Goal: Task Accomplishment & Management: Use online tool/utility

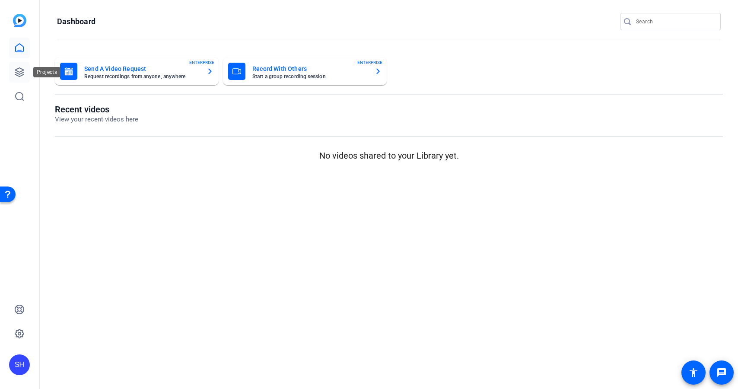
click at [20, 68] on icon at bounding box center [19, 72] width 9 height 9
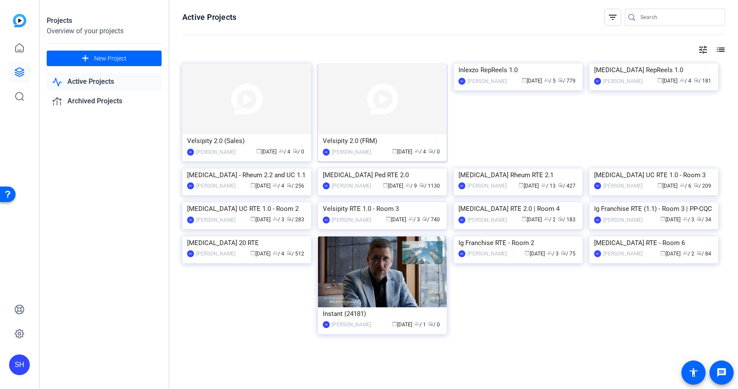
click at [388, 137] on div "Velsipity 2.0 (FRM)" at bounding box center [382, 140] width 119 height 13
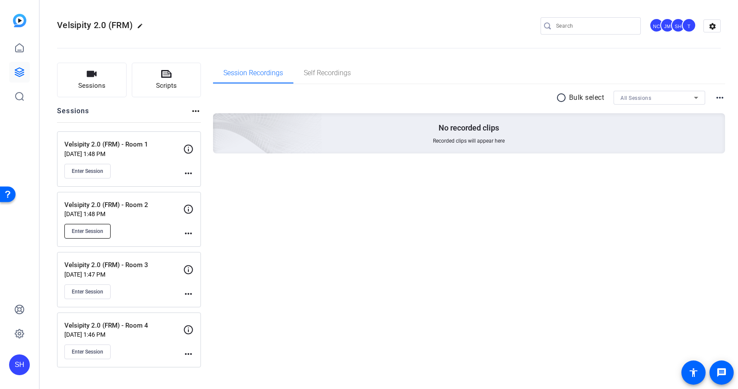
click at [94, 233] on span "Enter Session" at bounding box center [88, 231] width 32 height 7
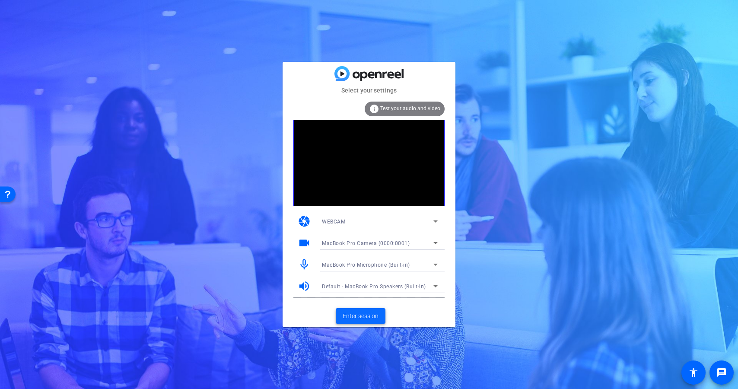
click at [361, 315] on span "Enter session" at bounding box center [361, 315] width 36 height 9
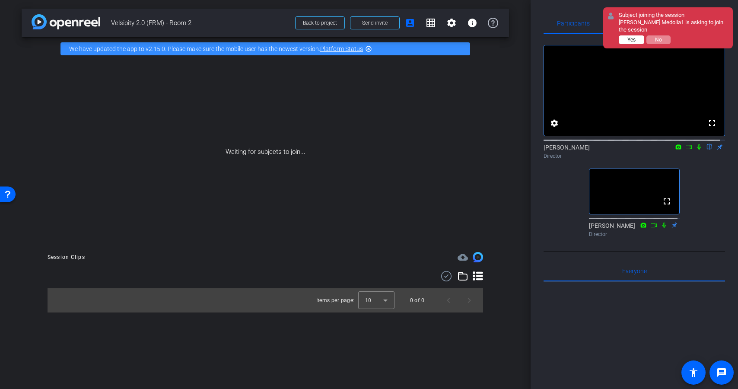
click at [637, 35] on button "Yes" at bounding box center [631, 39] width 25 height 9
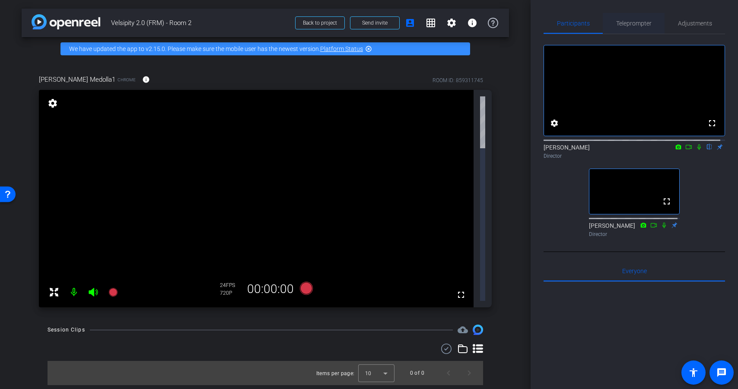
click at [638, 22] on span "Teleprompter" at bounding box center [633, 23] width 35 height 6
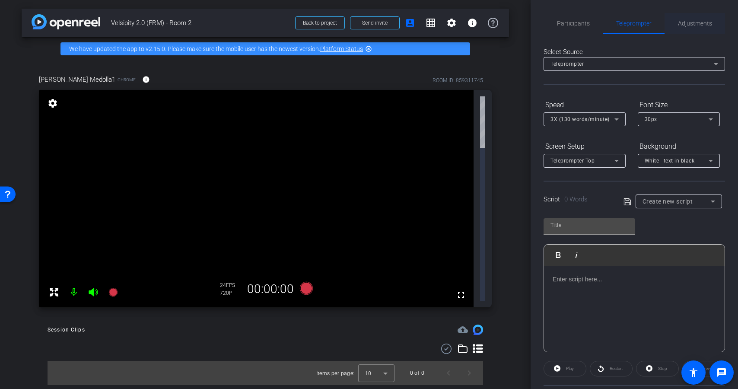
click at [695, 22] on span "Adjustments" at bounding box center [695, 23] width 34 height 6
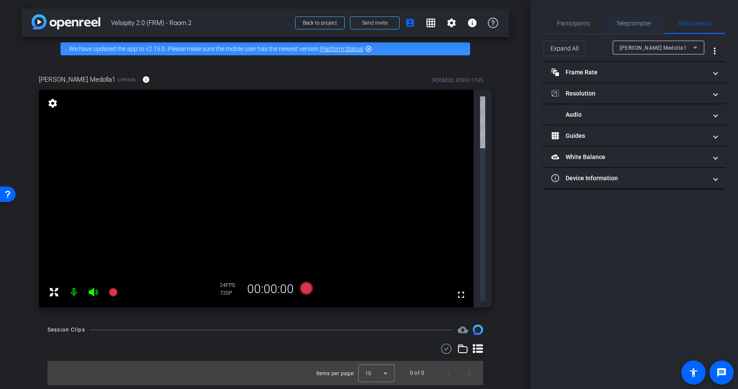
type input "11000"
click at [575, 22] on span "Participants" at bounding box center [573, 23] width 33 height 6
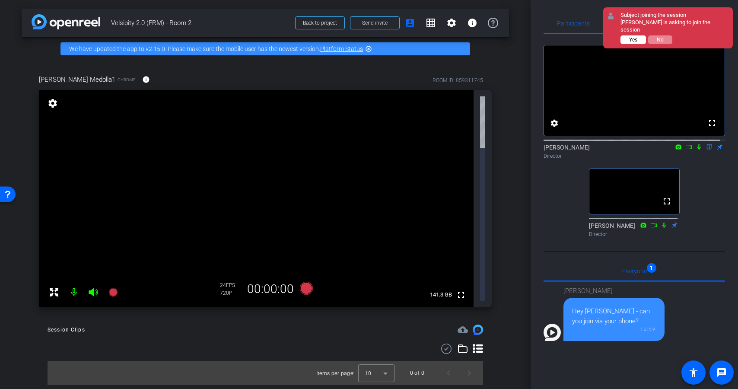
click at [630, 37] on span "Yes" at bounding box center [633, 40] width 8 height 6
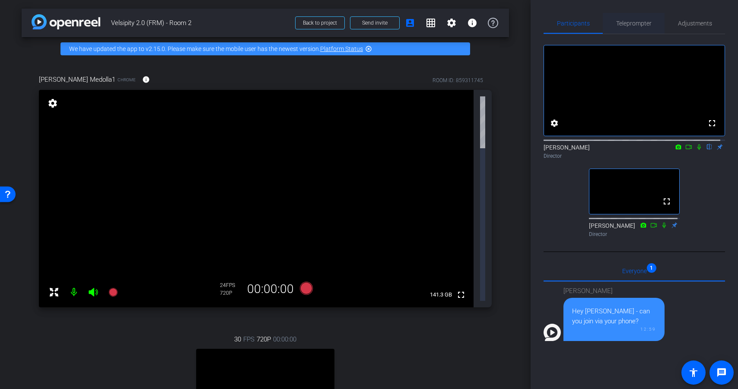
click at [639, 24] on span "Teleprompter" at bounding box center [633, 23] width 35 height 6
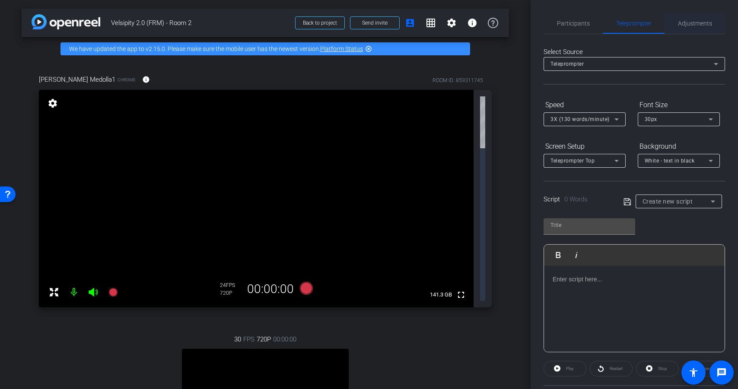
click at [698, 24] on span "Adjustments" at bounding box center [695, 23] width 34 height 6
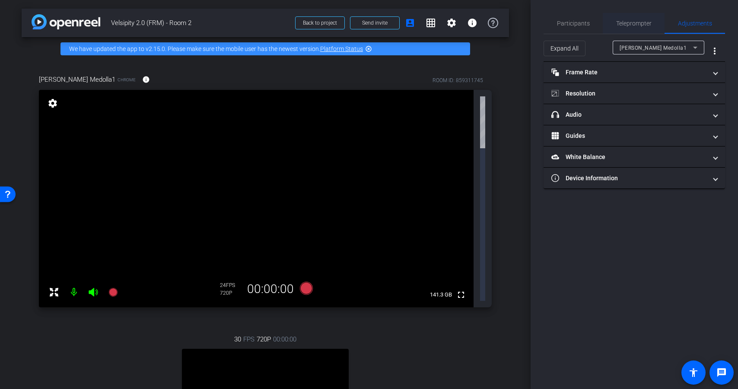
click at [629, 23] on span "Teleprompter" at bounding box center [633, 23] width 35 height 6
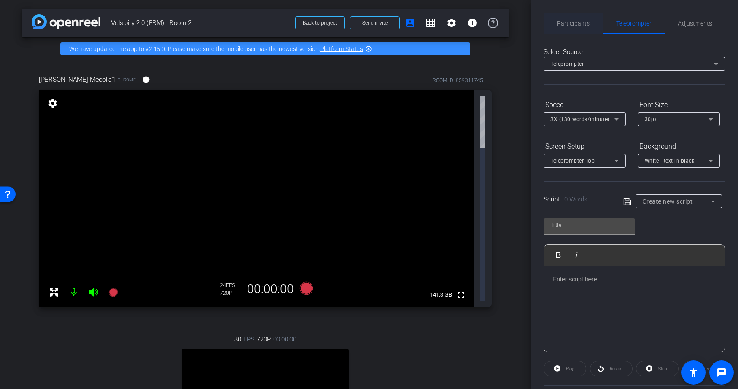
click at [576, 24] on span "Participants" at bounding box center [573, 23] width 33 height 6
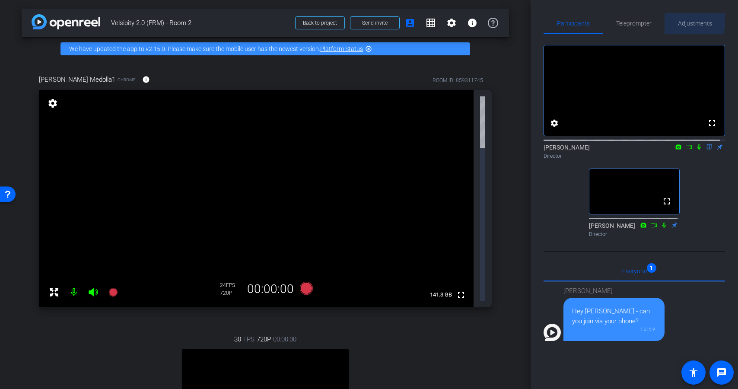
click at [678, 20] on span "Adjustments" at bounding box center [695, 23] width 34 height 6
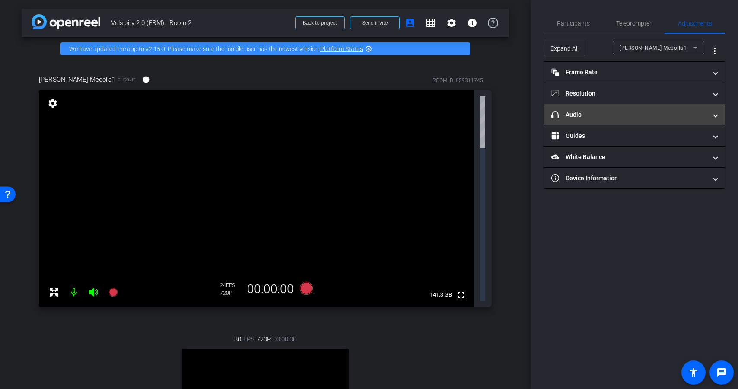
click at [609, 110] on mat-panel-title "headphone icon Audio" at bounding box center [629, 114] width 156 height 9
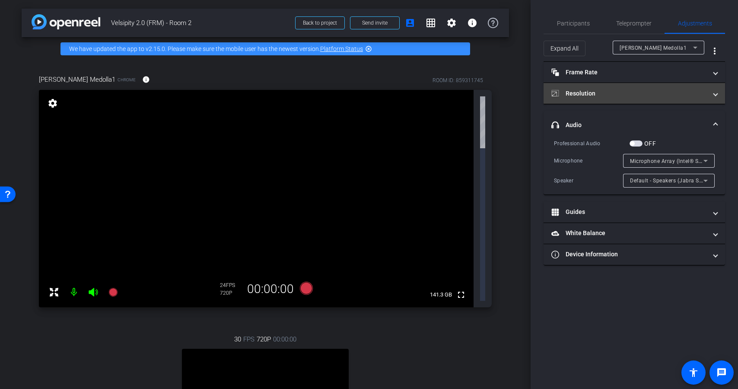
click at [600, 92] on mat-panel-title "Resolution" at bounding box center [629, 93] width 156 height 9
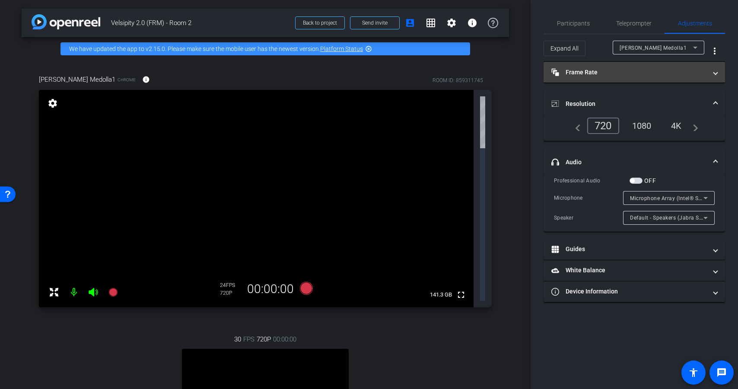
click at [598, 74] on mat-panel-title "Frame Rate Frame Rate" at bounding box center [629, 72] width 156 height 9
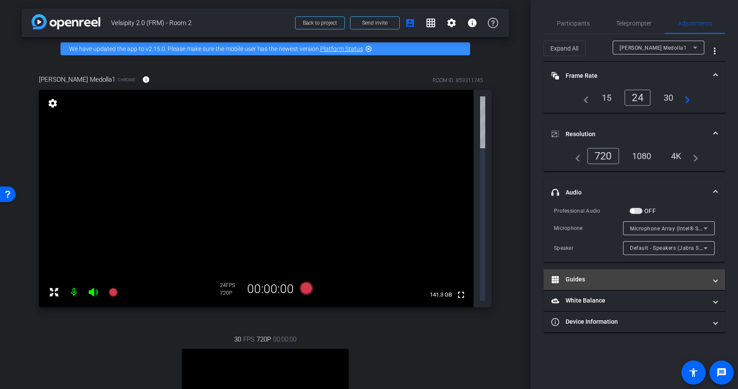
click at [589, 278] on mat-panel-title "Guides" at bounding box center [629, 279] width 156 height 9
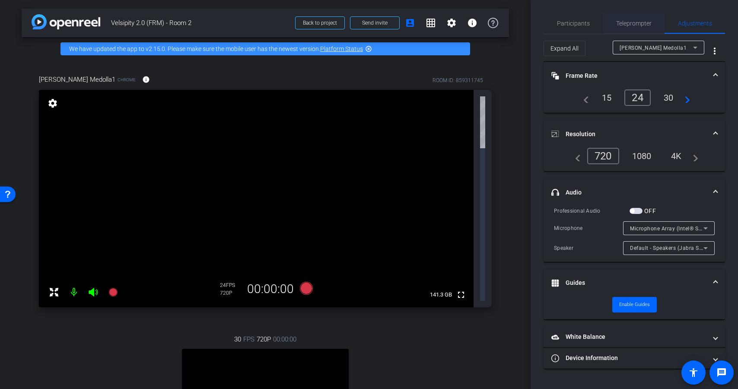
click at [629, 22] on span "Teleprompter" at bounding box center [633, 23] width 35 height 6
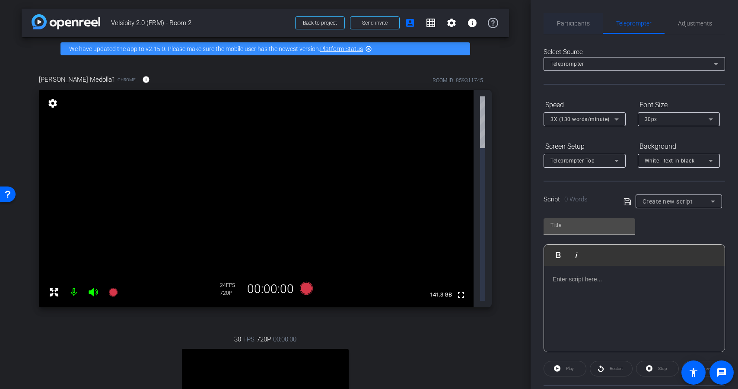
click at [578, 23] on span "Participants" at bounding box center [573, 23] width 33 height 6
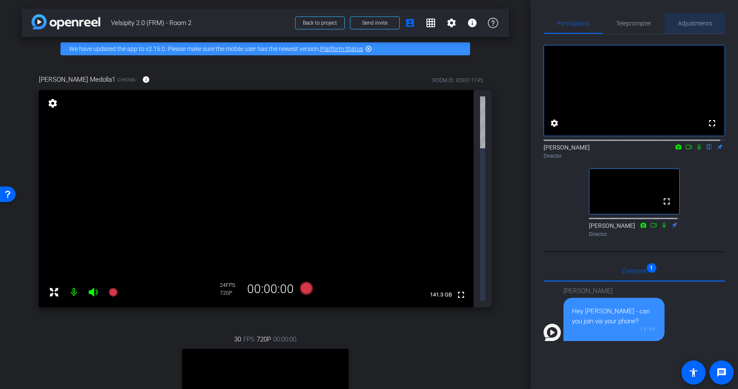
click at [699, 17] on span "Adjustments" at bounding box center [695, 23] width 34 height 21
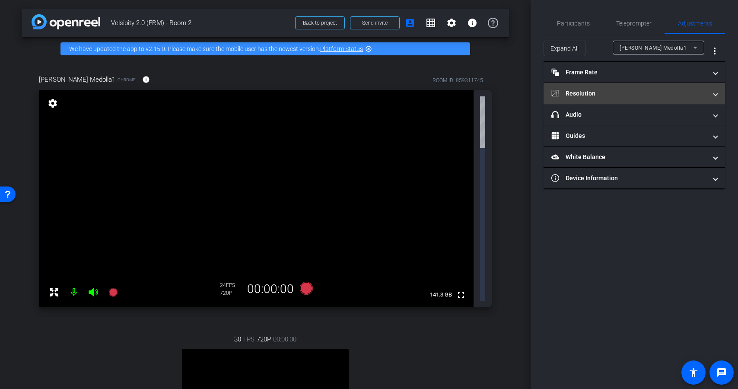
click at [632, 93] on mat-panel-title "Resolution" at bounding box center [629, 93] width 156 height 9
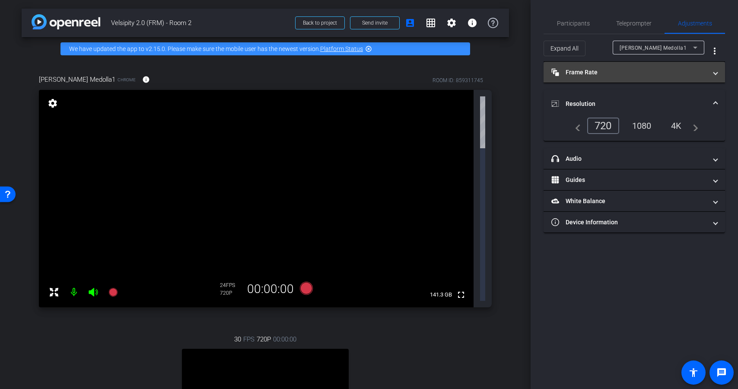
click at [639, 77] on mat-expansion-panel-header "Frame Rate Frame Rate" at bounding box center [633, 72] width 181 height 21
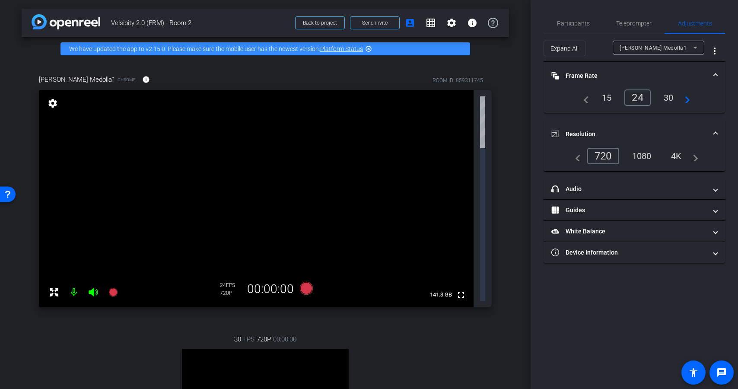
click at [642, 156] on div "1080" at bounding box center [641, 156] width 32 height 15
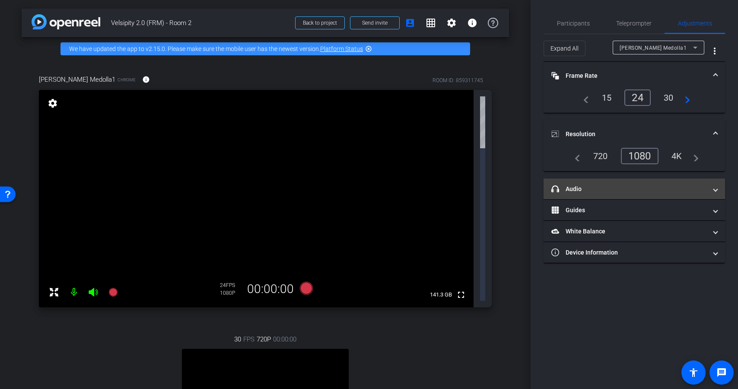
click at [586, 196] on mat-expansion-panel-header "headphone icon Audio" at bounding box center [633, 188] width 181 height 21
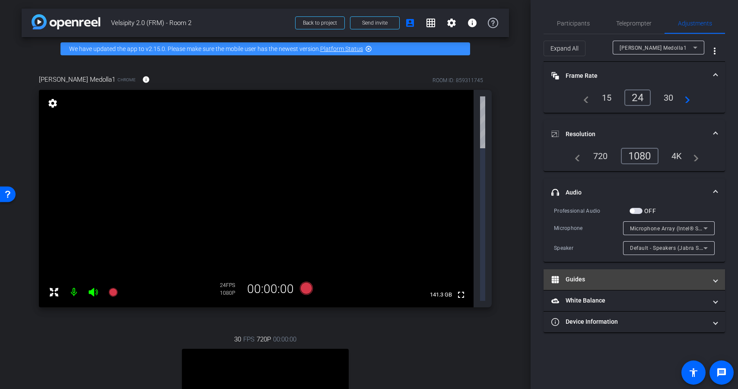
click at [612, 282] on mat-panel-title "Guides" at bounding box center [629, 279] width 156 height 9
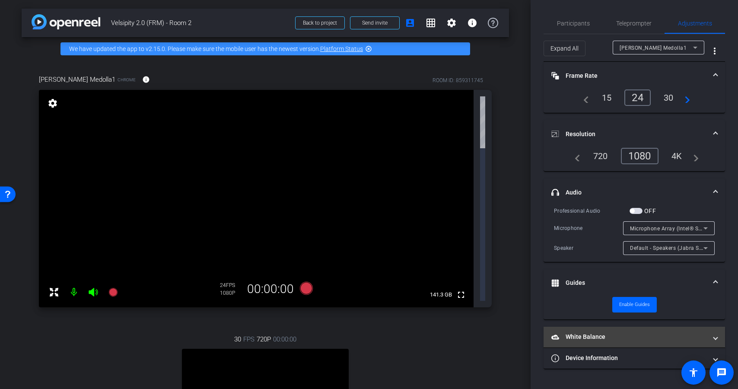
click at [620, 339] on mat-panel-title "White Balance White Balance" at bounding box center [629, 336] width 156 height 9
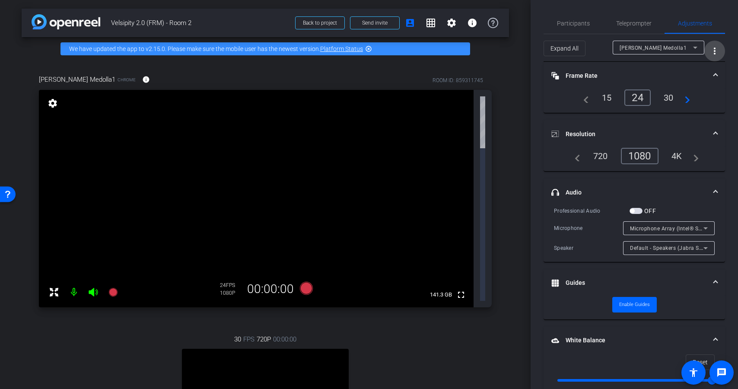
click at [711, 50] on mat-icon "more_vert" at bounding box center [714, 51] width 10 height 10
click at [711, 50] on div at bounding box center [369, 194] width 738 height 389
click at [269, 349] on video at bounding box center [265, 390] width 167 height 83
click at [277, 349] on video at bounding box center [265, 390] width 167 height 83
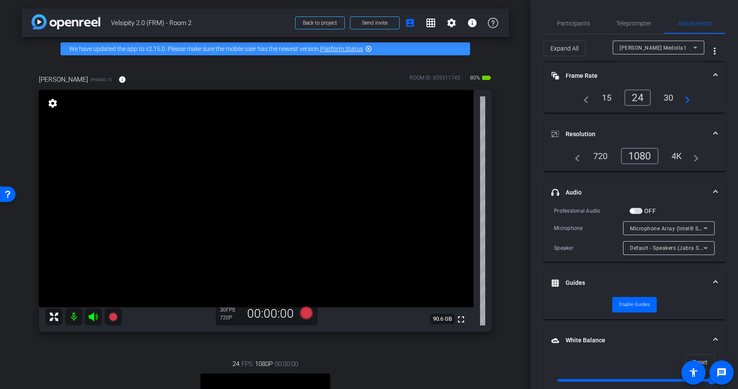
type input "1000"
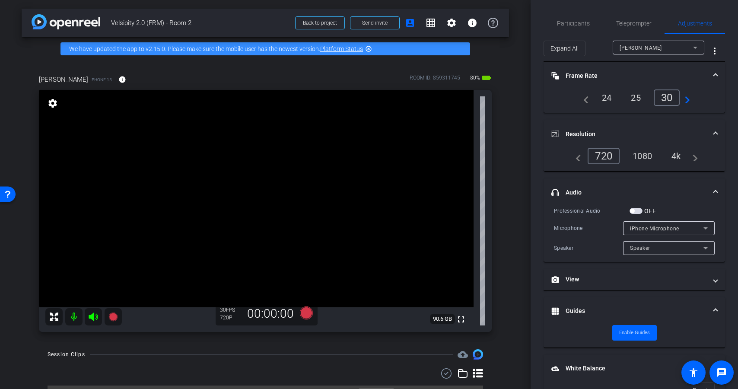
click at [609, 92] on div "24" at bounding box center [606, 97] width 23 height 15
click at [673, 154] on div "4k" at bounding box center [676, 156] width 22 height 15
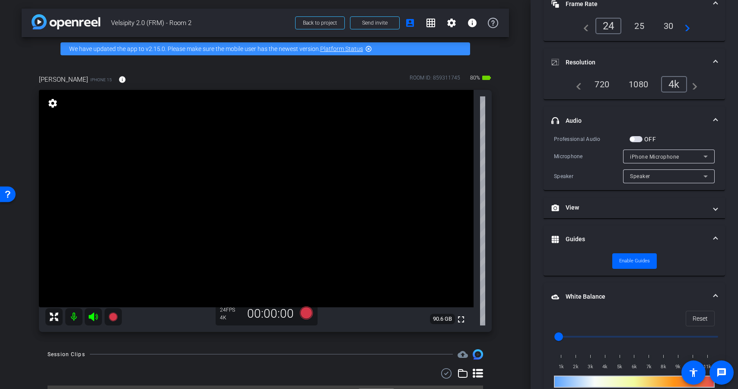
scroll to position [85, 0]
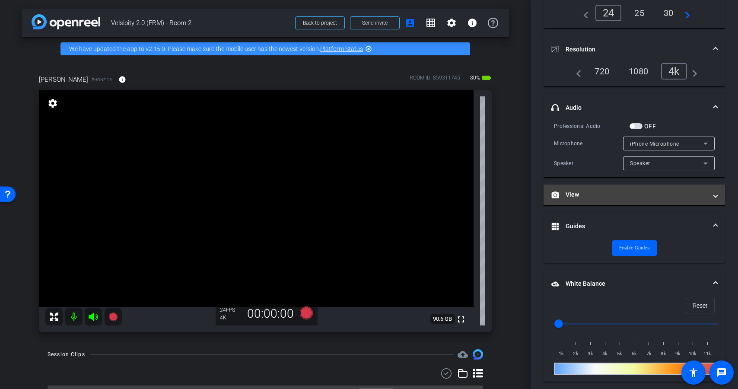
click at [633, 186] on mat-expansion-panel-header "View" at bounding box center [633, 194] width 181 height 21
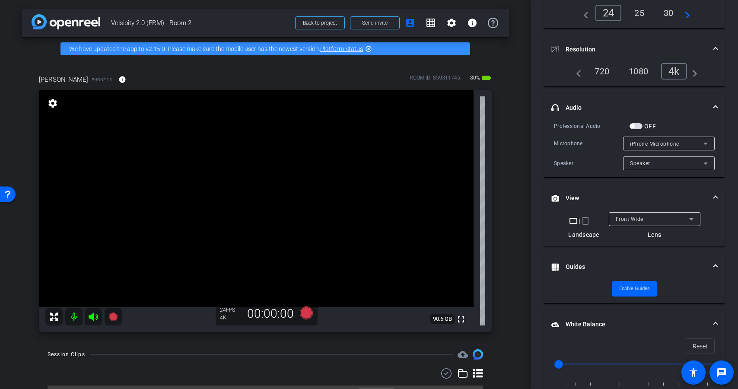
click at [584, 222] on mat-icon "crop_portrait" at bounding box center [585, 221] width 10 height 10
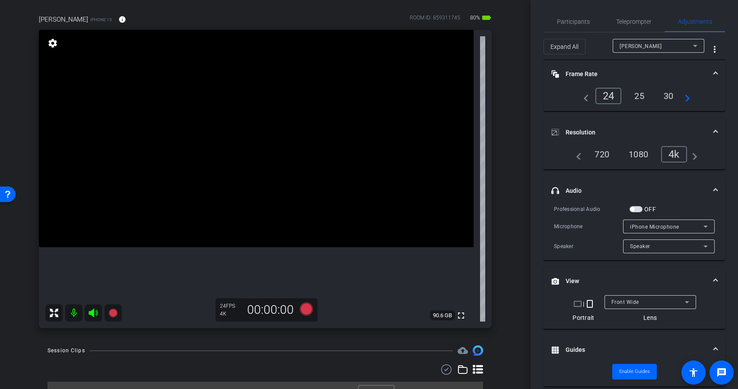
scroll to position [0, 0]
click at [626, 29] on span "Teleprompter" at bounding box center [633, 23] width 35 height 21
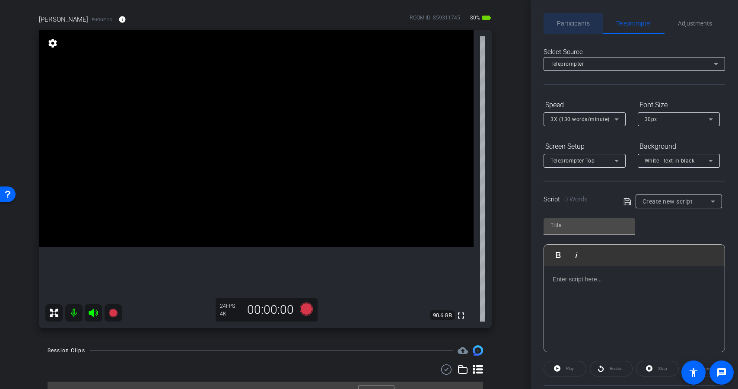
click at [582, 25] on span "Participants" at bounding box center [573, 23] width 33 height 6
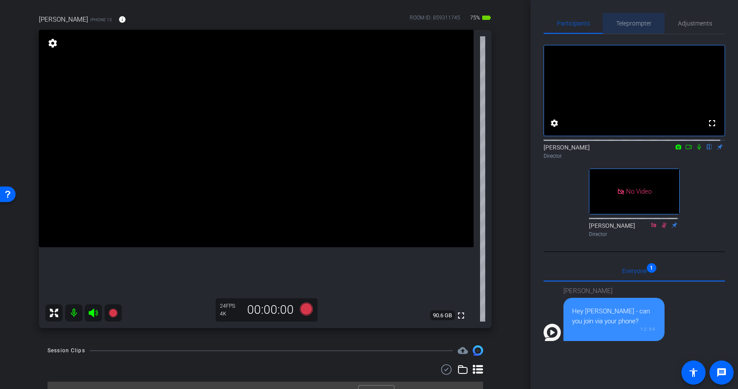
click at [635, 28] on span "Teleprompter" at bounding box center [633, 23] width 35 height 21
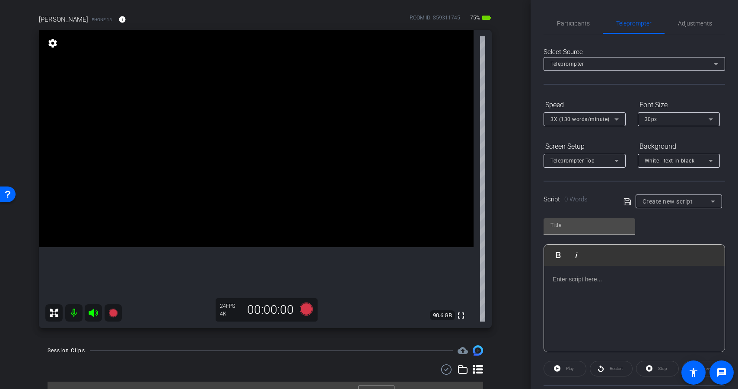
click at [598, 121] on span "3X (130 words/minute)" at bounding box center [579, 119] width 59 height 6
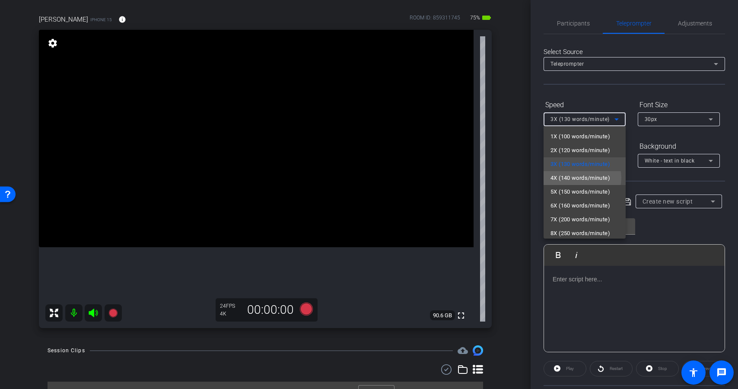
click at [579, 178] on span "4X (140 words/minute)" at bounding box center [580, 178] width 60 height 10
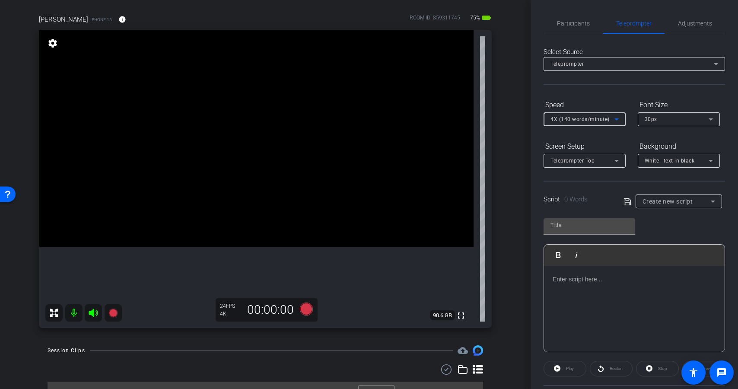
click at [665, 203] on span "Create new script" at bounding box center [667, 201] width 51 height 7
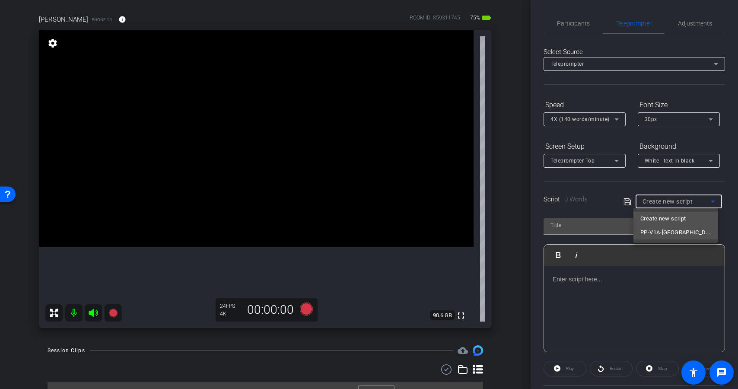
click at [670, 237] on span "PP-V1A-[GEOGRAPHIC_DATA]-1349 Prompter Script" at bounding box center [675, 232] width 70 height 10
type input "PP-V1A-[GEOGRAPHIC_DATA]-1349 Prompter Script"
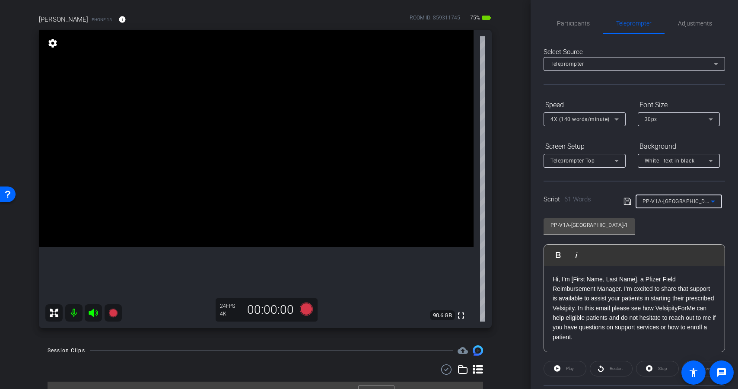
scroll to position [83, 0]
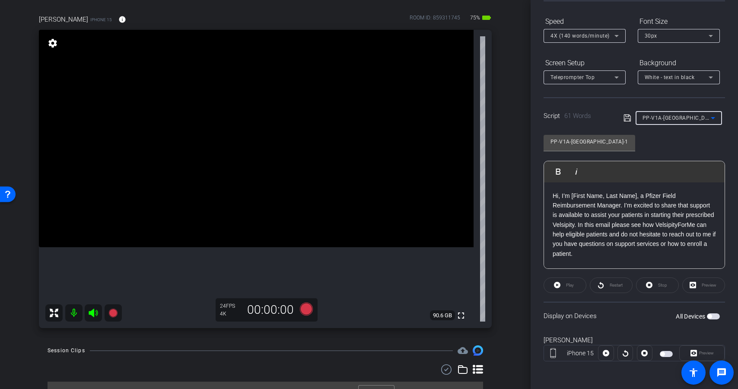
click at [710, 315] on span "button" at bounding box center [713, 316] width 13 height 6
click at [609, 36] on div "4X (140 words/minute)" at bounding box center [582, 35] width 64 height 11
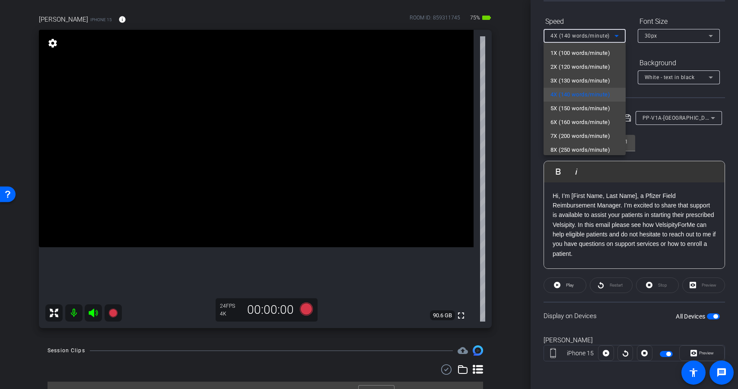
click at [609, 36] on div at bounding box center [369, 194] width 738 height 389
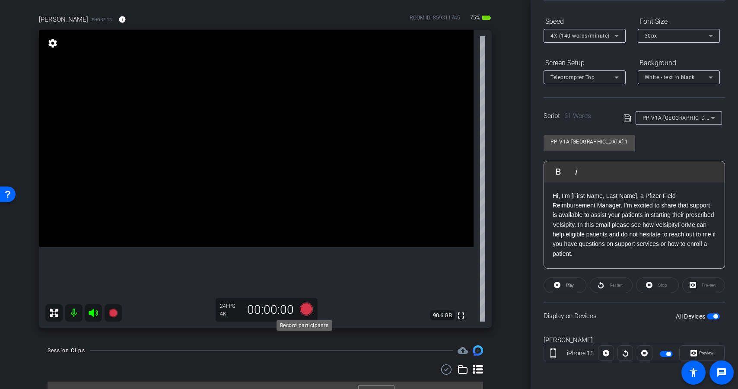
click at [300, 311] on icon at bounding box center [306, 308] width 13 height 13
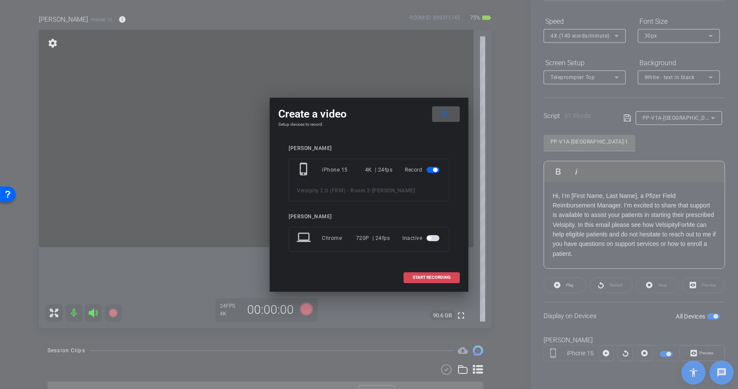
click at [426, 278] on span "START RECORDING" at bounding box center [432, 277] width 38 height 4
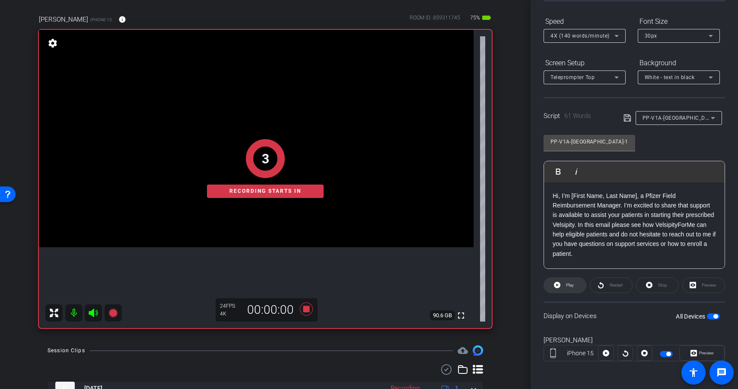
click at [574, 287] on span at bounding box center [565, 285] width 42 height 21
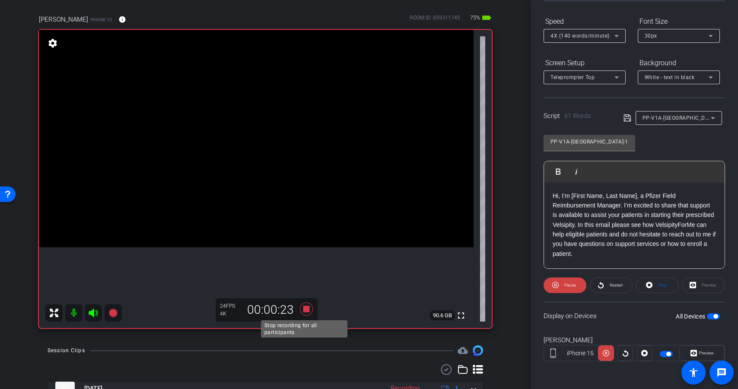
click at [303, 308] on icon at bounding box center [306, 308] width 13 height 13
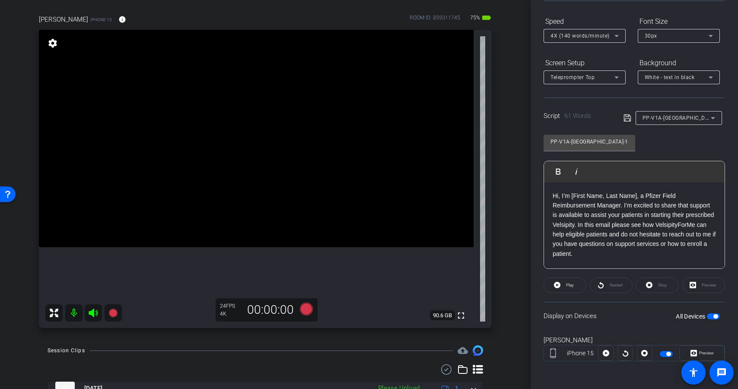
scroll to position [96, 0]
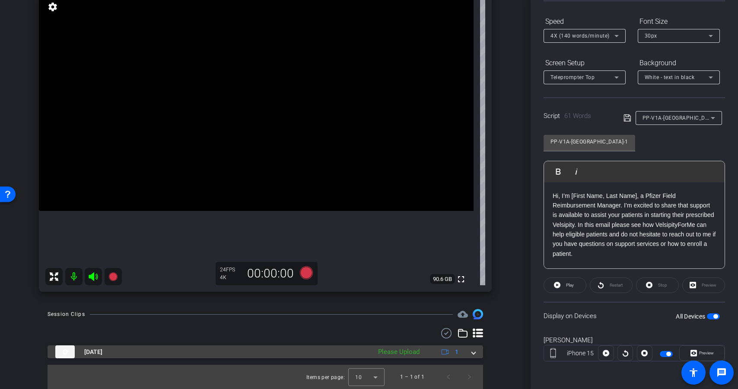
click at [380, 349] on div "Please Upload" at bounding box center [399, 352] width 50 height 10
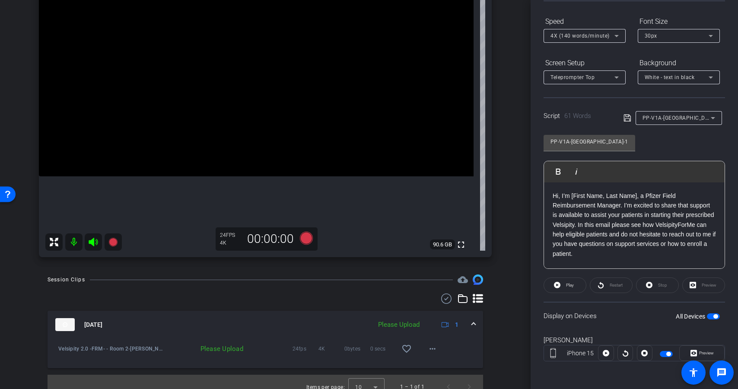
scroll to position [131, 0]
click at [427, 353] on span at bounding box center [432, 348] width 21 height 21
click at [444, 308] on span "Upload" at bounding box center [442, 309] width 35 height 10
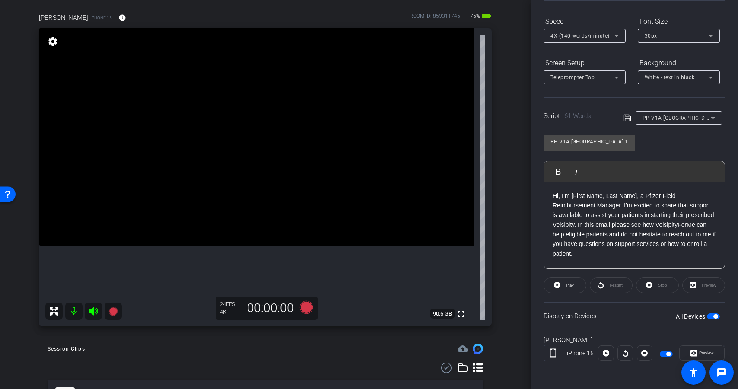
scroll to position [54, 0]
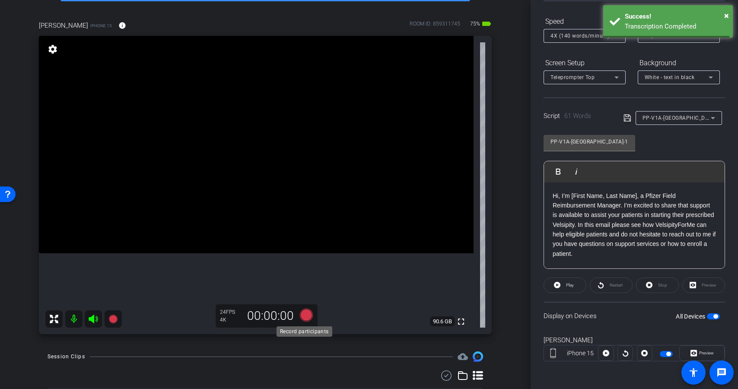
click at [304, 314] on icon at bounding box center [306, 314] width 13 height 13
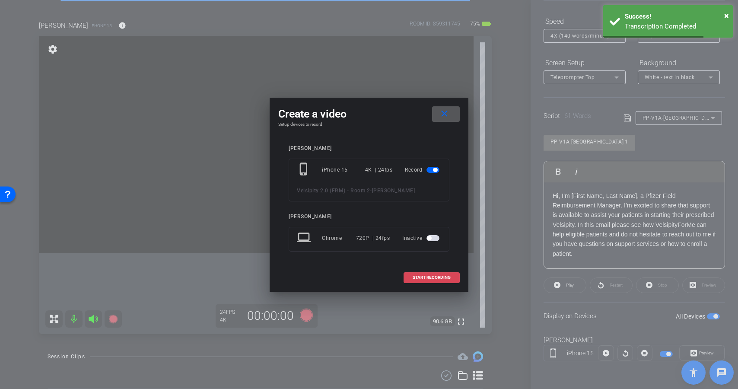
click at [432, 278] on span "START RECORDING" at bounding box center [432, 277] width 38 height 4
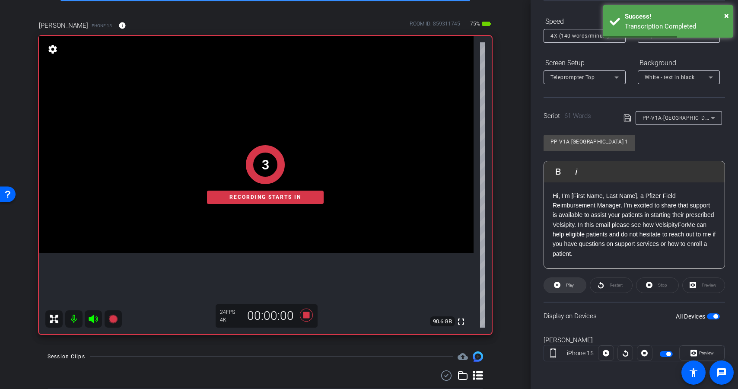
click at [568, 285] on span "Play" at bounding box center [570, 284] width 8 height 5
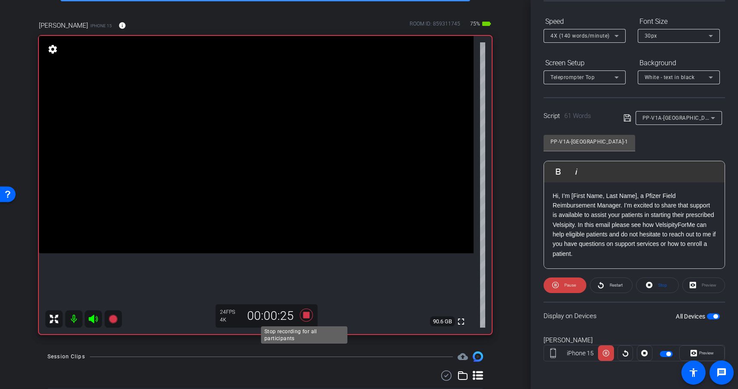
click at [303, 314] on icon at bounding box center [306, 314] width 13 height 13
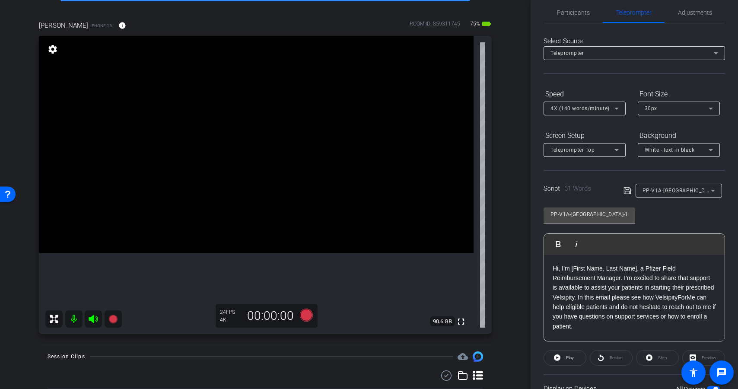
scroll to position [7, 0]
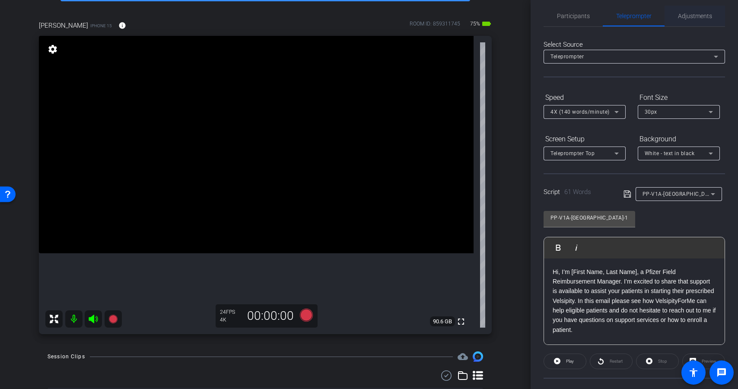
click at [698, 17] on span "Adjustments" at bounding box center [695, 16] width 34 height 6
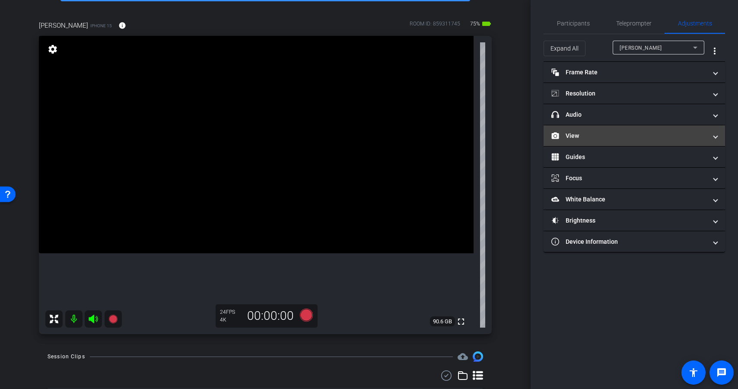
click at [642, 137] on mat-panel-title "View" at bounding box center [629, 135] width 156 height 9
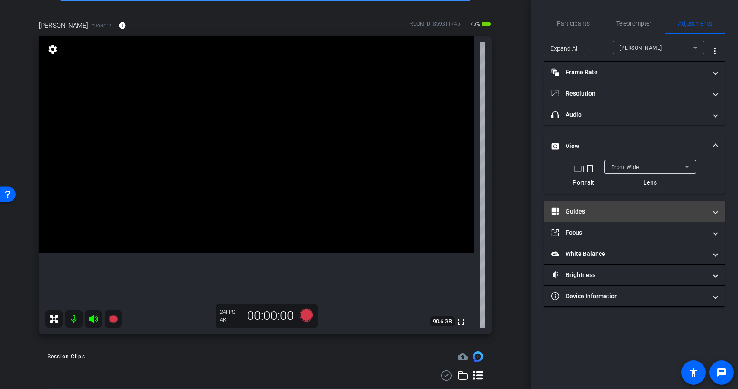
click at [606, 213] on mat-panel-title "Guides" at bounding box center [629, 211] width 156 height 9
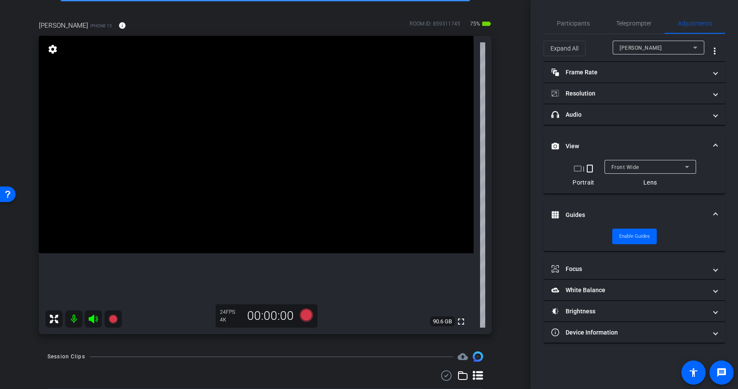
click at [614, 211] on mat-panel-title "Guides" at bounding box center [629, 214] width 156 height 9
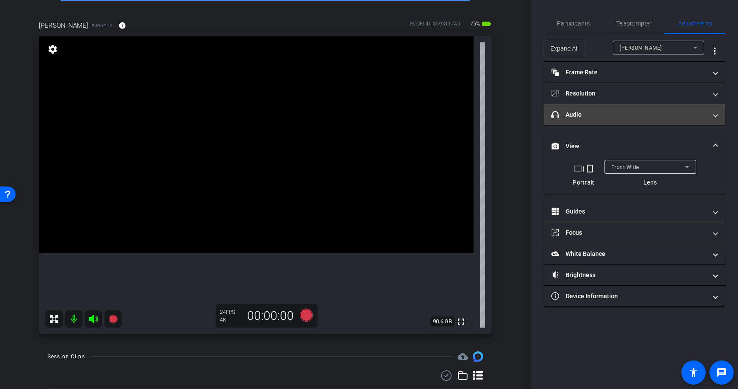
click at [633, 120] on mat-expansion-panel-header "headphone icon Audio" at bounding box center [633, 114] width 181 height 21
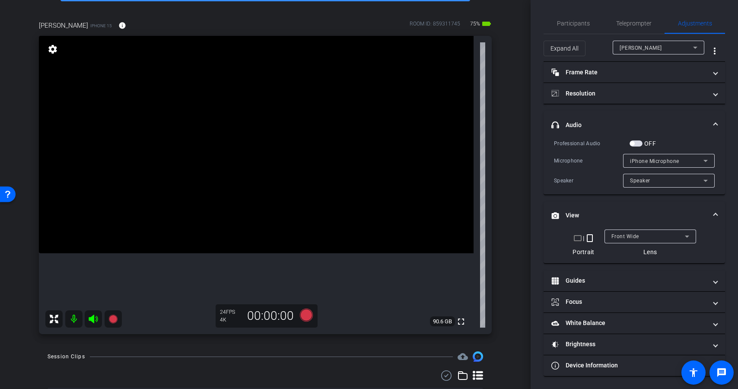
click at [633, 120] on mat-expansion-panel-header "headphone icon Audio" at bounding box center [633, 125] width 181 height 28
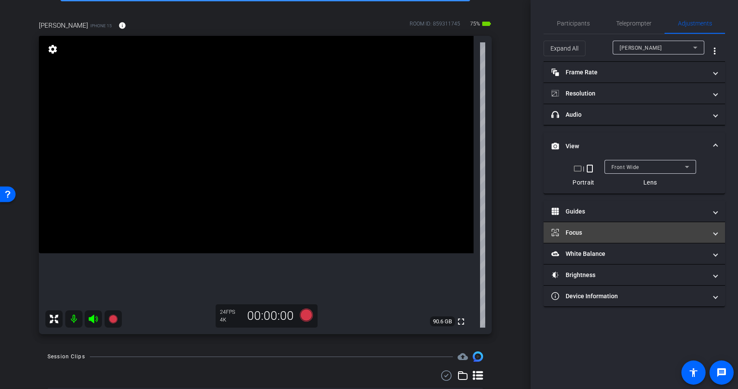
click at [624, 227] on mat-expansion-panel-header "Focus" at bounding box center [633, 232] width 181 height 21
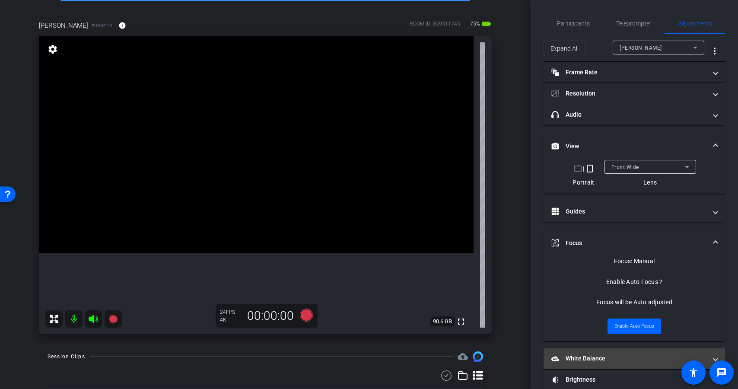
click at [608, 359] on mat-panel-title "White Balance White Balance" at bounding box center [629, 358] width 156 height 9
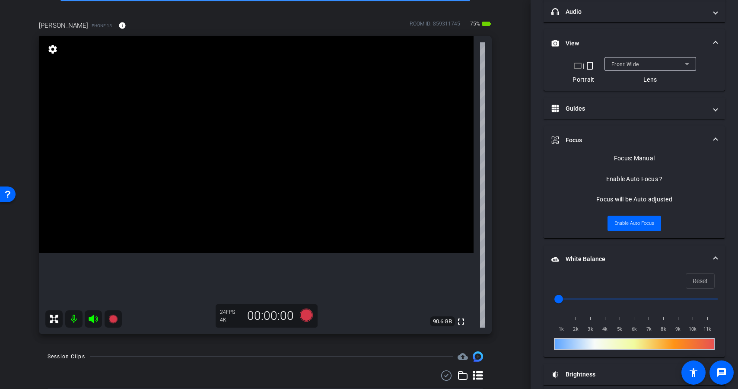
scroll to position [111, 0]
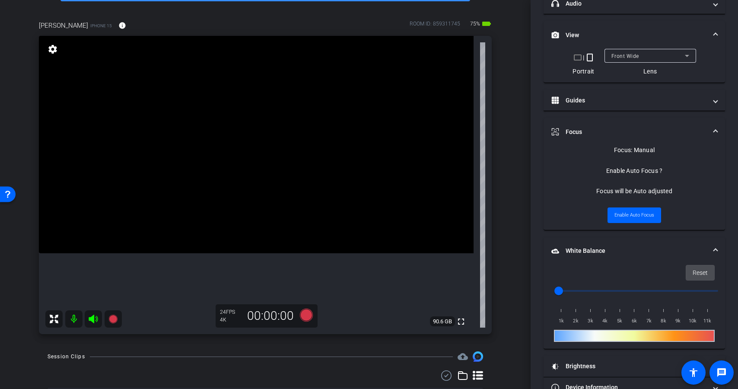
click at [692, 276] on span "Reset" at bounding box center [699, 272] width 15 height 16
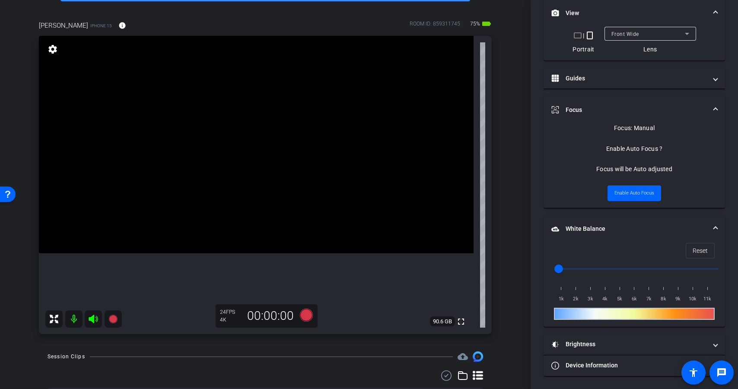
click at [608, 312] on div at bounding box center [634, 314] width 161 height 12
drag, startPoint x: 562, startPoint y: 267, endPoint x: 637, endPoint y: 270, distance: 74.8
click at [637, 270] on input "range" at bounding box center [637, 268] width 179 height 19
drag, startPoint x: 635, startPoint y: 268, endPoint x: 613, endPoint y: 268, distance: 22.0
click at [613, 268] on input "range" at bounding box center [637, 268] width 179 height 19
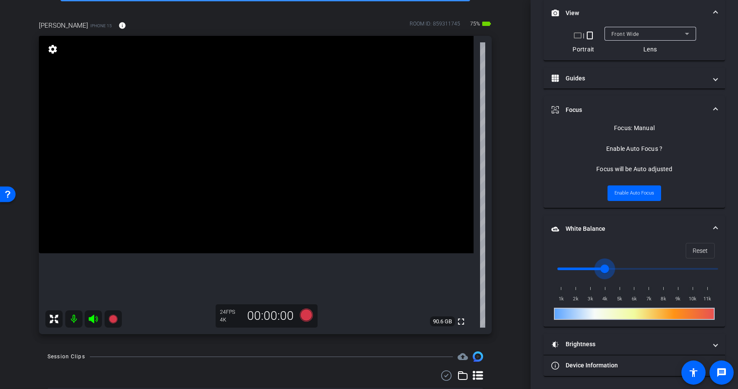
drag, startPoint x: 611, startPoint y: 268, endPoint x: 601, endPoint y: 268, distance: 9.5
click at [601, 268] on input "range" at bounding box center [637, 268] width 179 height 19
drag, startPoint x: 603, startPoint y: 267, endPoint x: 594, endPoint y: 267, distance: 9.5
click at [594, 267] on input "range" at bounding box center [637, 268] width 179 height 19
drag, startPoint x: 596, startPoint y: 268, endPoint x: 587, endPoint y: 268, distance: 8.2
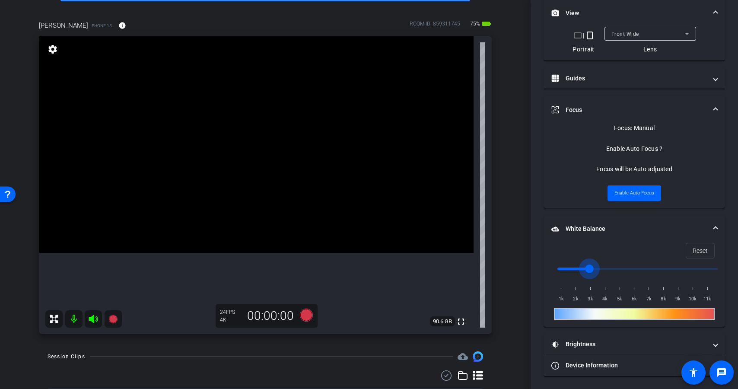
click at [587, 268] on input "range" at bounding box center [637, 268] width 179 height 19
drag, startPoint x: 587, startPoint y: 268, endPoint x: 578, endPoint y: 268, distance: 9.5
type input "2500"
click at [578, 268] on input "range" at bounding box center [637, 268] width 179 height 19
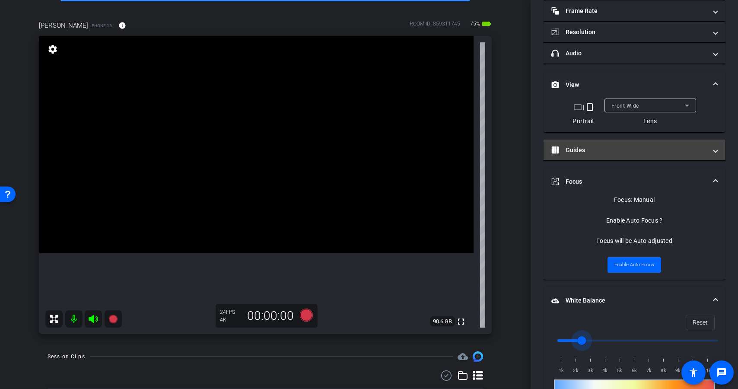
scroll to position [0, 0]
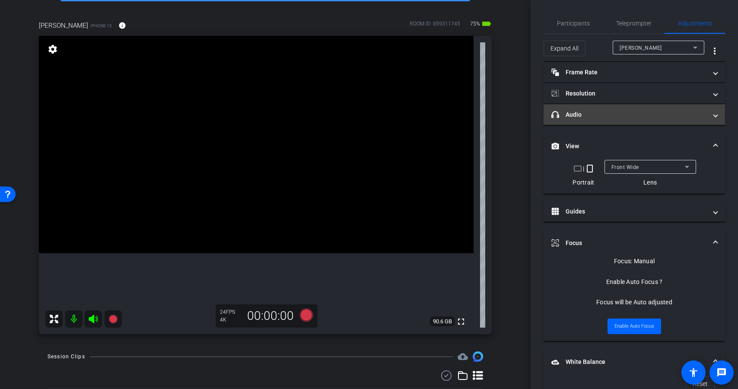
click at [610, 115] on mat-panel-title "headphone icon Audio" at bounding box center [629, 114] width 156 height 9
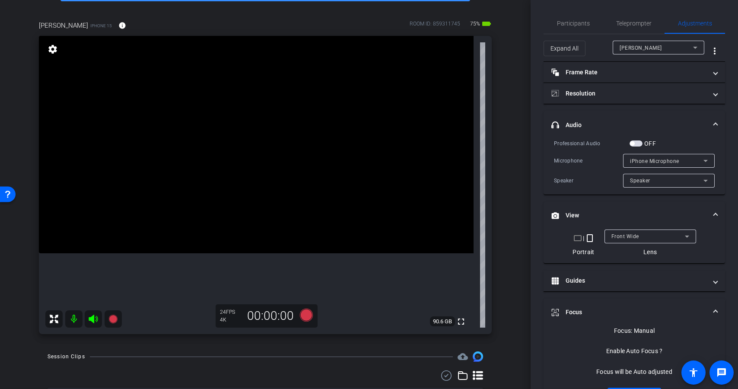
click at [638, 144] on span "button" at bounding box center [635, 143] width 13 height 6
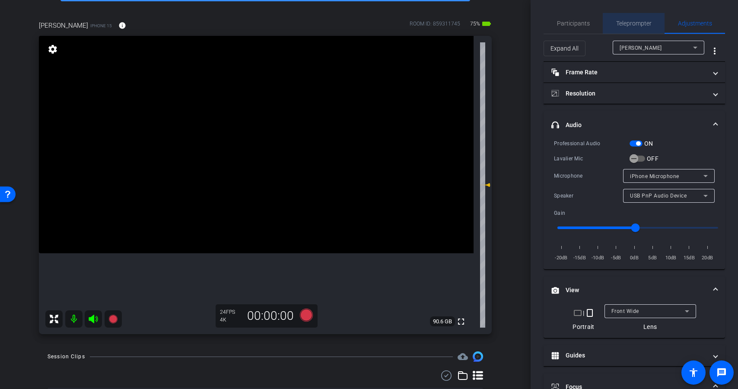
click at [632, 23] on span "Teleprompter" at bounding box center [633, 23] width 35 height 6
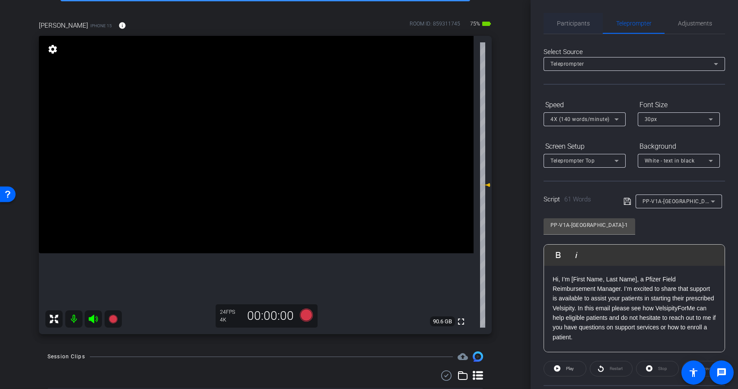
click at [592, 19] on div "Participants" at bounding box center [572, 23] width 59 height 21
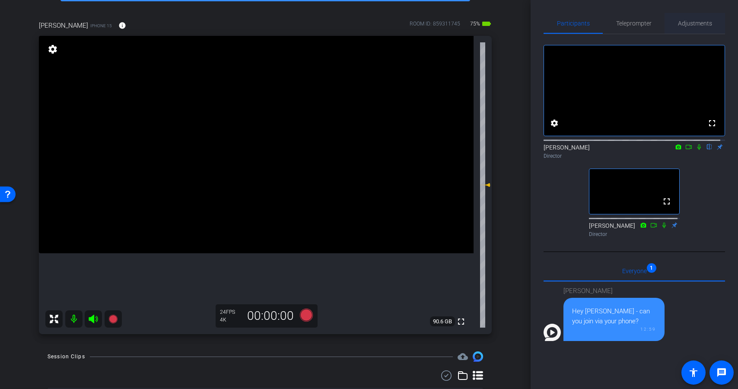
click at [680, 23] on span "Adjustments" at bounding box center [695, 23] width 34 height 6
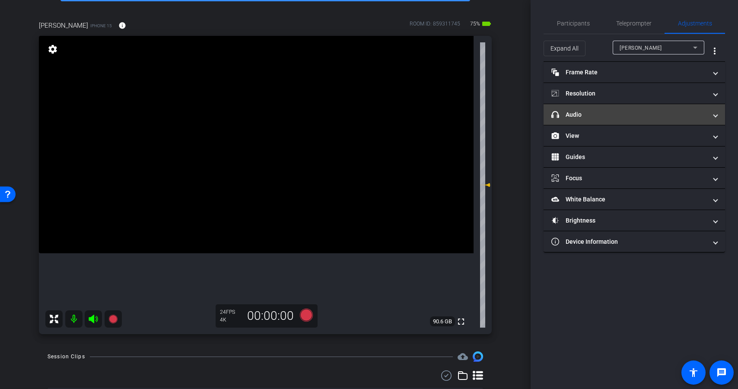
click at [628, 111] on mat-panel-title "headphone icon Audio" at bounding box center [629, 114] width 156 height 9
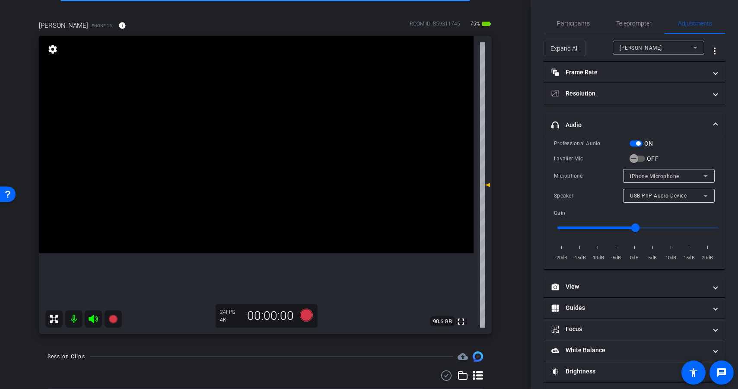
click at [637, 144] on span "button" at bounding box center [638, 143] width 4 height 4
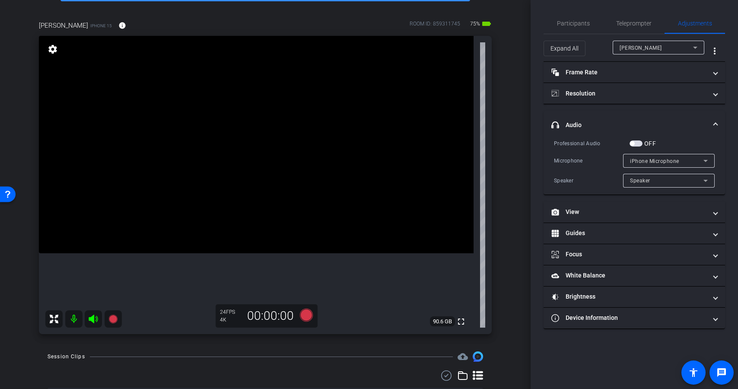
click at [638, 143] on span "button" at bounding box center [635, 143] width 13 height 6
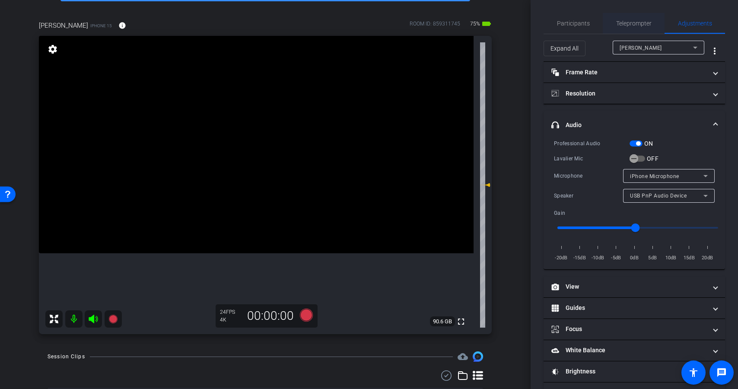
click at [625, 24] on span "Teleprompter" at bounding box center [633, 23] width 35 height 6
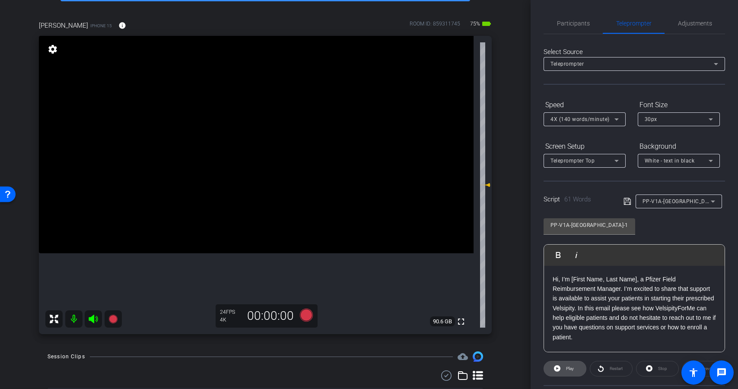
click at [569, 364] on span "Play" at bounding box center [569, 368] width 10 height 12
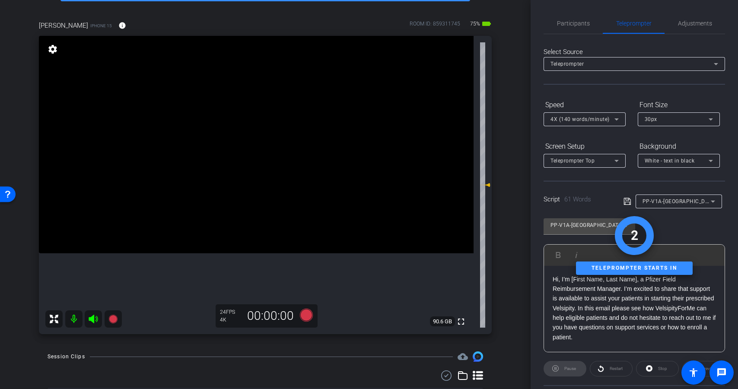
click at [306, 312] on icon at bounding box center [306, 314] width 13 height 13
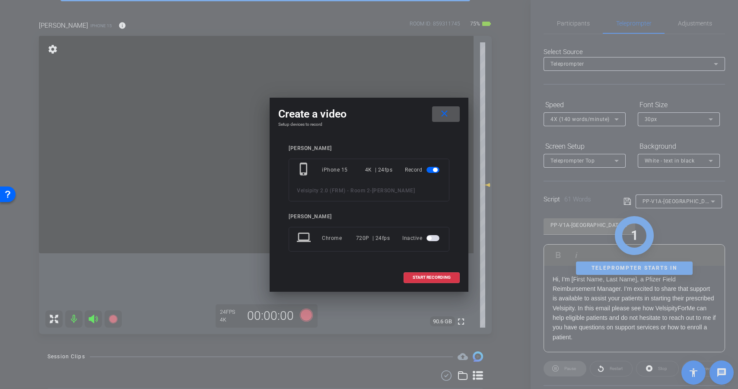
click at [447, 110] on mat-icon "close" at bounding box center [444, 113] width 11 height 11
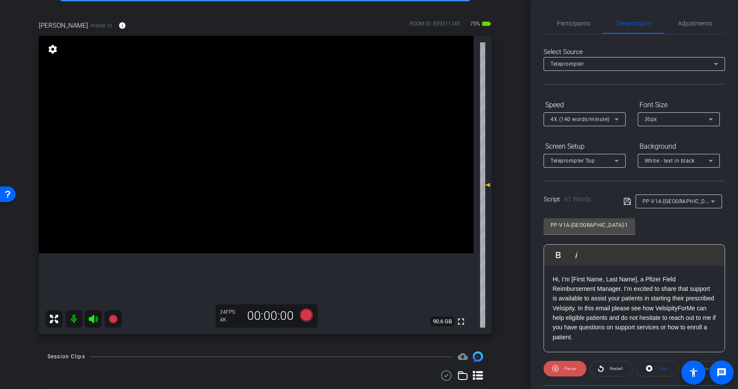
click at [566, 372] on span "Pause" at bounding box center [569, 368] width 14 height 12
click at [304, 316] on icon at bounding box center [306, 314] width 13 height 13
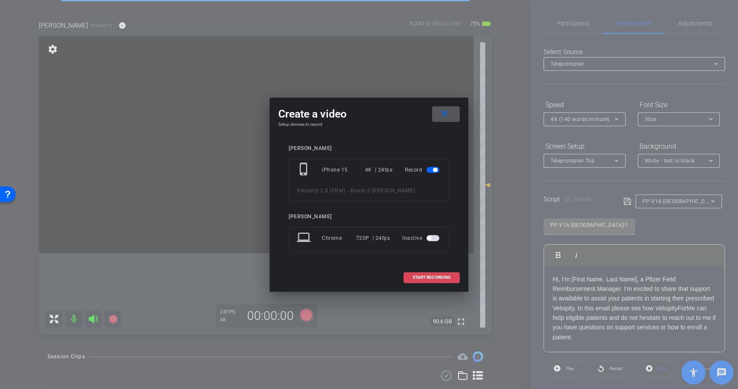
click at [420, 275] on span "START RECORDING" at bounding box center [432, 277] width 38 height 4
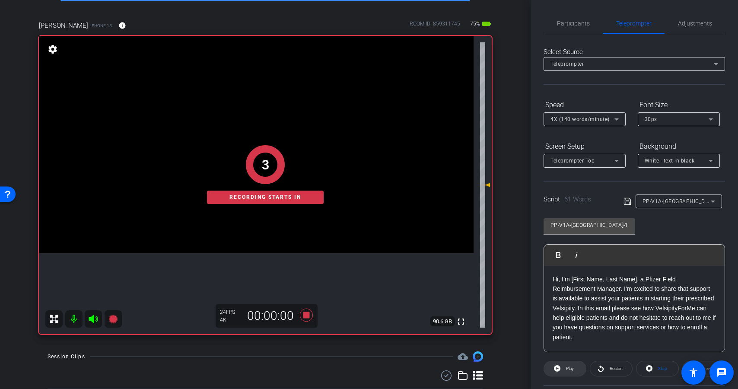
click at [566, 370] on span "Play" at bounding box center [570, 368] width 8 height 5
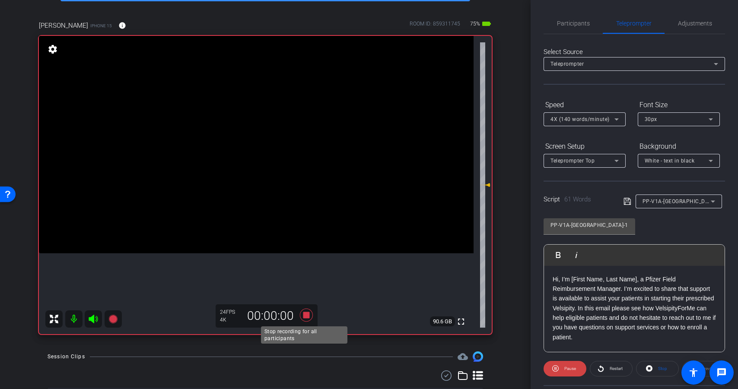
click at [307, 316] on icon at bounding box center [306, 314] width 13 height 13
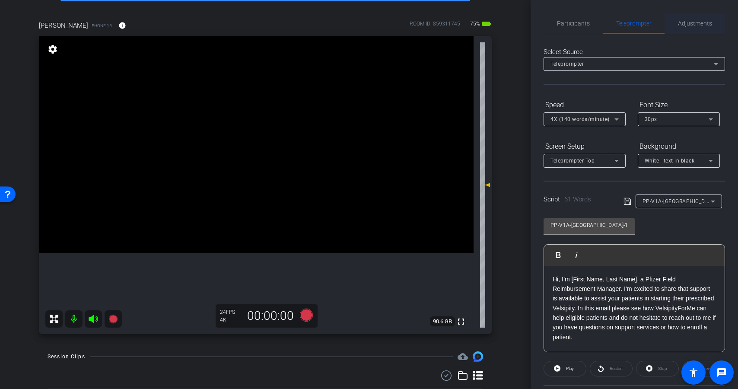
click at [698, 22] on span "Adjustments" at bounding box center [695, 23] width 34 height 6
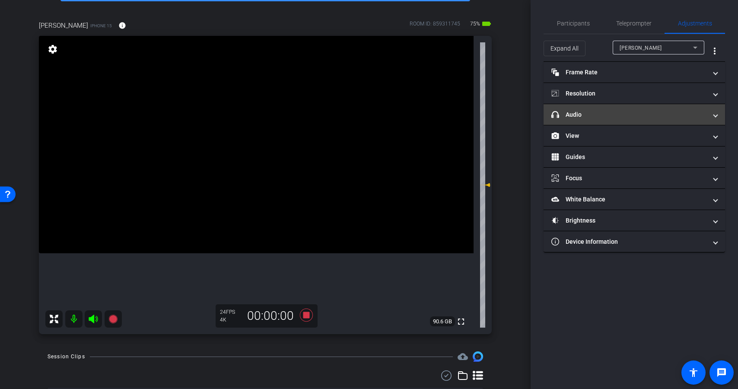
click at [630, 124] on mat-expansion-panel-header "headphone icon Audio" at bounding box center [633, 114] width 181 height 21
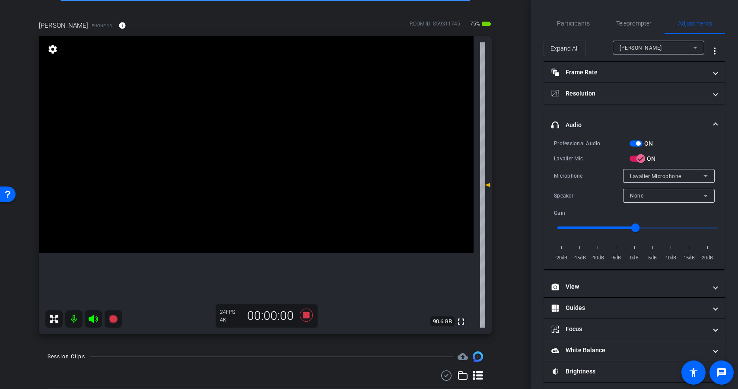
click at [638, 146] on div "ON" at bounding box center [641, 143] width 24 height 9
click at [635, 143] on span "button" at bounding box center [635, 143] width 13 height 6
click at [632, 25] on span "Teleprompter" at bounding box center [633, 23] width 35 height 6
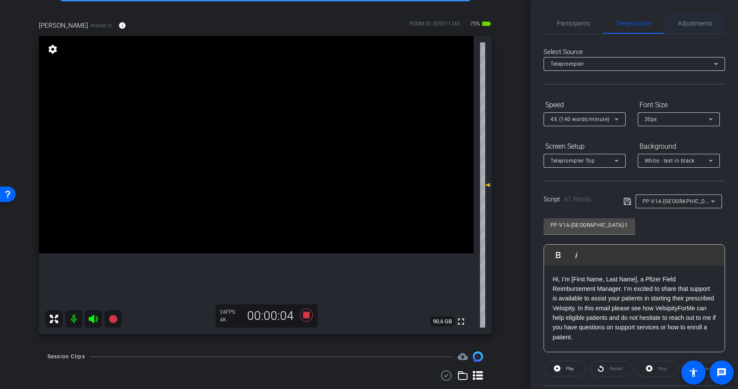
click at [679, 22] on span "Adjustments" at bounding box center [695, 23] width 34 height 6
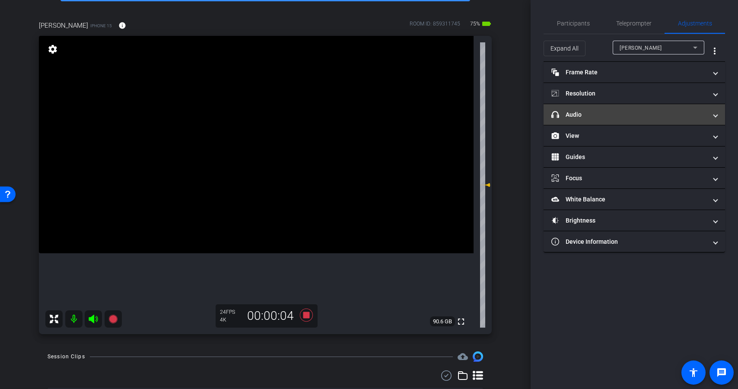
click at [633, 113] on mat-panel-title "headphone icon Audio" at bounding box center [629, 114] width 156 height 9
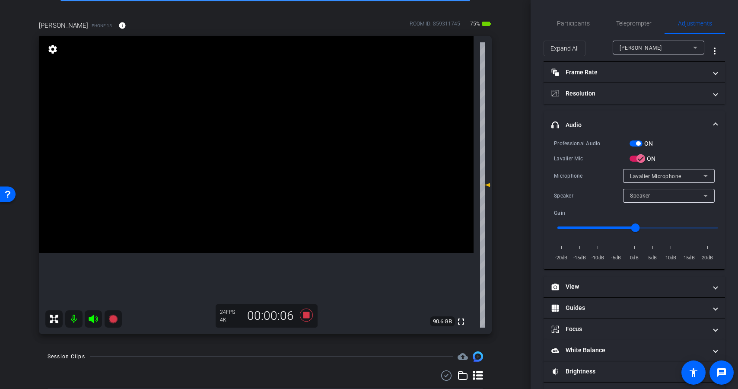
click at [638, 140] on div "ON" at bounding box center [641, 143] width 24 height 9
click at [635, 146] on div "ON" at bounding box center [641, 143] width 24 height 9
click at [635, 141] on span "button" at bounding box center [635, 143] width 13 height 6
click at [635, 158] on span "button" at bounding box center [640, 158] width 17 height 17
click at [638, 143] on span "button" at bounding box center [635, 143] width 13 height 6
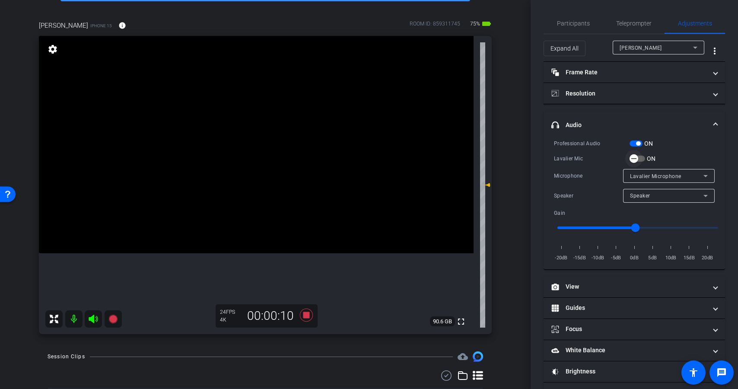
click at [640, 160] on span "button" at bounding box center [633, 158] width 17 height 17
click at [638, 25] on span "Teleprompter" at bounding box center [633, 23] width 35 height 6
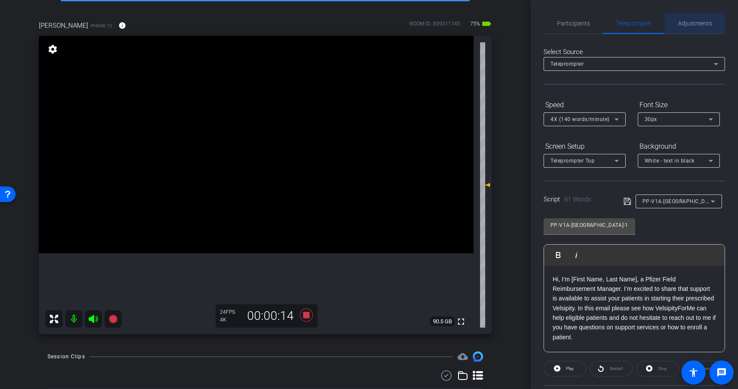
click at [691, 30] on span "Adjustments" at bounding box center [695, 23] width 34 height 21
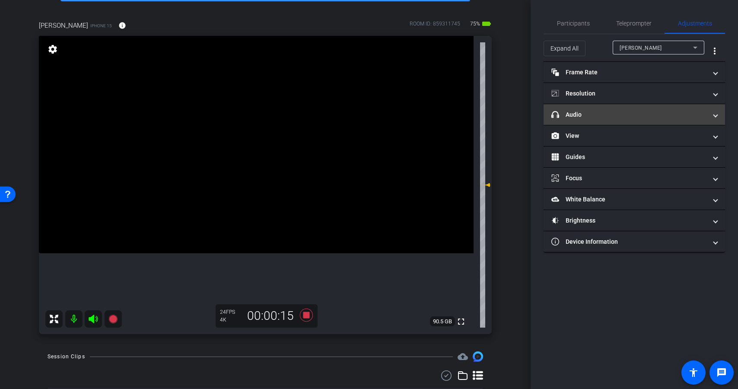
click at [626, 115] on mat-panel-title "headphone icon Audio" at bounding box center [629, 114] width 156 height 9
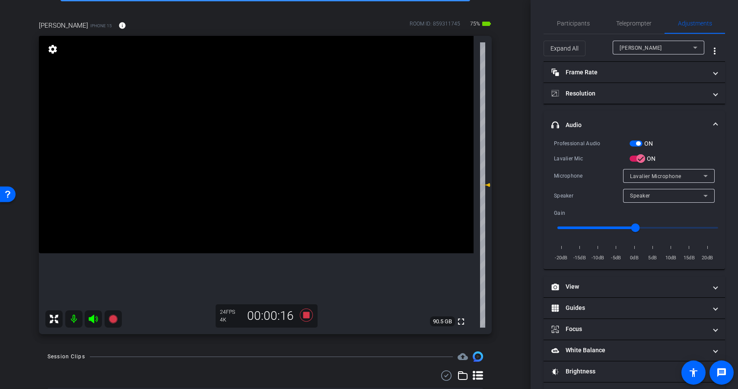
click at [638, 141] on span "button" at bounding box center [638, 143] width 4 height 4
click at [638, 158] on icon "button" at bounding box center [641, 159] width 8 height 8
click at [638, 25] on span "Teleprompter" at bounding box center [633, 23] width 35 height 6
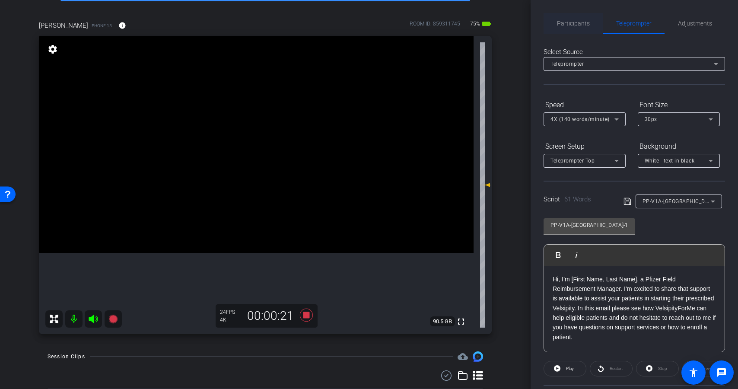
click at [577, 20] on span "Participants" at bounding box center [573, 23] width 33 height 6
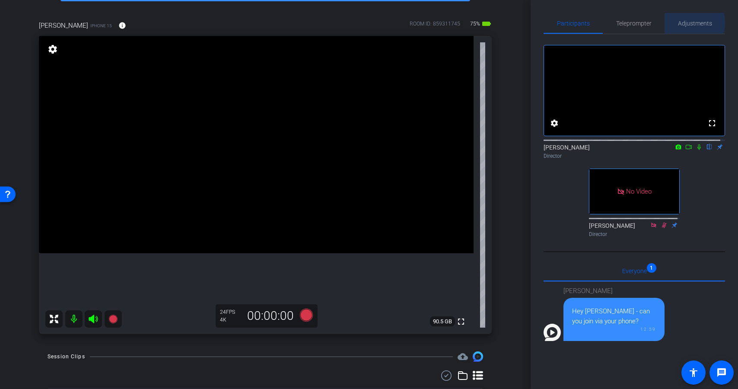
click at [682, 23] on span "Adjustments" at bounding box center [695, 23] width 34 height 6
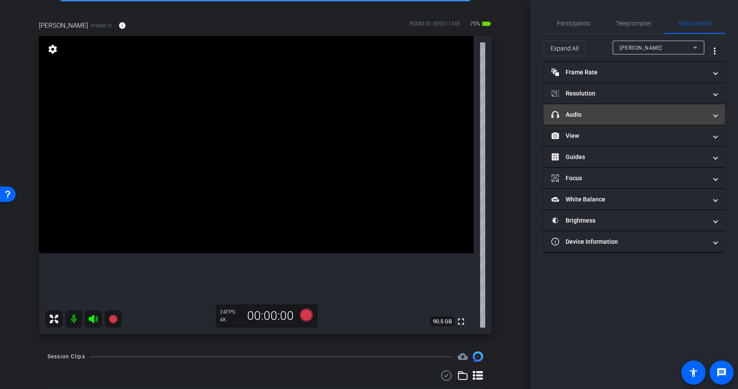
click at [628, 109] on mat-expansion-panel-header "headphone icon Audio" at bounding box center [633, 114] width 181 height 21
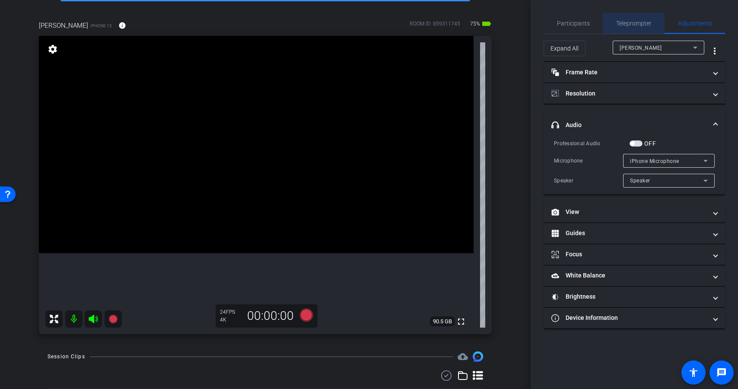
click at [625, 20] on span "Teleprompter" at bounding box center [633, 23] width 35 height 6
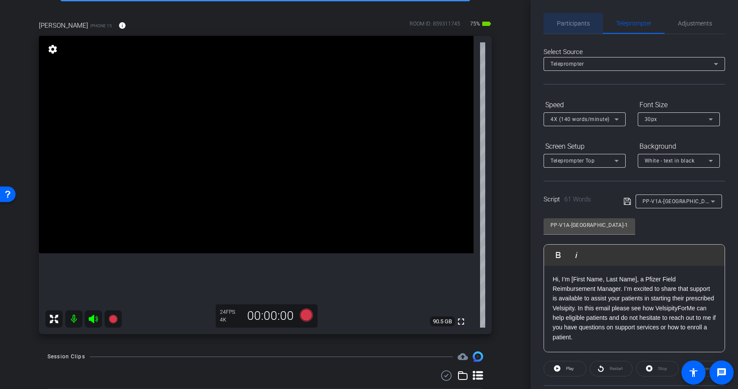
click at [581, 21] on span "Participants" at bounding box center [573, 23] width 33 height 6
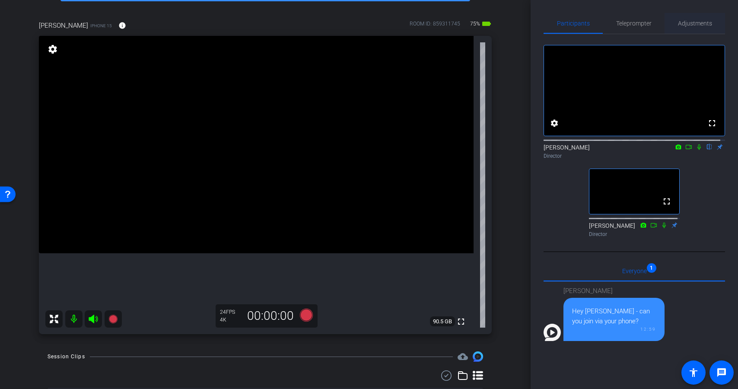
click at [686, 22] on span "Adjustments" at bounding box center [695, 23] width 34 height 6
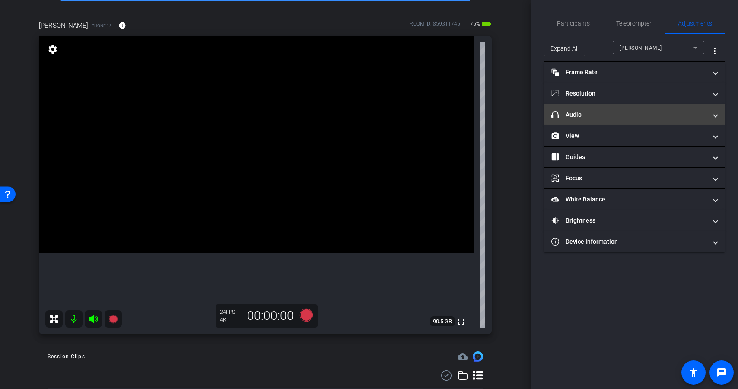
click at [617, 118] on mat-panel-title "headphone icon Audio" at bounding box center [629, 114] width 156 height 9
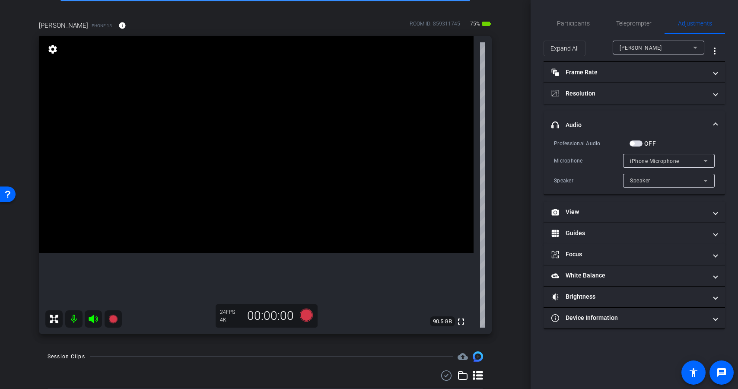
click at [638, 143] on span "button" at bounding box center [635, 143] width 13 height 6
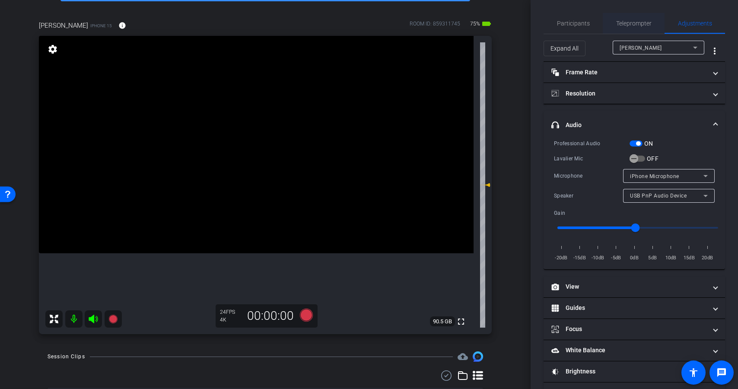
click at [628, 27] on span "Teleprompter" at bounding box center [633, 23] width 35 height 21
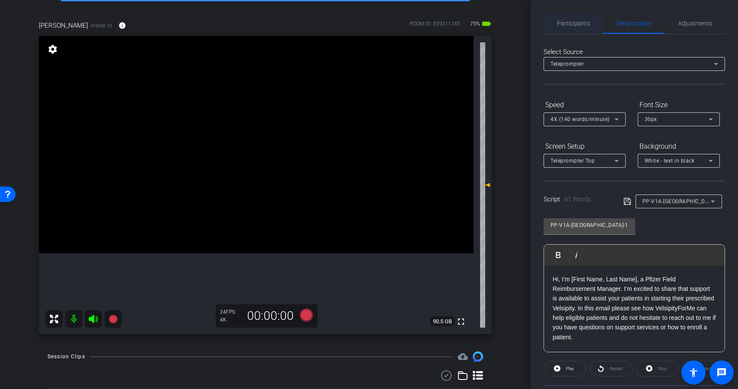
click at [576, 18] on span "Participants" at bounding box center [573, 23] width 33 height 21
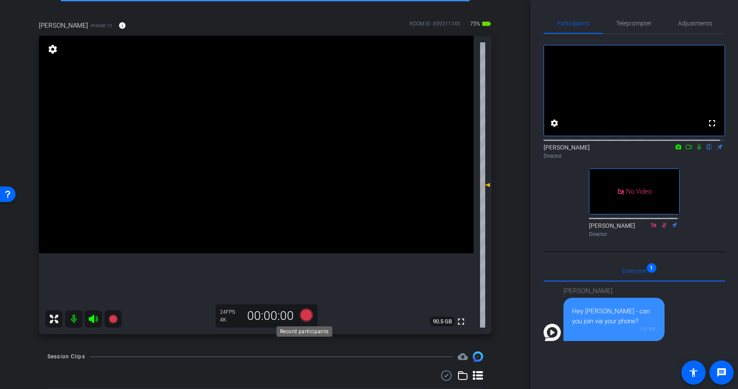
click at [301, 314] on icon at bounding box center [306, 314] width 13 height 13
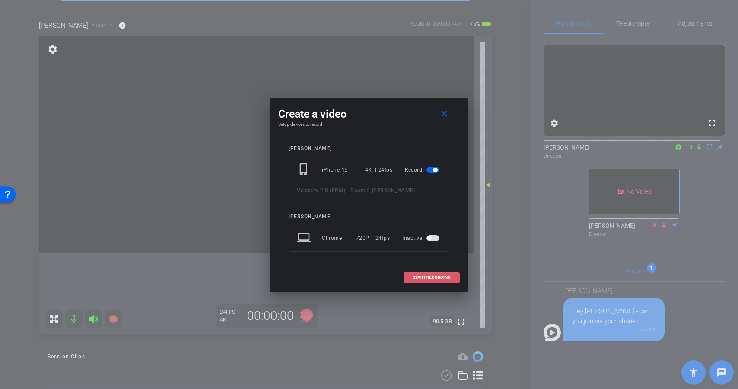
click at [413, 275] on span "START RECORDING" at bounding box center [432, 277] width 38 height 4
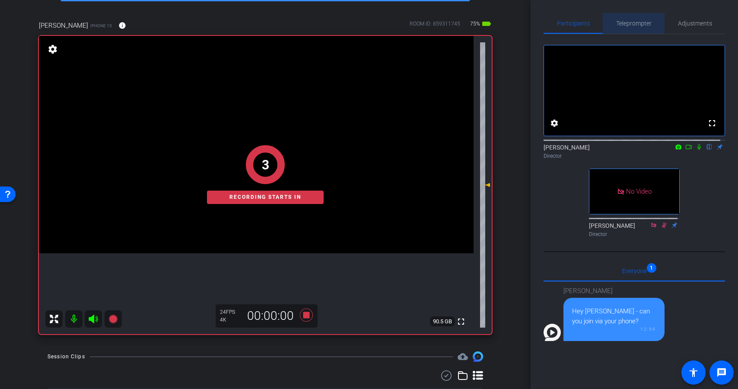
click at [635, 22] on span "Teleprompter" at bounding box center [633, 23] width 35 height 6
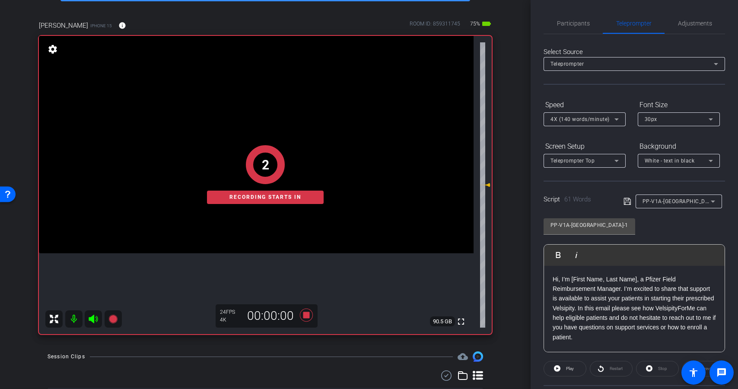
click at [568, 378] on openreel-capture-teleprompter "Speed 4X (140 words/minute) Font Size 30px Screen Setup Teleprompter Top Backgr…" at bounding box center [633, 279] width 181 height 362
click at [571, 368] on span "Play" at bounding box center [570, 368] width 8 height 5
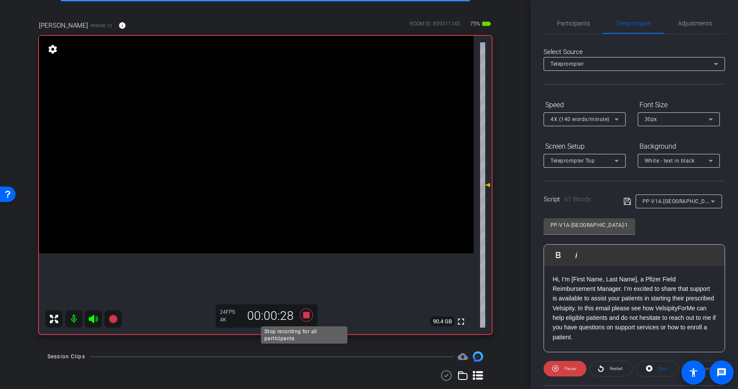
click at [305, 316] on icon at bounding box center [306, 314] width 13 height 13
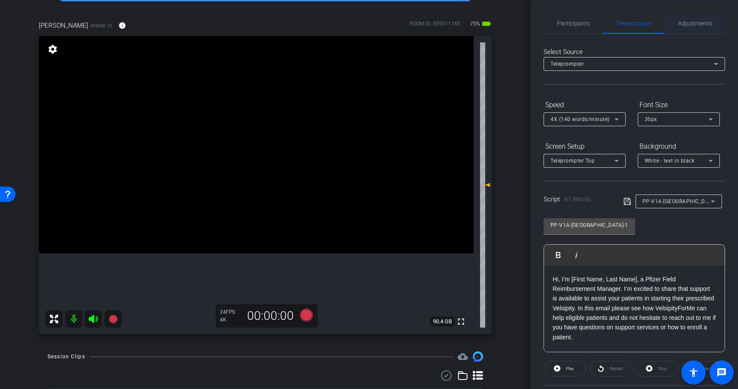
click at [692, 21] on span "Adjustments" at bounding box center [695, 23] width 34 height 6
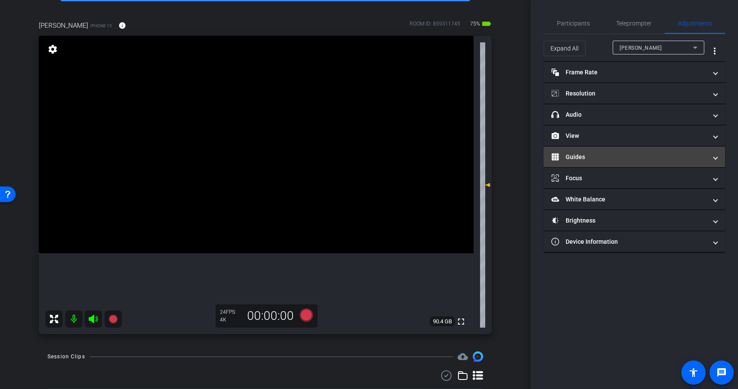
click at [611, 153] on mat-panel-title "Guides" at bounding box center [629, 156] width 156 height 9
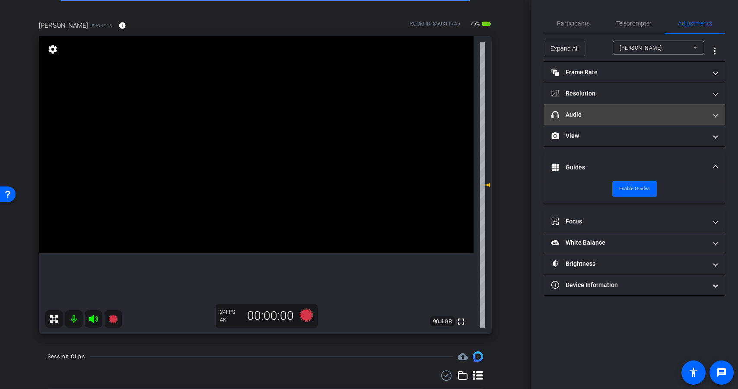
click at [621, 121] on mat-expansion-panel-header "headphone icon Audio" at bounding box center [633, 114] width 181 height 21
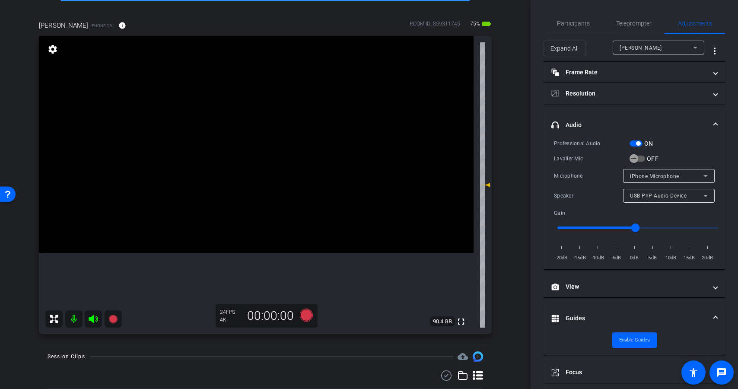
click at [638, 140] on div "ON" at bounding box center [641, 143] width 24 height 9
click at [632, 143] on span "button" at bounding box center [635, 143] width 13 height 6
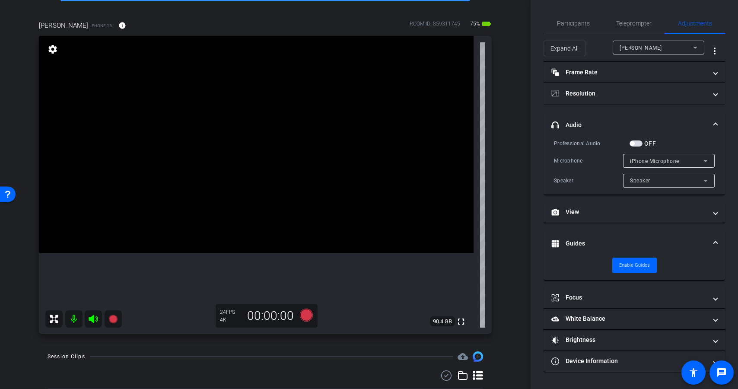
click at [638, 143] on span "button" at bounding box center [635, 143] width 13 height 6
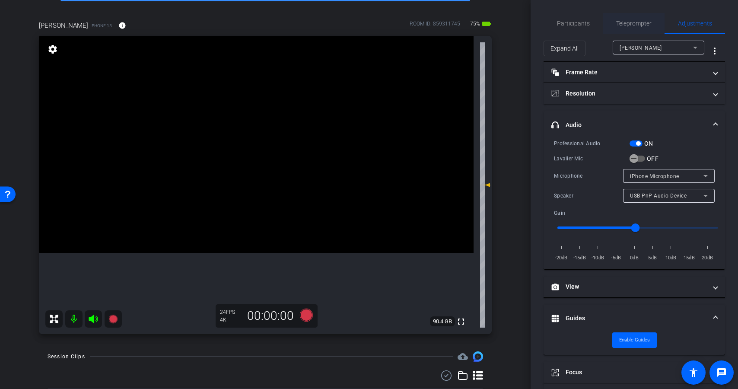
click at [635, 20] on span "Teleprompter" at bounding box center [633, 23] width 35 height 6
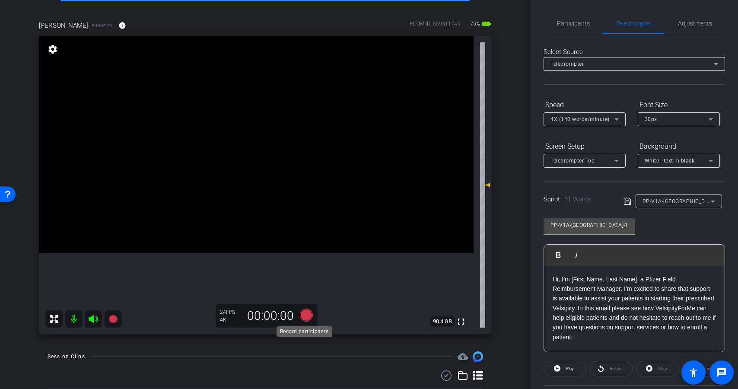
click at [302, 311] on icon at bounding box center [306, 314] width 13 height 13
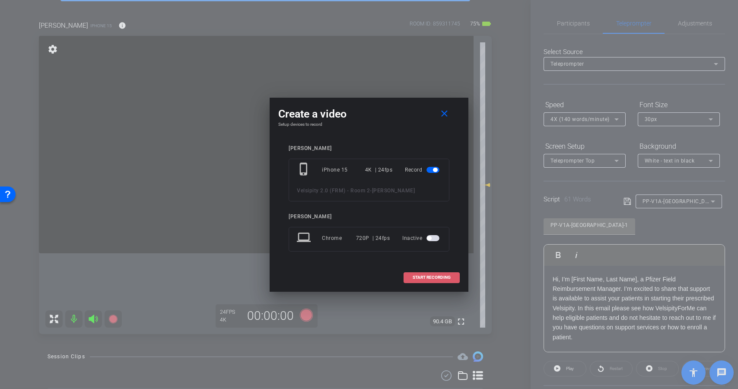
click at [427, 273] on span at bounding box center [431, 277] width 55 height 21
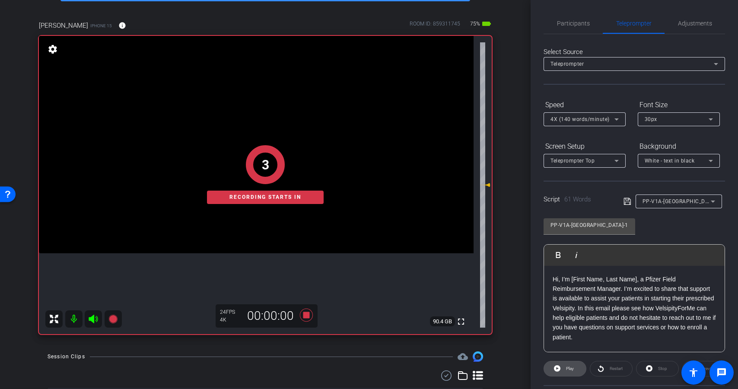
click at [554, 363] on icon at bounding box center [557, 368] width 6 height 11
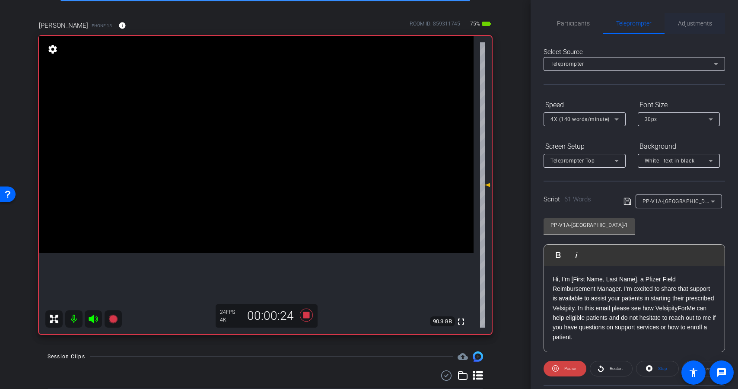
click at [686, 26] on span "Adjustments" at bounding box center [695, 23] width 34 height 6
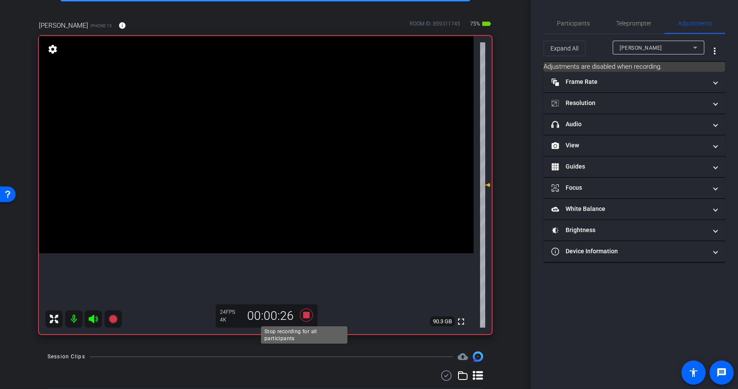
click at [302, 317] on icon at bounding box center [306, 314] width 13 height 13
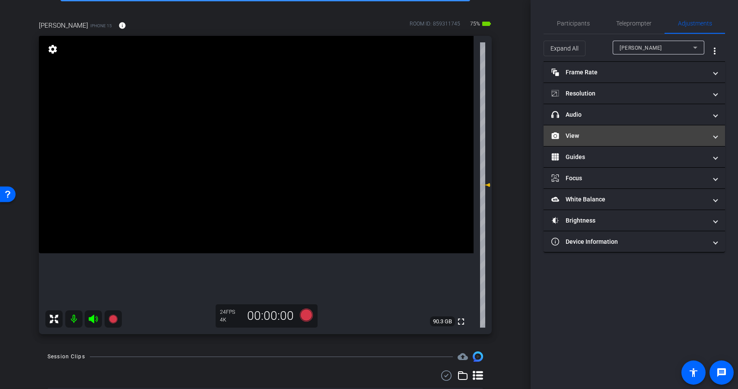
click at [658, 136] on mat-panel-title "View" at bounding box center [629, 135] width 156 height 9
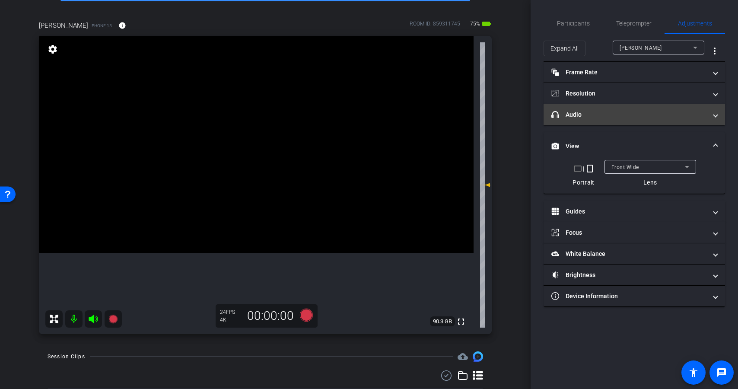
click at [631, 112] on mat-panel-title "headphone icon Audio" at bounding box center [629, 114] width 156 height 9
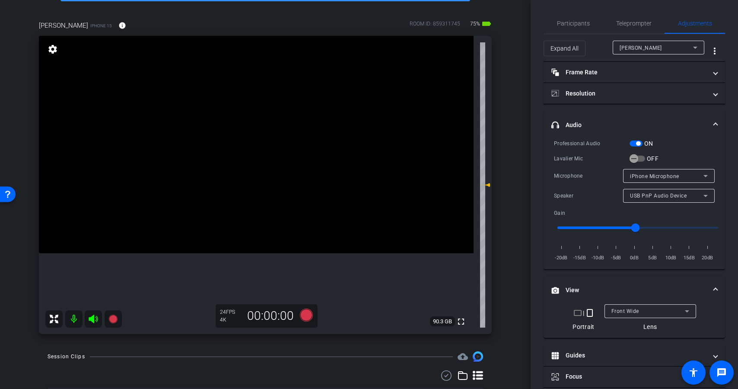
click at [630, 140] on div "ON" at bounding box center [641, 143] width 24 height 9
click at [632, 143] on span "button" at bounding box center [635, 143] width 13 height 6
click at [634, 22] on span "Teleprompter" at bounding box center [633, 23] width 35 height 6
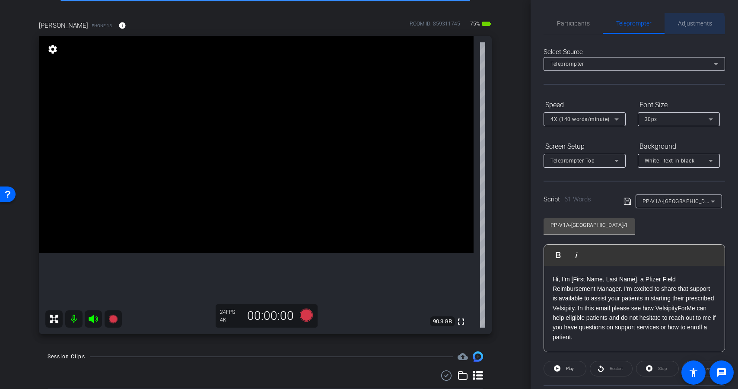
click at [690, 27] on span "Adjustments" at bounding box center [695, 23] width 34 height 21
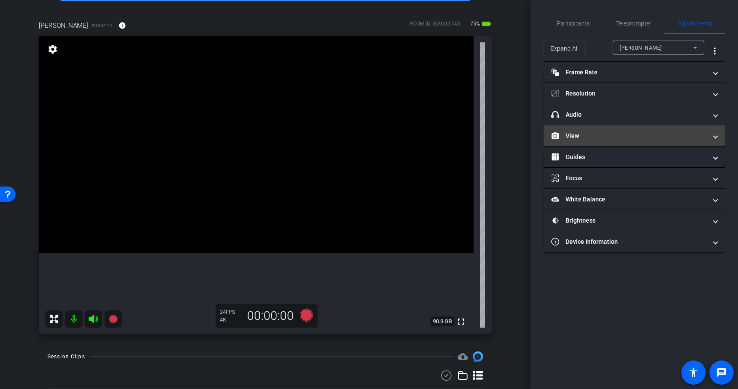
click at [610, 137] on mat-panel-title "View" at bounding box center [629, 135] width 156 height 9
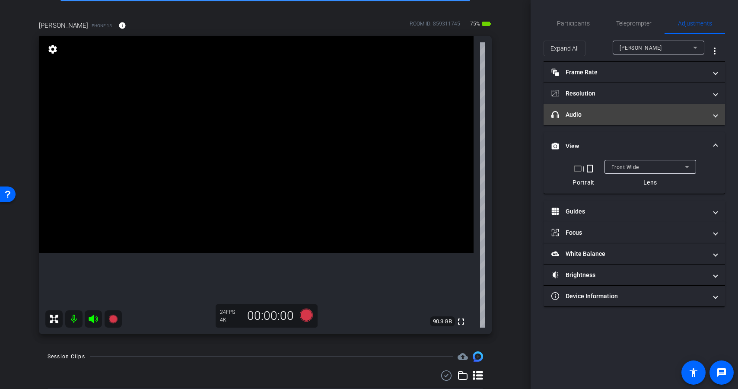
click at [629, 113] on mat-panel-title "headphone icon Audio" at bounding box center [629, 114] width 156 height 9
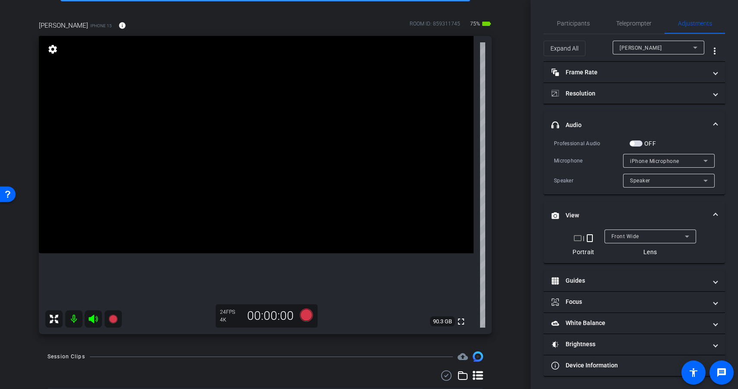
click at [639, 145] on span "button" at bounding box center [635, 143] width 13 height 6
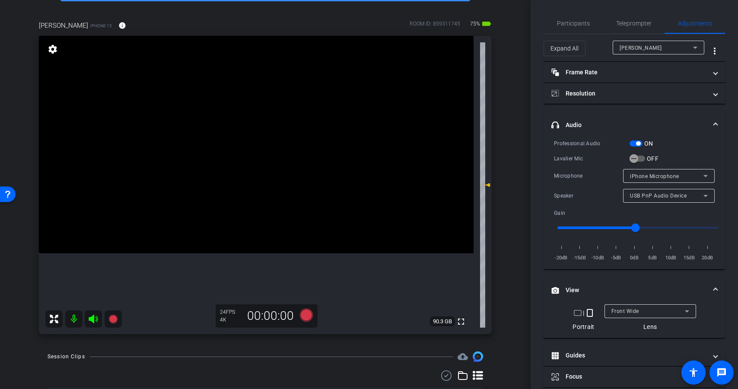
click at [632, 143] on span "button" at bounding box center [635, 143] width 13 height 6
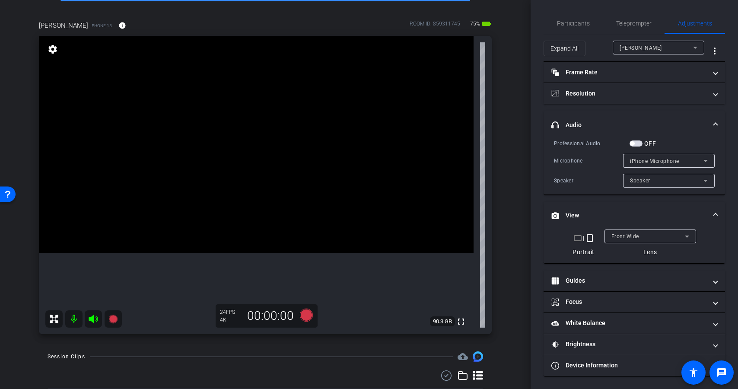
click at [638, 144] on span "button" at bounding box center [635, 143] width 13 height 6
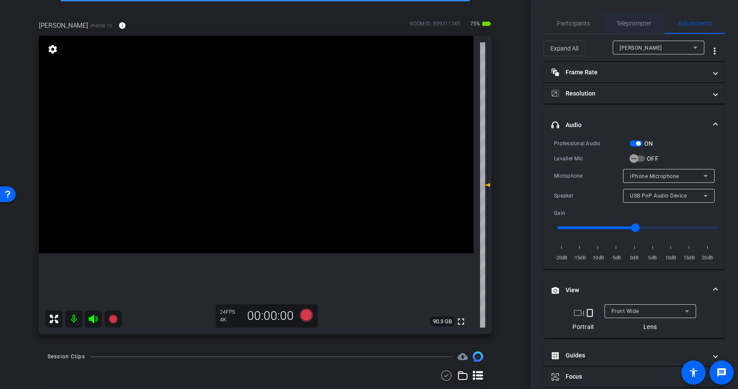
click at [626, 30] on span "Teleprompter" at bounding box center [633, 23] width 35 height 21
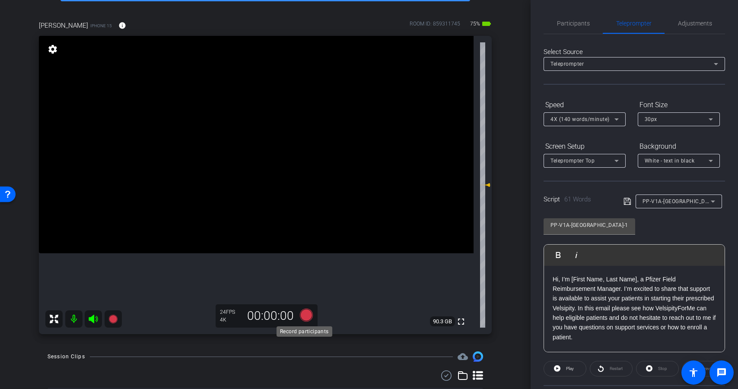
click at [301, 312] on icon at bounding box center [306, 314] width 13 height 13
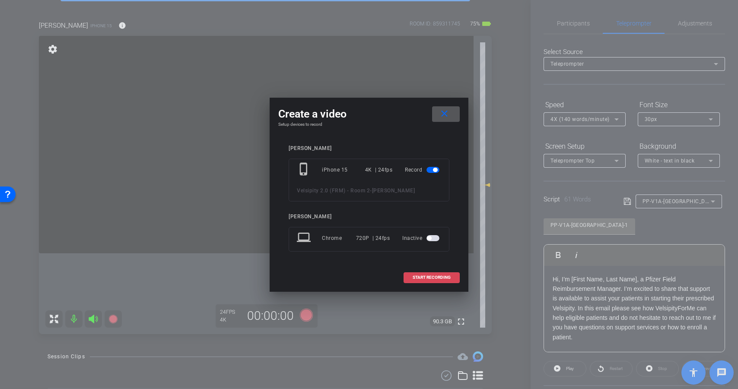
click at [425, 279] on span "START RECORDING" at bounding box center [432, 277] width 38 height 4
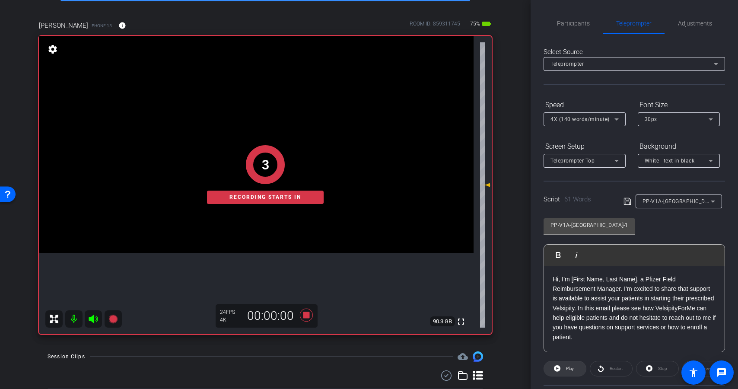
click at [566, 372] on span "Play" at bounding box center [569, 368] width 10 height 12
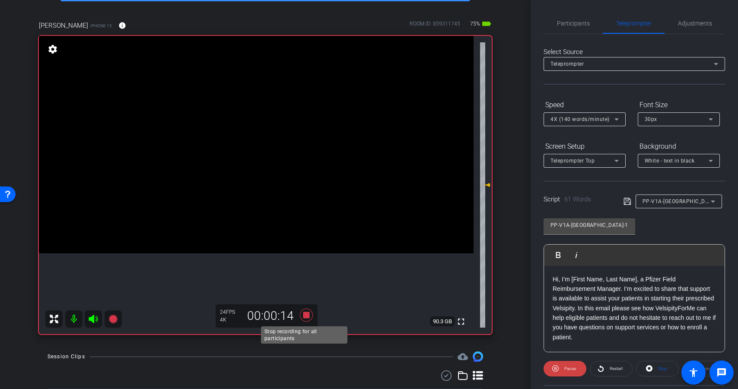
click at [304, 314] on icon at bounding box center [306, 314] width 13 height 13
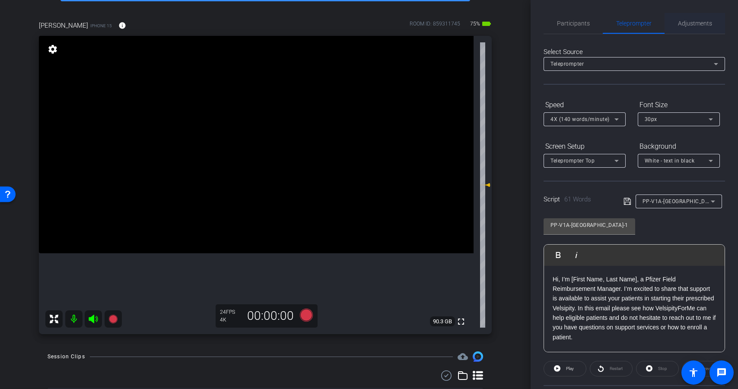
click at [693, 22] on span "Adjustments" at bounding box center [695, 23] width 34 height 6
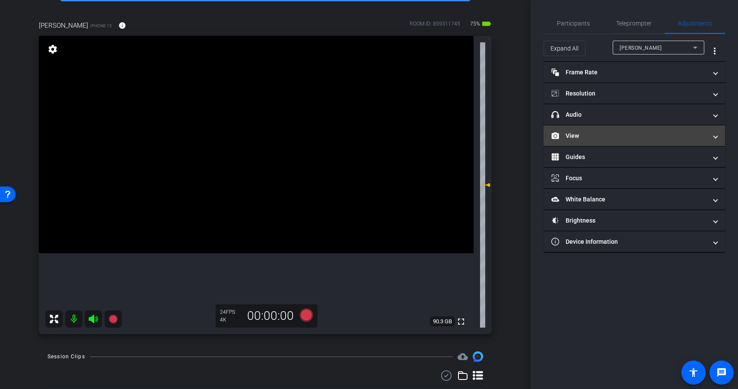
click at [647, 129] on mat-expansion-panel-header "View" at bounding box center [633, 135] width 181 height 21
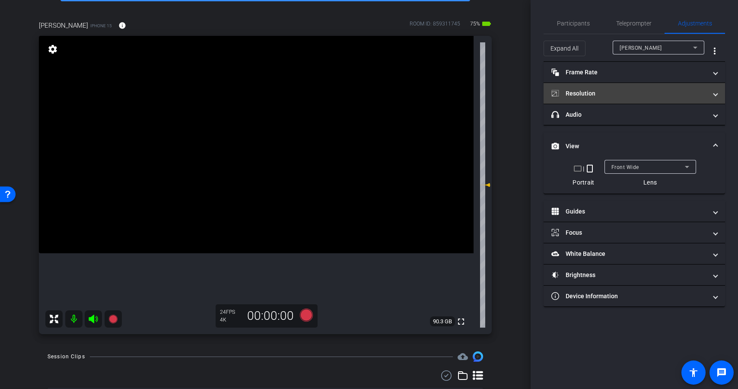
click at [629, 102] on mat-expansion-panel-header "Resolution" at bounding box center [633, 93] width 181 height 21
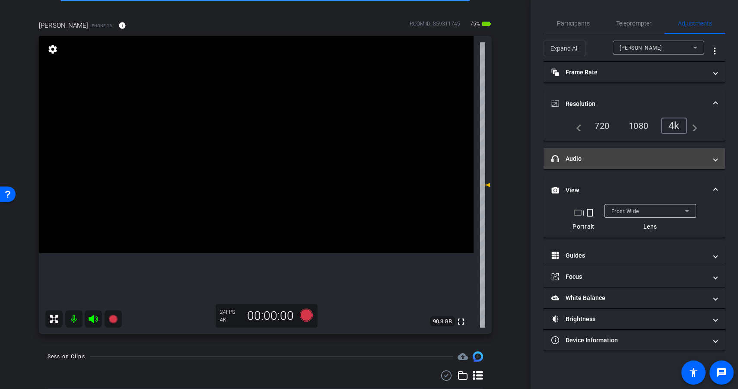
click at [619, 153] on mat-expansion-panel-header "headphone icon Audio" at bounding box center [633, 158] width 181 height 21
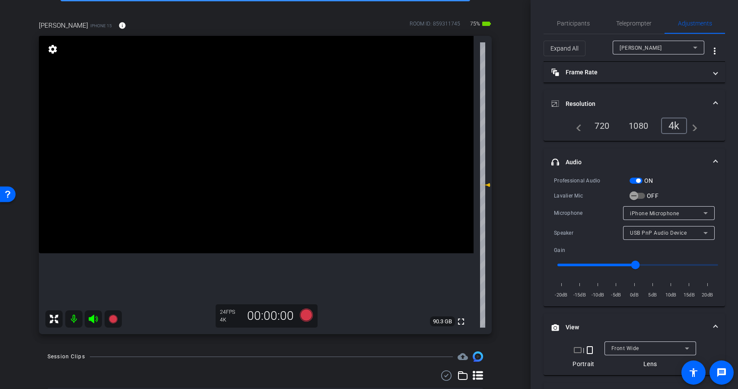
click at [633, 178] on span "button" at bounding box center [635, 181] width 13 height 6
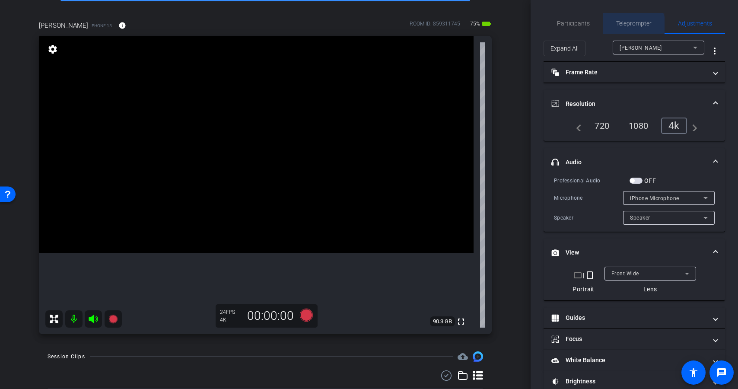
click at [629, 26] on span "Teleprompter" at bounding box center [633, 23] width 35 height 6
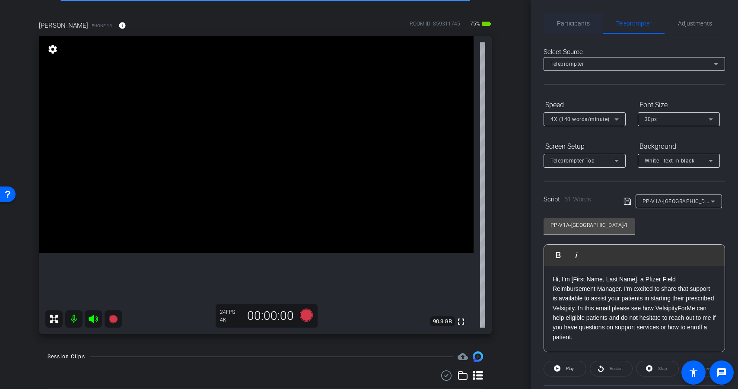
click at [574, 22] on span "Participants" at bounding box center [573, 23] width 33 height 6
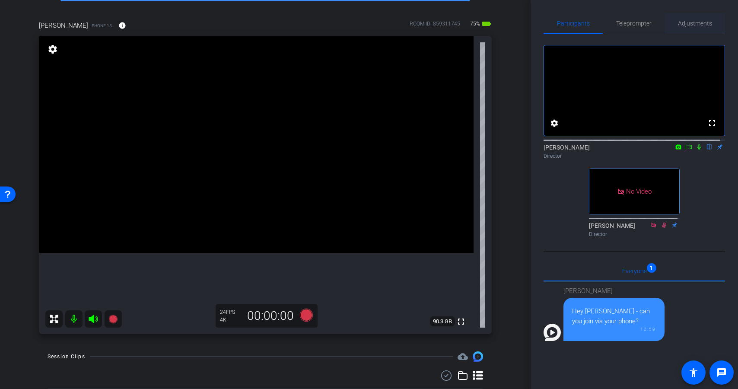
click at [695, 21] on span "Adjustments" at bounding box center [695, 23] width 34 height 6
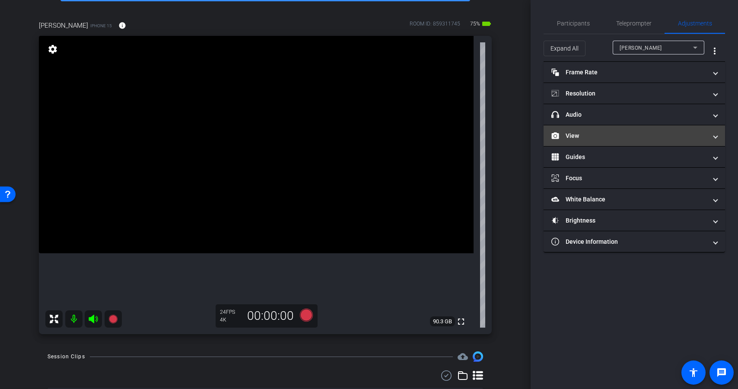
click at [647, 132] on mat-panel-title "View" at bounding box center [629, 135] width 156 height 9
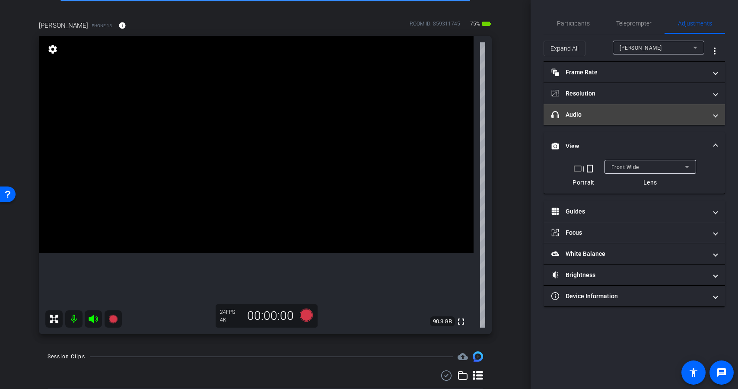
click at [625, 119] on mat-panel-title "headphone icon Audio" at bounding box center [629, 114] width 156 height 9
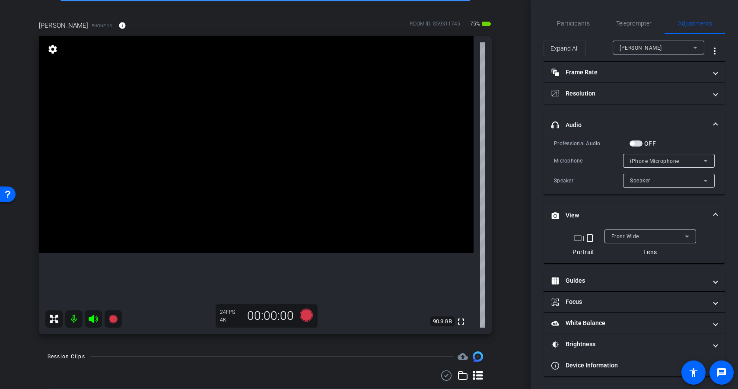
click at [639, 145] on span "button" at bounding box center [635, 143] width 13 height 6
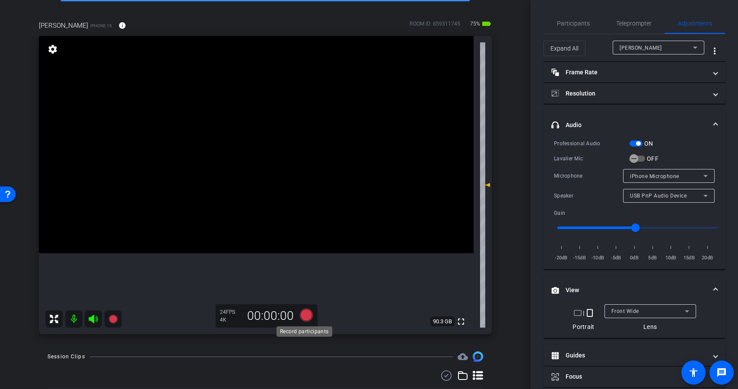
click at [307, 315] on icon at bounding box center [306, 314] width 13 height 13
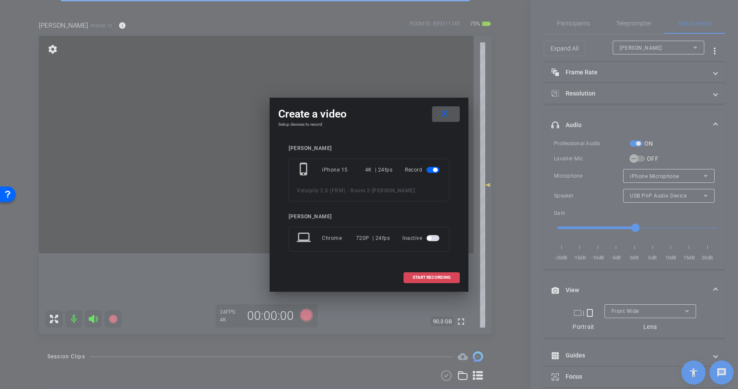
click at [450, 276] on span "START RECORDING" at bounding box center [432, 277] width 38 height 4
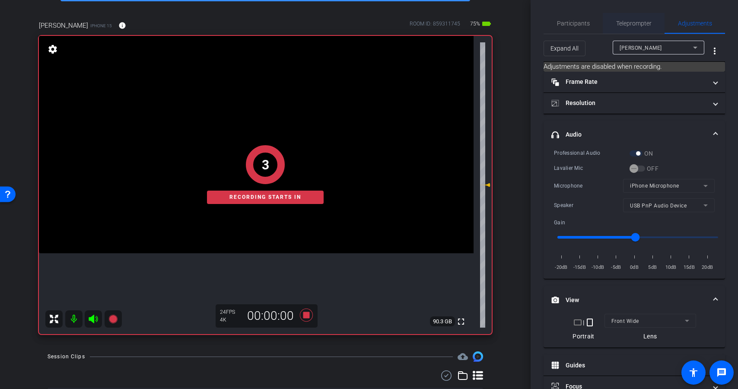
click at [637, 26] on span "Teleprompter" at bounding box center [633, 23] width 35 height 6
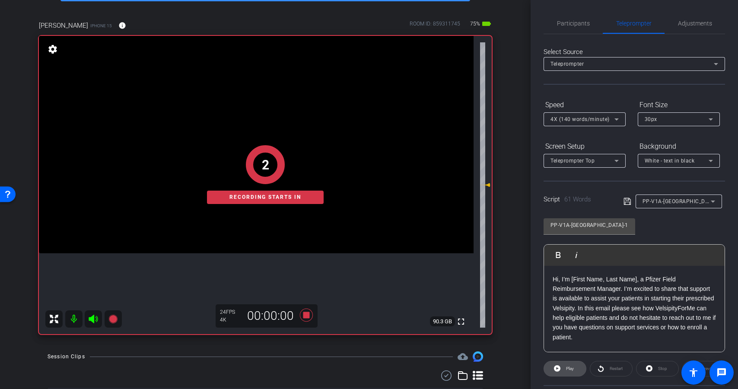
click at [562, 366] on span at bounding box center [565, 368] width 42 height 21
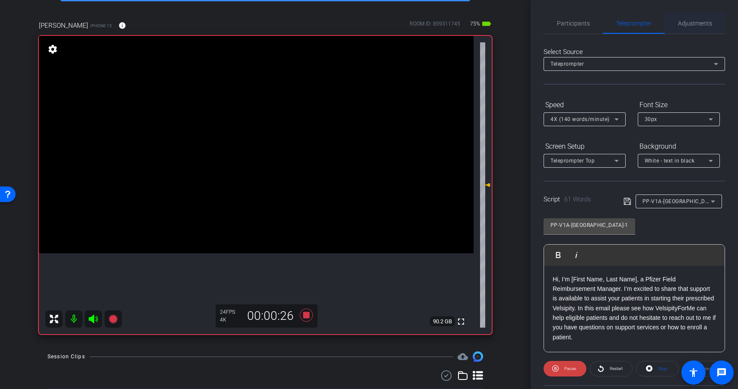
click at [685, 19] on span "Adjustments" at bounding box center [695, 23] width 34 height 21
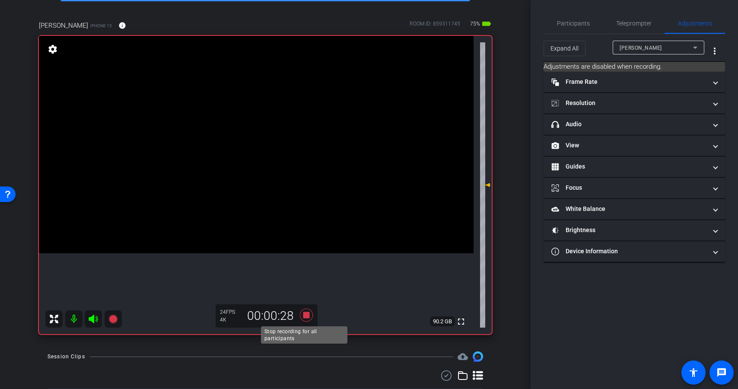
click at [304, 312] on icon at bounding box center [306, 314] width 13 height 13
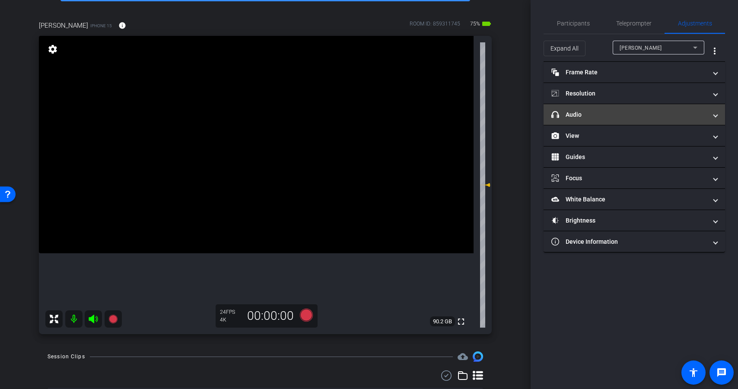
click at [598, 121] on mat-expansion-panel-header "headphone icon Audio" at bounding box center [633, 114] width 181 height 21
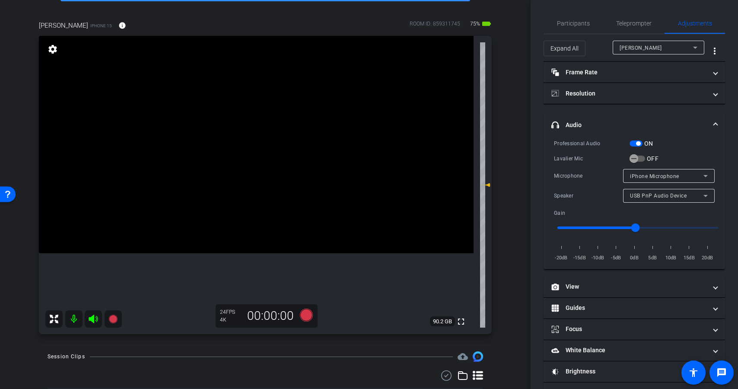
click at [635, 136] on mat-expansion-panel-header "headphone icon Audio" at bounding box center [633, 125] width 181 height 28
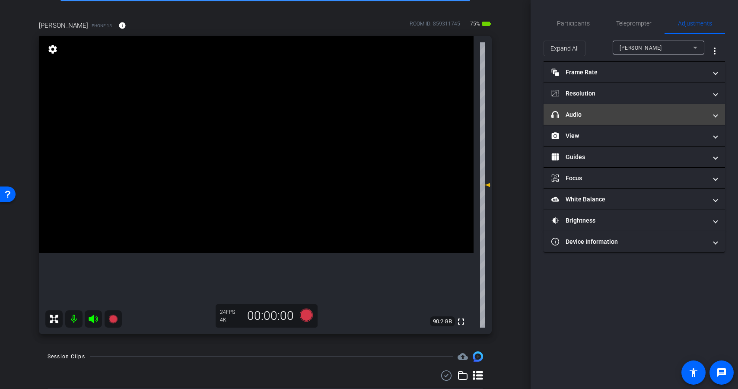
click at [637, 124] on mat-expansion-panel-header "headphone icon Audio" at bounding box center [633, 114] width 181 height 21
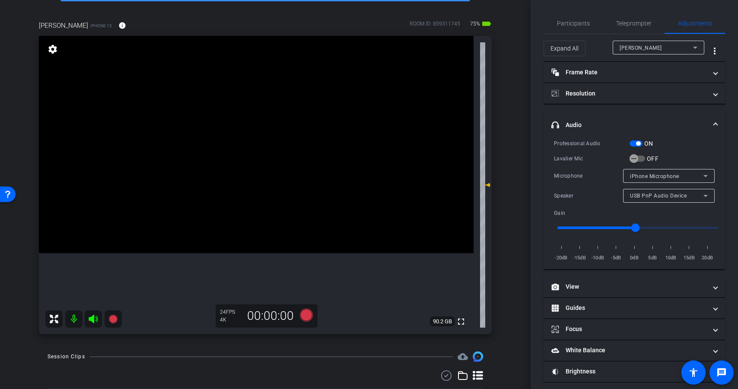
click at [637, 141] on span "button" at bounding box center [638, 143] width 4 height 4
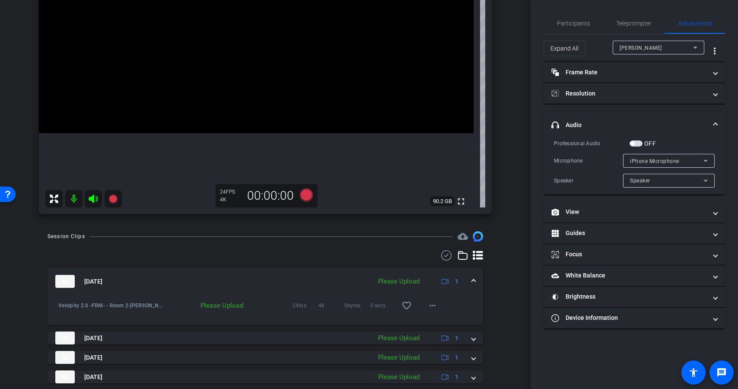
scroll to position [183, 0]
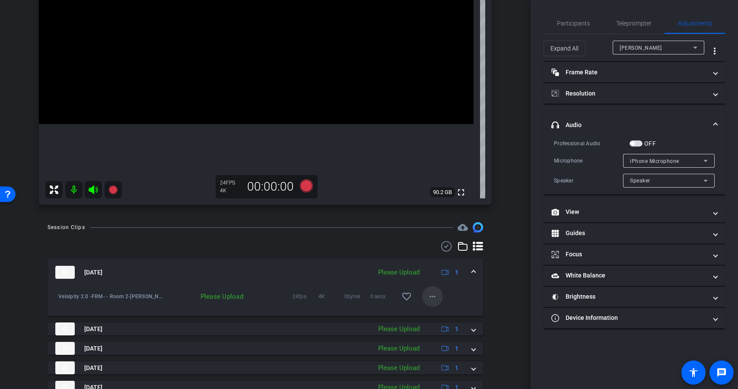
click at [428, 295] on mat-icon "more_horiz" at bounding box center [432, 296] width 10 height 10
click at [441, 316] on span "Upload" at bounding box center [442, 314] width 35 height 10
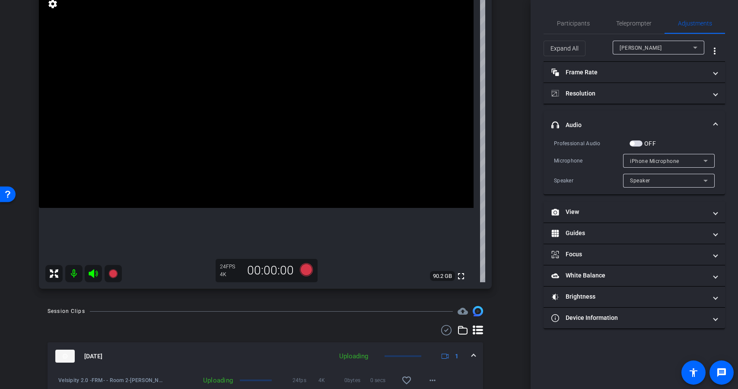
scroll to position [92, 0]
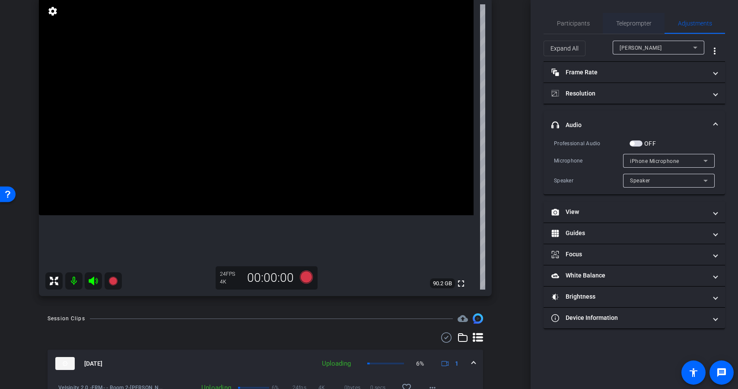
click at [626, 26] on span "Teleprompter" at bounding box center [633, 23] width 35 height 6
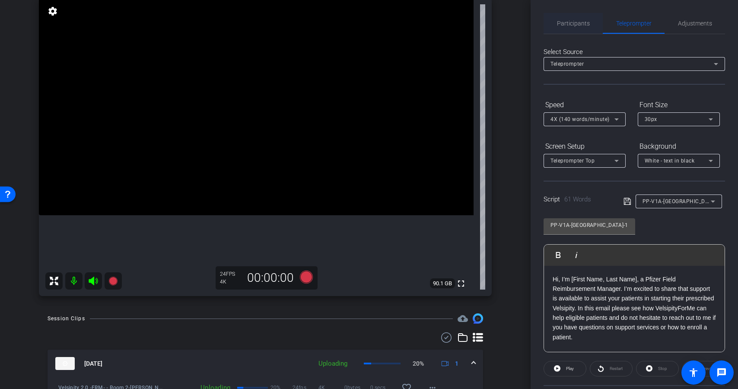
click at [577, 21] on span "Participants" at bounding box center [573, 23] width 33 height 6
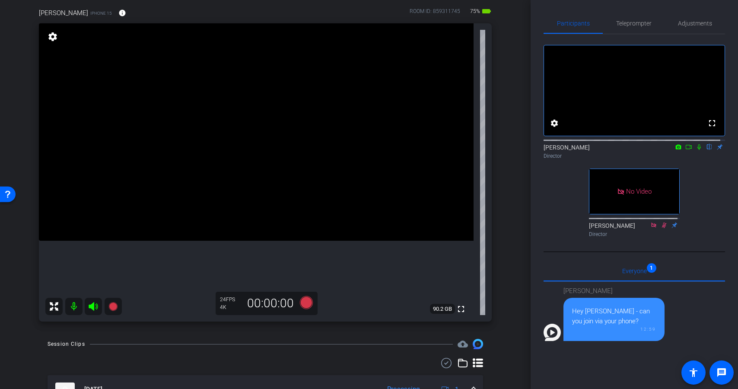
scroll to position [66, 0]
click at [695, 29] on span "Adjustments" at bounding box center [695, 23] width 34 height 21
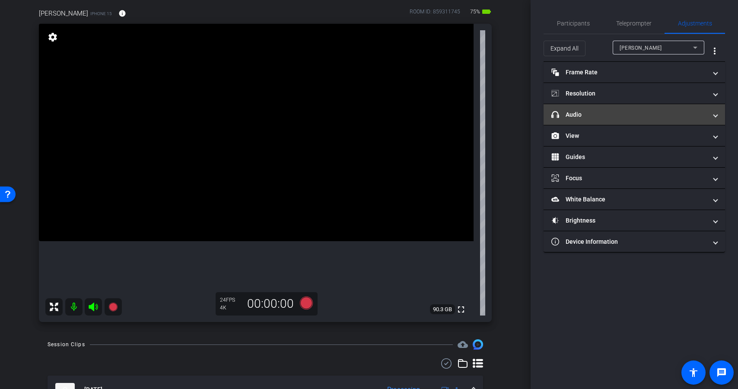
click at [640, 108] on mat-expansion-panel-header "headphone icon Audio" at bounding box center [633, 114] width 181 height 21
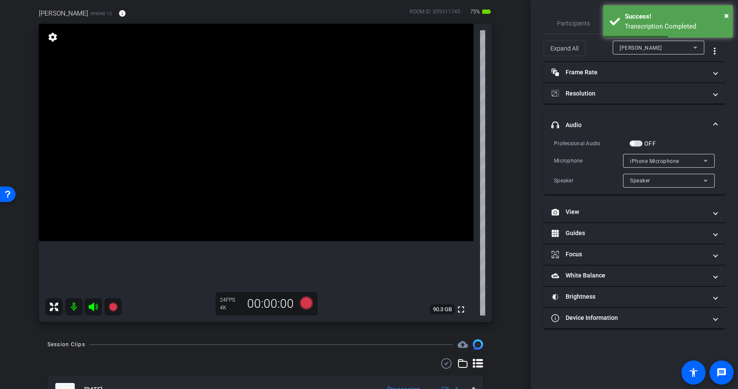
click at [638, 143] on span "button" at bounding box center [635, 143] width 13 height 6
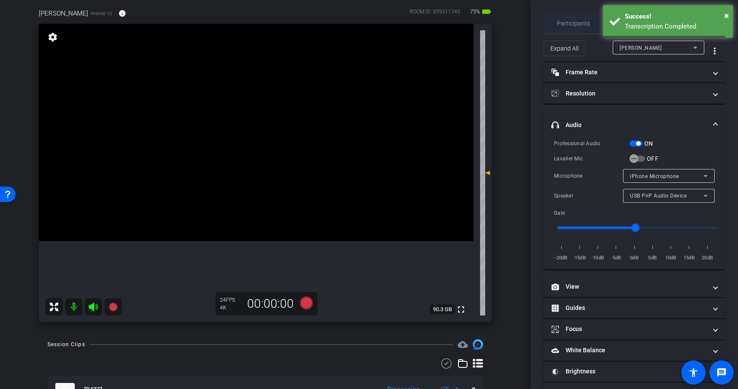
click at [595, 22] on div "Participants" at bounding box center [572, 23] width 59 height 21
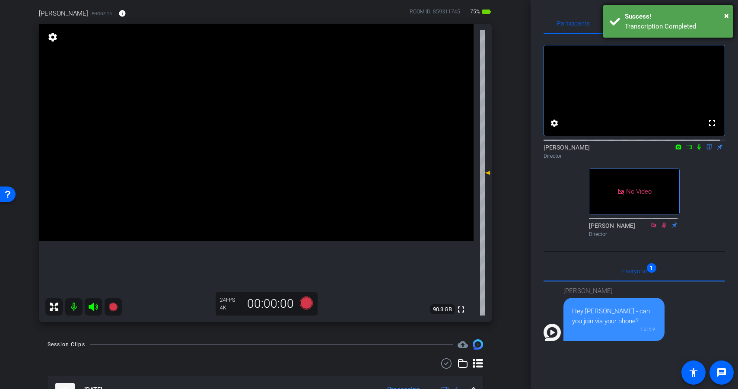
click at [615, 24] on div "× Success! Transcription Completed" at bounding box center [668, 21] width 130 height 32
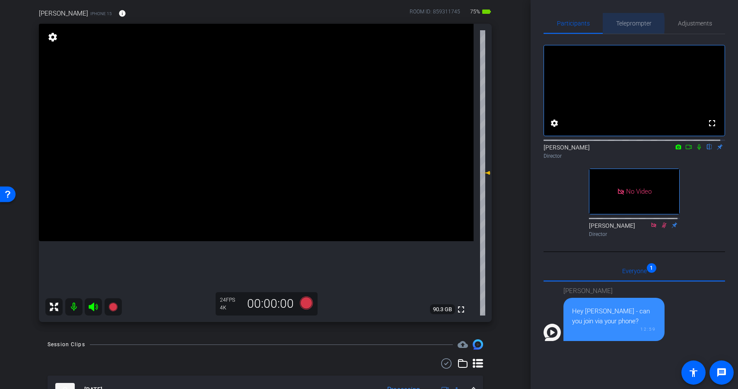
click at [617, 24] on span "Teleprompter" at bounding box center [633, 23] width 35 height 6
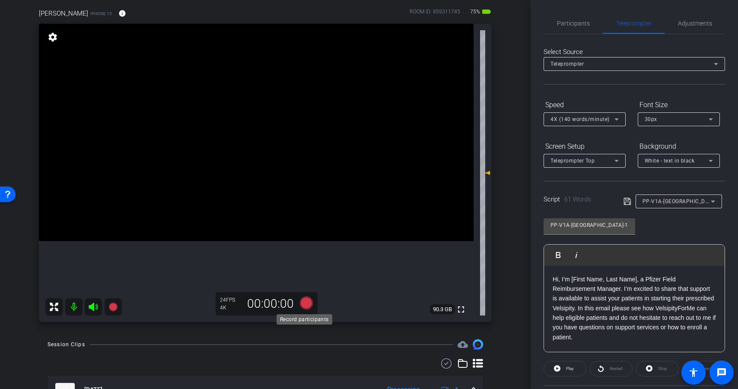
click at [304, 306] on icon at bounding box center [306, 302] width 13 height 13
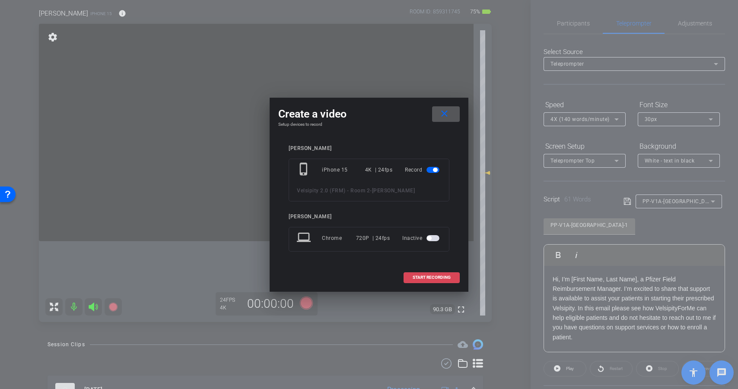
click at [420, 278] on span "START RECORDING" at bounding box center [432, 277] width 38 height 4
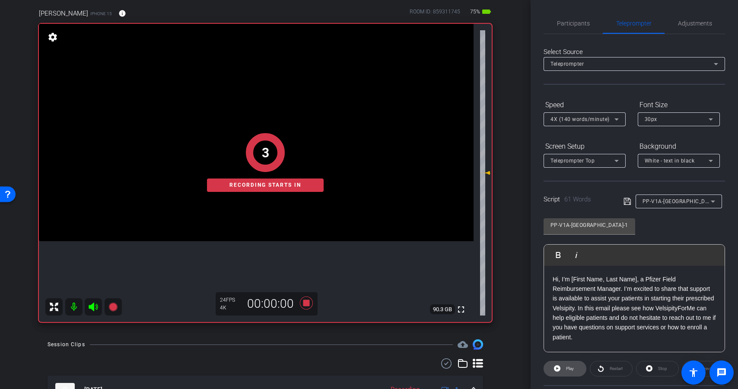
click at [552, 361] on span at bounding box center [565, 368] width 42 height 21
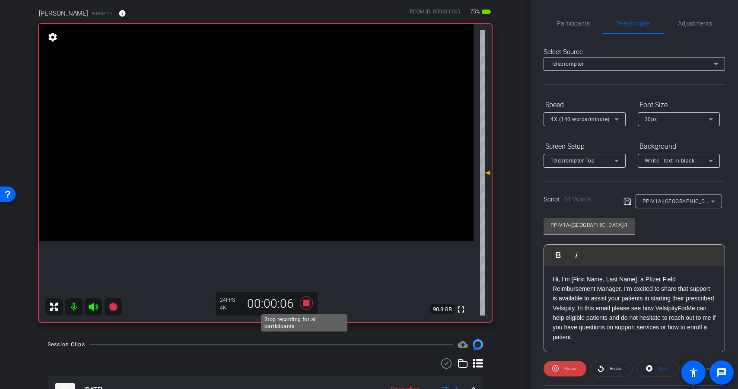
click at [303, 302] on icon at bounding box center [306, 302] width 13 height 13
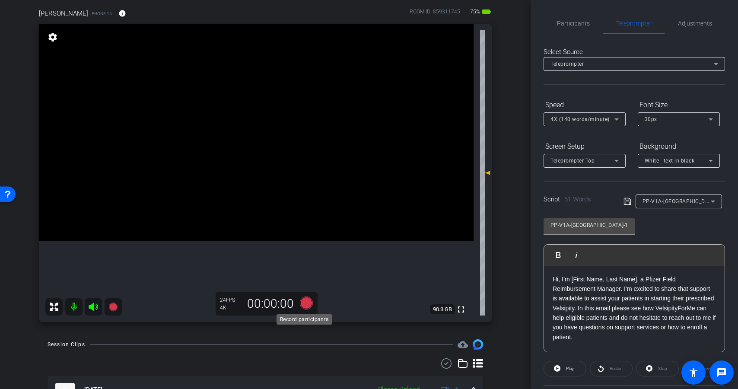
click at [304, 302] on icon at bounding box center [306, 302] width 13 height 13
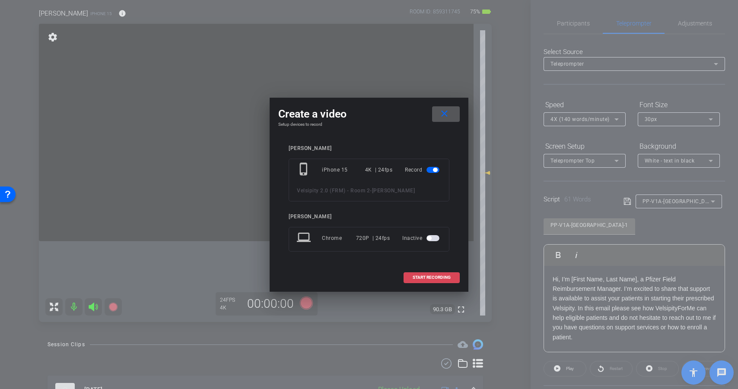
click at [426, 279] on span "START RECORDING" at bounding box center [432, 277] width 38 height 4
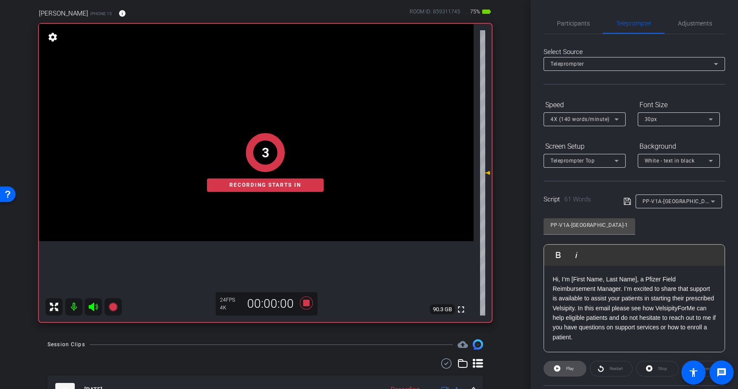
click at [565, 368] on span "Play" at bounding box center [569, 368] width 10 height 12
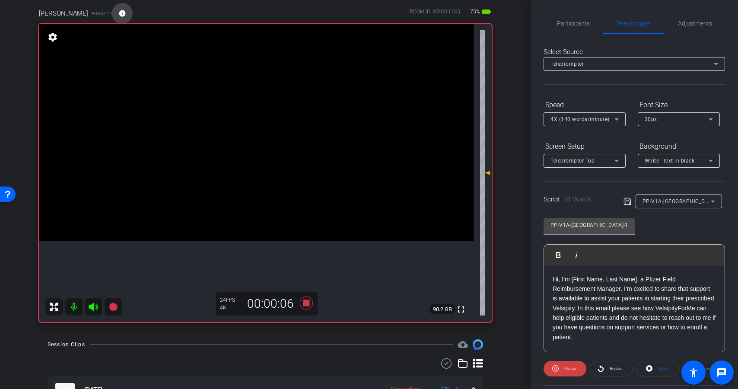
click at [118, 11] on mat-icon "info" at bounding box center [122, 14] width 8 height 8
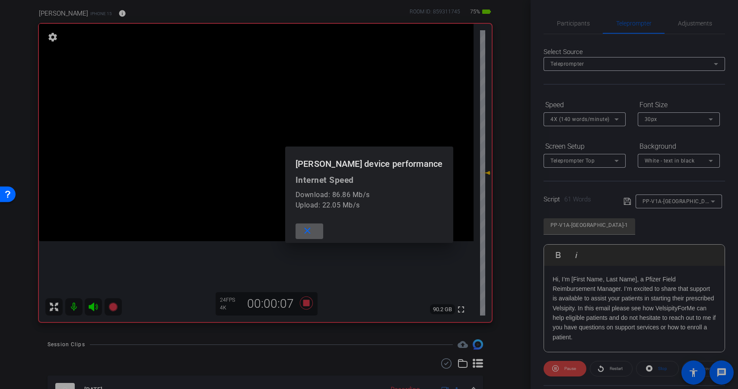
click at [109, 12] on div at bounding box center [369, 194] width 738 height 389
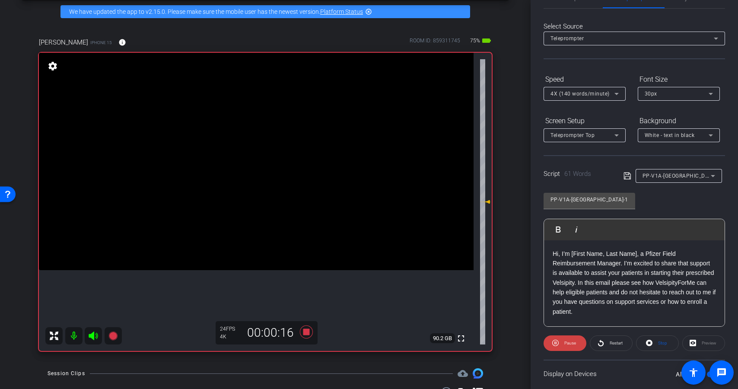
scroll to position [32, 0]
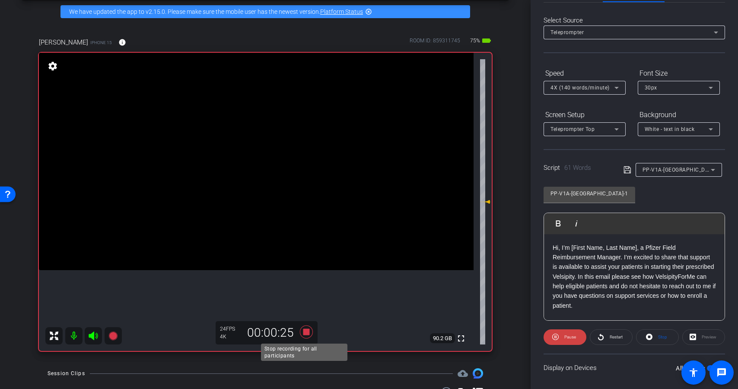
click at [303, 329] on icon at bounding box center [306, 331] width 13 height 13
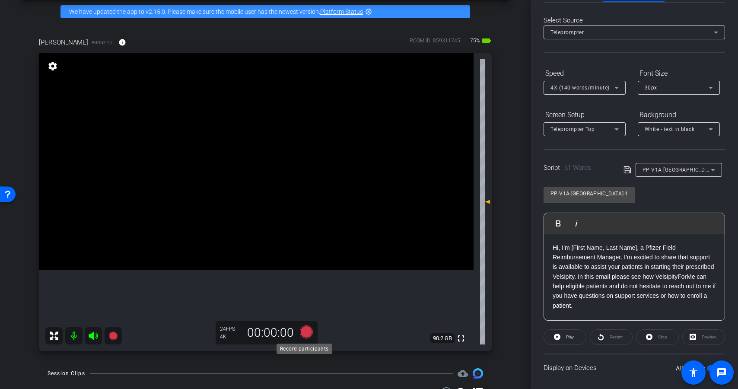
click at [304, 332] on icon at bounding box center [306, 331] width 13 height 13
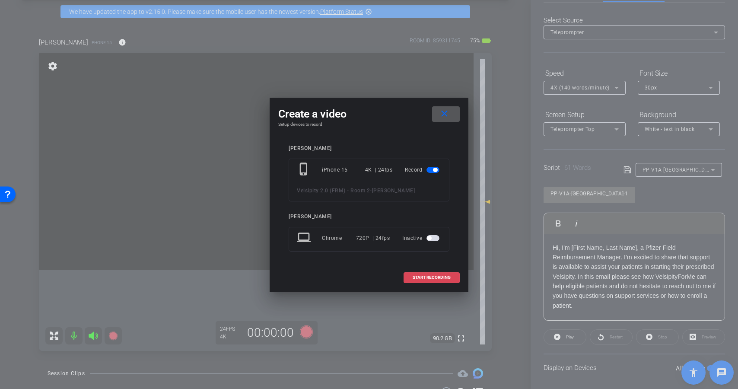
click at [432, 273] on span at bounding box center [431, 277] width 55 height 21
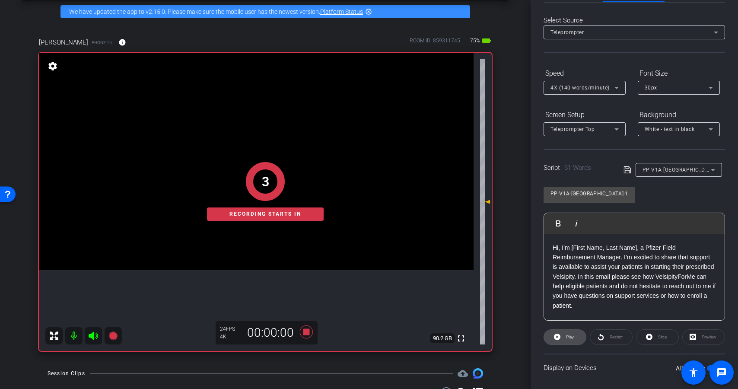
click at [561, 336] on span at bounding box center [565, 337] width 42 height 21
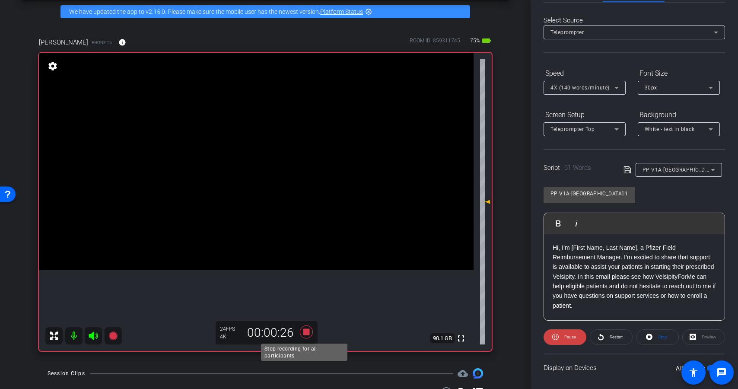
click at [306, 333] on icon at bounding box center [306, 331] width 13 height 13
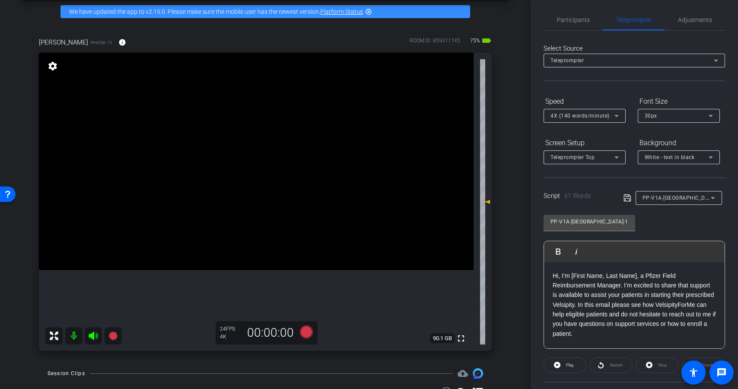
scroll to position [0, 0]
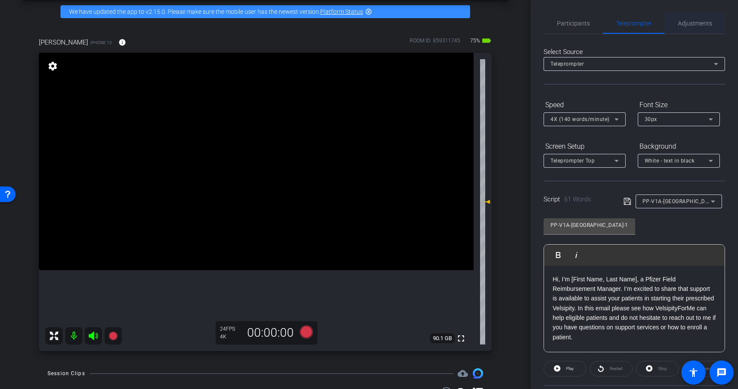
click at [698, 23] on span "Adjustments" at bounding box center [695, 23] width 34 height 6
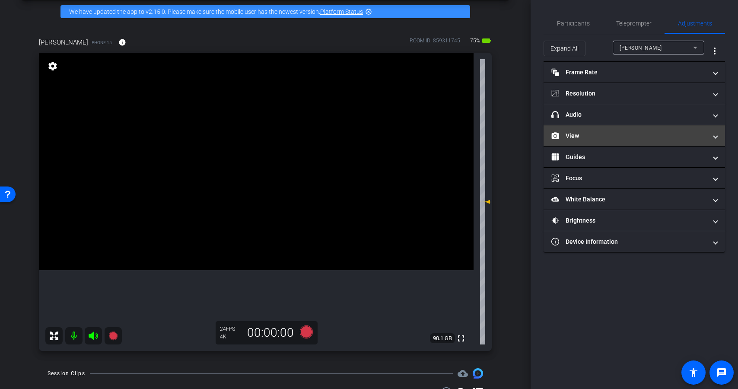
click at [615, 134] on mat-panel-title "View" at bounding box center [629, 135] width 156 height 9
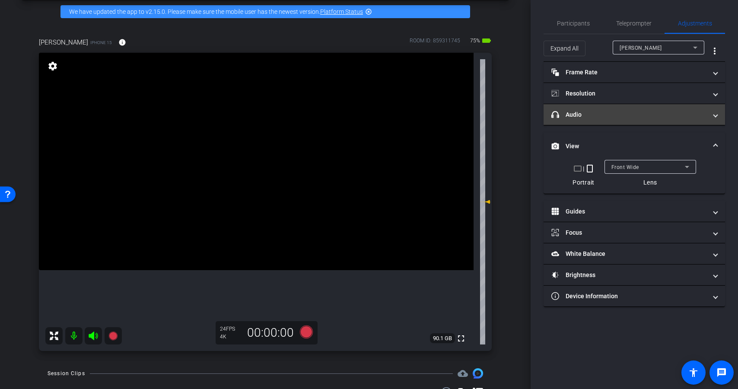
click at [590, 110] on mat-panel-title "headphone icon Audio" at bounding box center [629, 114] width 156 height 9
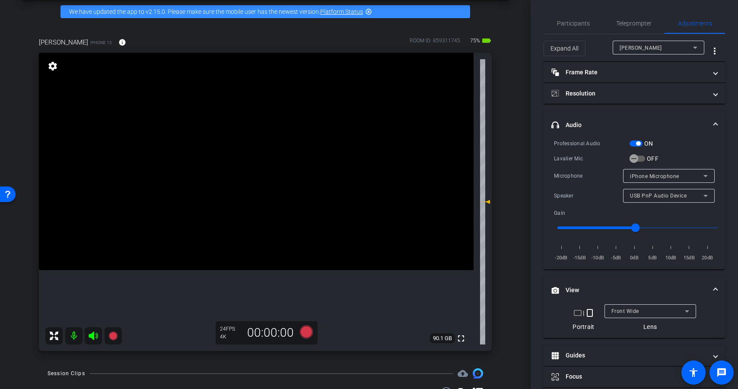
click at [640, 145] on span "button" at bounding box center [635, 143] width 13 height 6
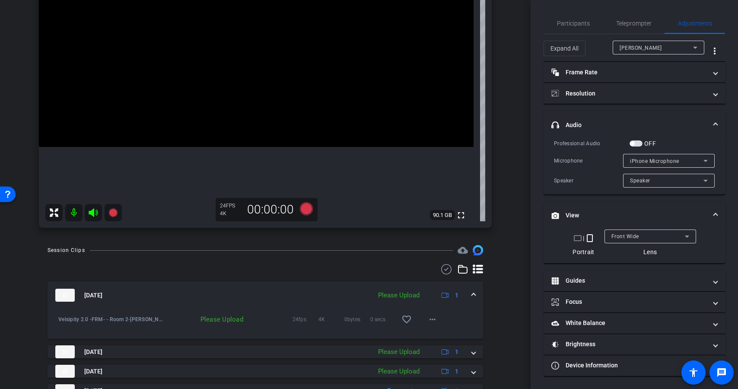
scroll to position [177, 0]
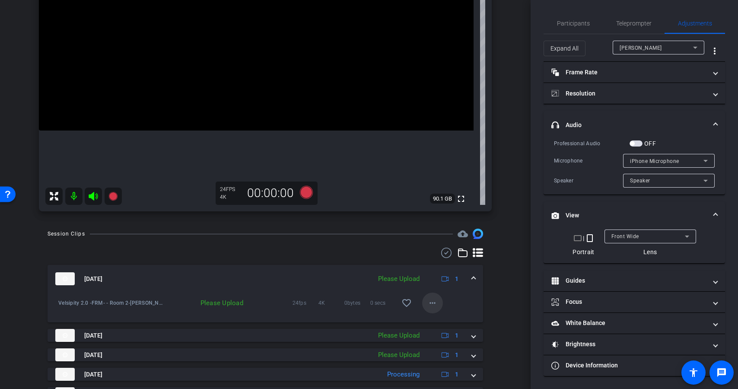
click at [427, 307] on mat-icon "more_horiz" at bounding box center [432, 303] width 10 height 10
click at [440, 325] on span "Upload" at bounding box center [442, 321] width 35 height 10
click at [427, 301] on mat-icon "more_horiz" at bounding box center [432, 303] width 10 height 10
click at [436, 301] on div at bounding box center [369, 194] width 738 height 389
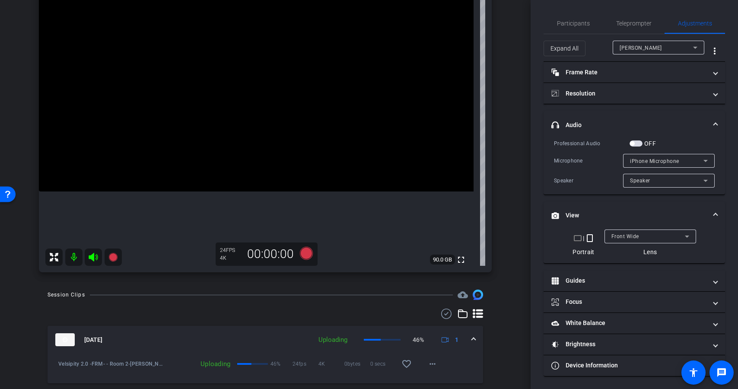
scroll to position [102, 0]
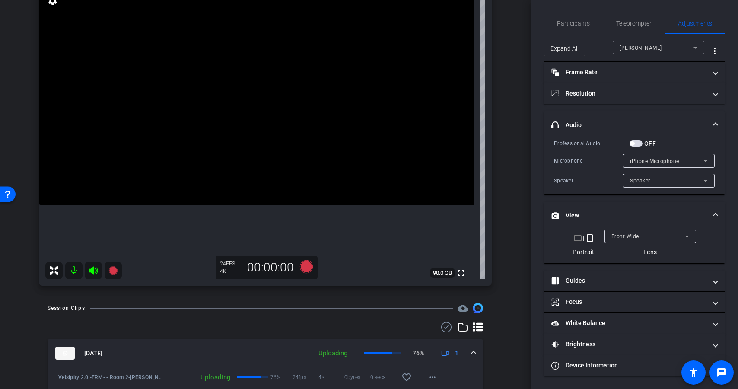
click at [636, 143] on span "button" at bounding box center [635, 143] width 13 height 6
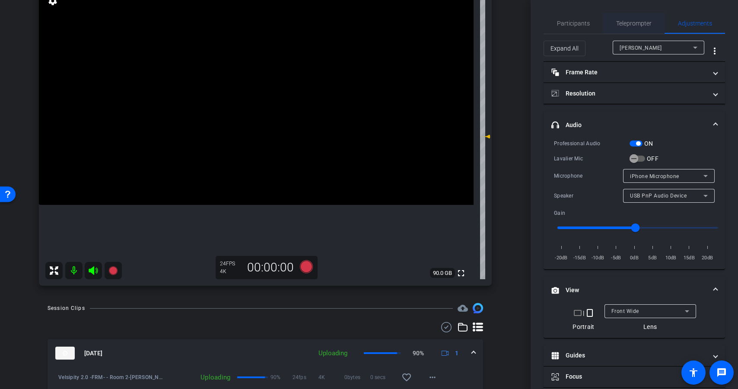
click at [635, 24] on span "Teleprompter" at bounding box center [633, 23] width 35 height 6
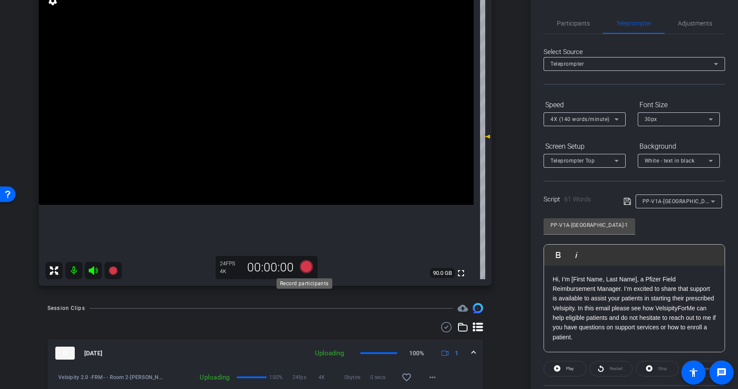
click at [300, 266] on icon at bounding box center [306, 266] width 13 height 13
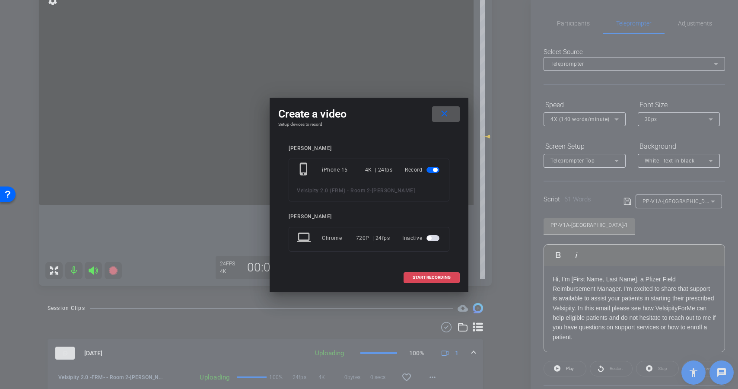
click at [421, 276] on span "START RECORDING" at bounding box center [432, 277] width 38 height 4
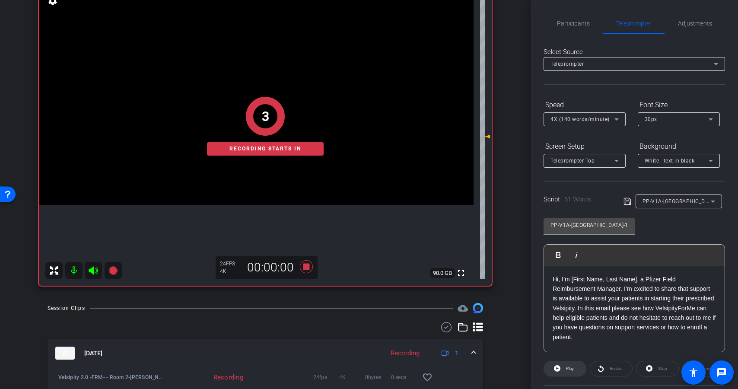
click at [568, 371] on span "Play" at bounding box center [570, 368] width 8 height 5
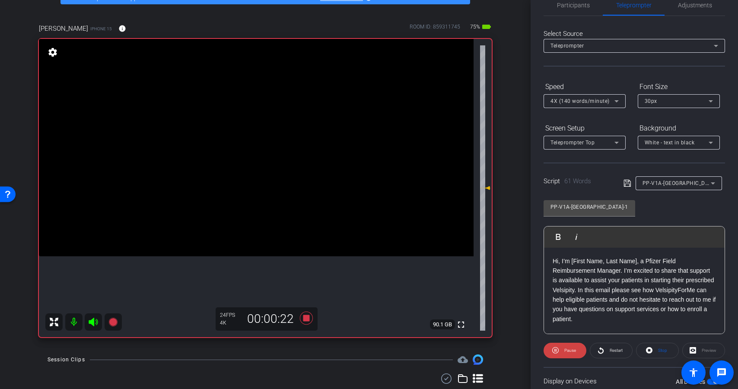
scroll to position [0, 0]
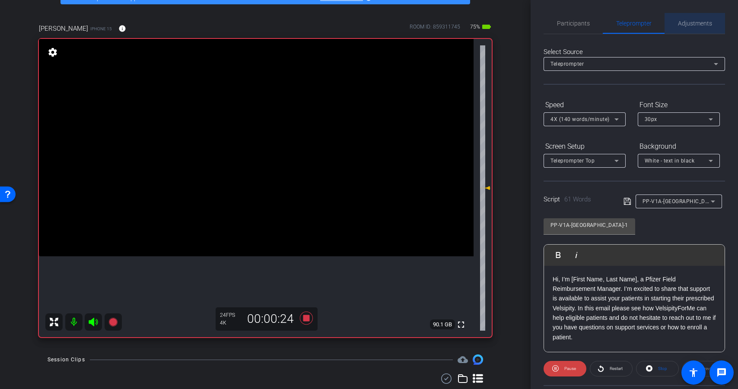
click at [698, 25] on span "Adjustments" at bounding box center [695, 23] width 34 height 6
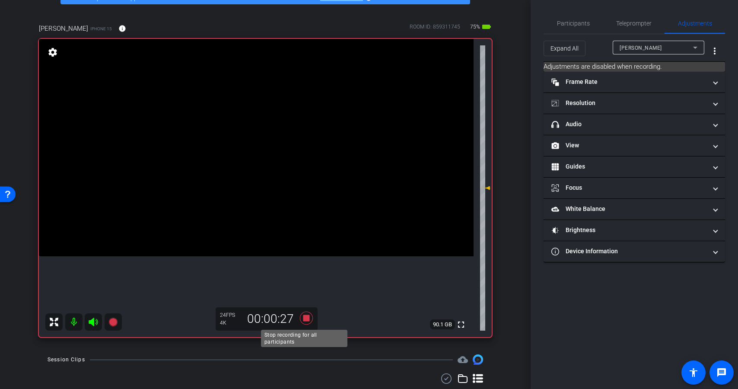
click at [305, 318] on icon at bounding box center [306, 317] width 13 height 13
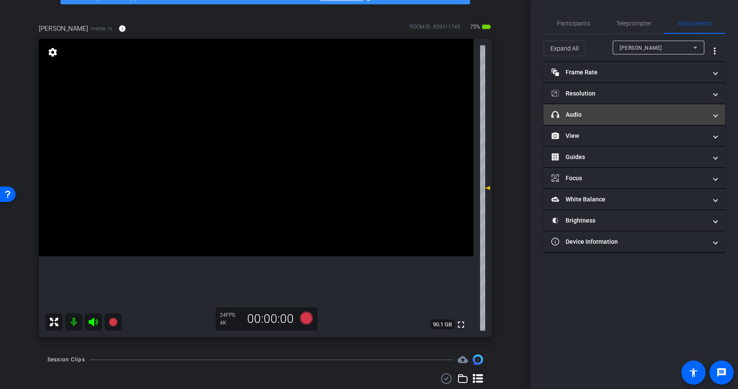
click at [613, 123] on mat-expansion-panel-header "headphone icon Audio" at bounding box center [633, 114] width 181 height 21
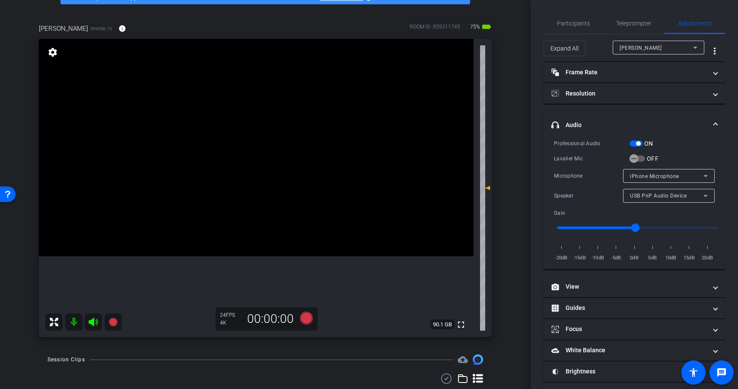
click at [637, 141] on span "button" at bounding box center [638, 143] width 4 height 4
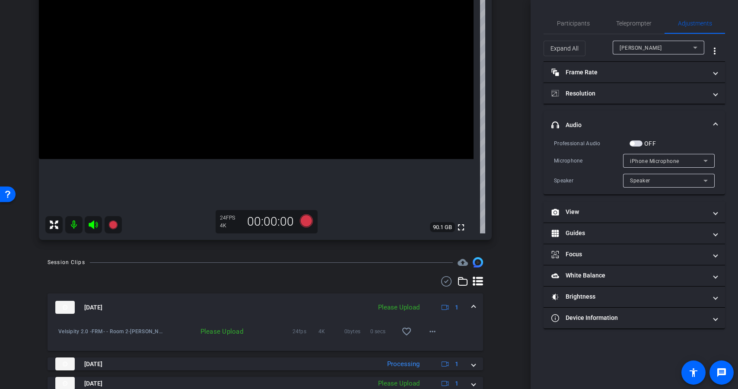
scroll to position [156, 0]
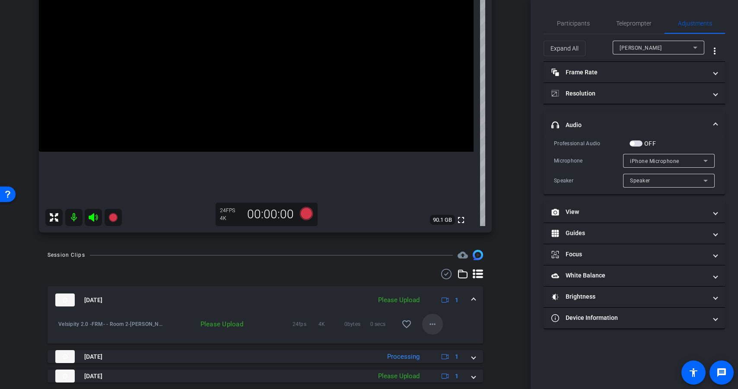
click at [430, 320] on mat-icon "more_horiz" at bounding box center [432, 324] width 10 height 10
click at [439, 341] on span "Upload" at bounding box center [442, 342] width 35 height 10
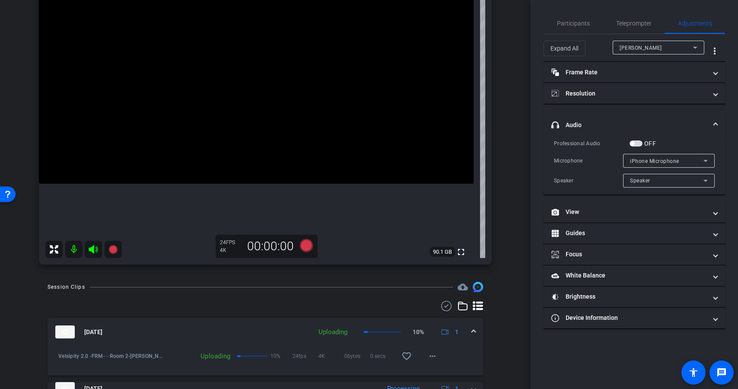
scroll to position [124, 0]
click at [637, 22] on span "Teleprompter" at bounding box center [633, 23] width 35 height 6
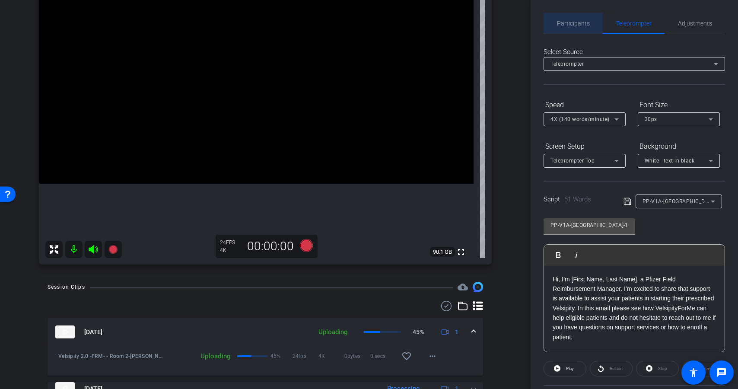
click at [581, 25] on span "Participants" at bounding box center [573, 23] width 33 height 6
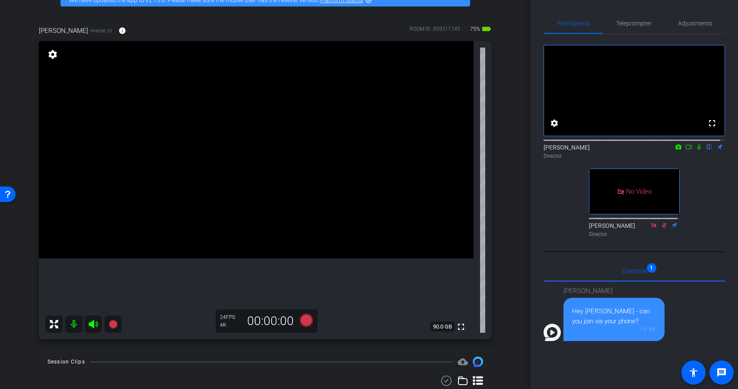
scroll to position [51, 0]
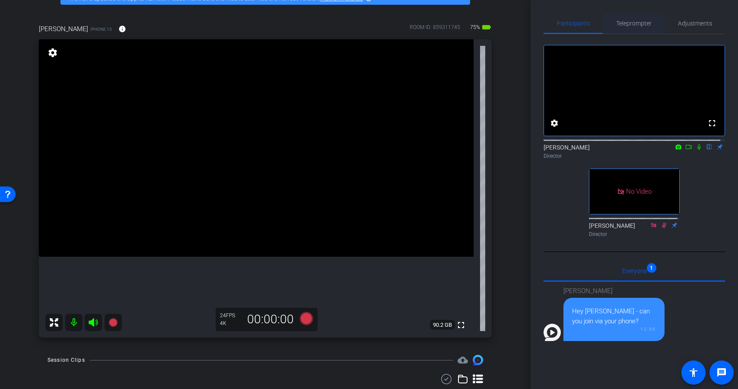
click at [624, 30] on body "Accessibility Screen-Reader Guide, Feedback, and Issue Reporting | New window m…" at bounding box center [369, 194] width 738 height 389
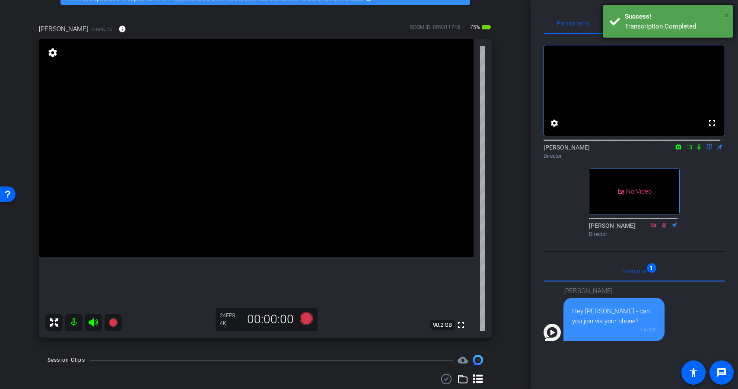
click at [725, 15] on span "×" at bounding box center [726, 15] width 5 height 10
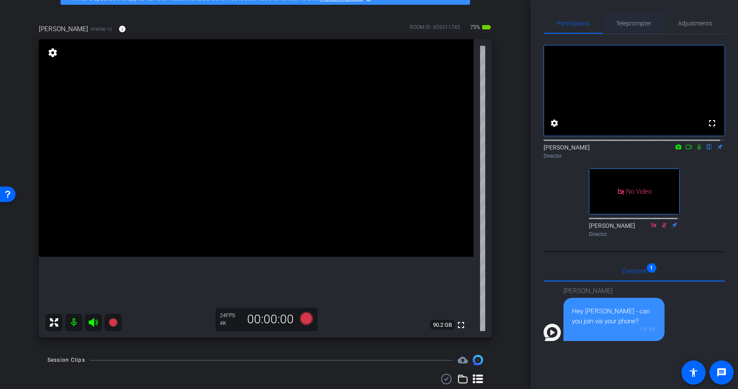
click at [635, 25] on span "Teleprompter" at bounding box center [633, 23] width 35 height 6
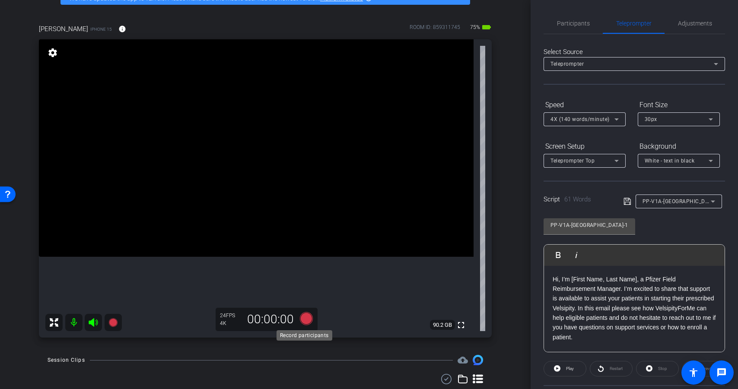
click at [305, 314] on icon at bounding box center [306, 318] width 13 height 13
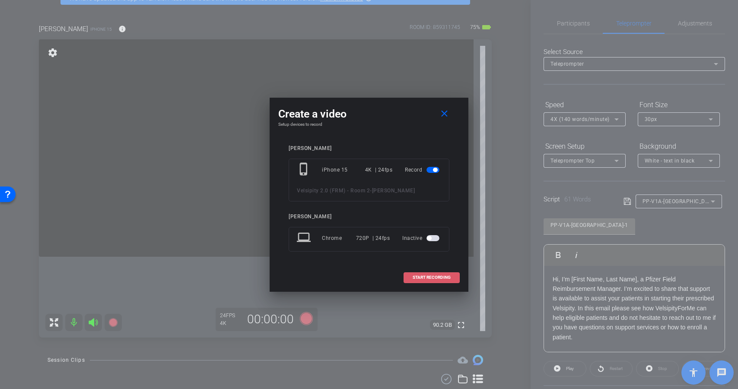
click at [425, 276] on span "START RECORDING" at bounding box center [432, 277] width 38 height 4
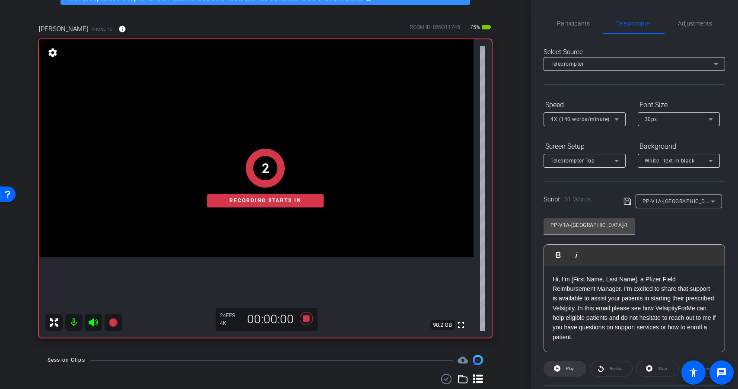
click at [562, 365] on span at bounding box center [565, 368] width 42 height 21
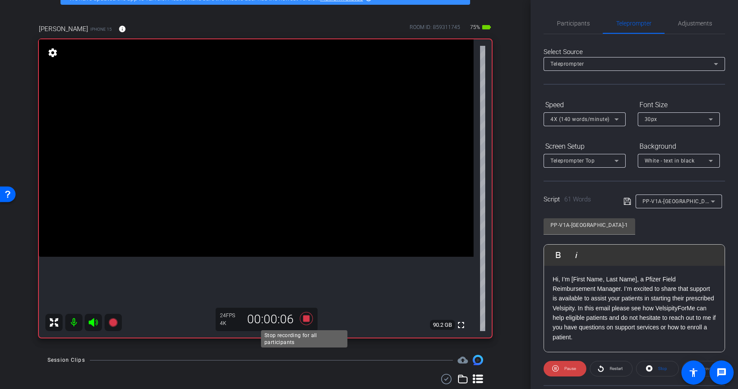
click at [305, 317] on icon at bounding box center [306, 318] width 13 height 13
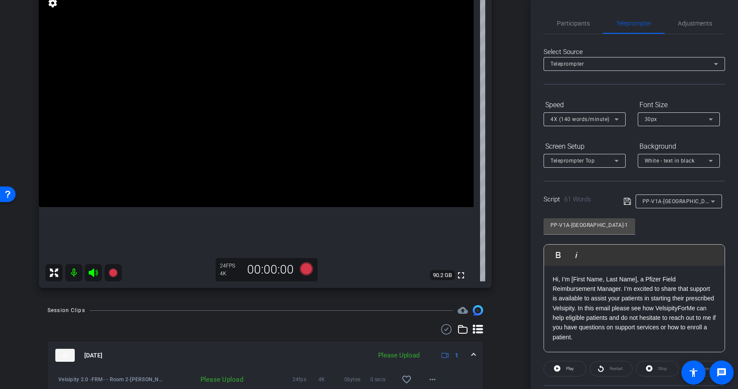
scroll to position [106, 0]
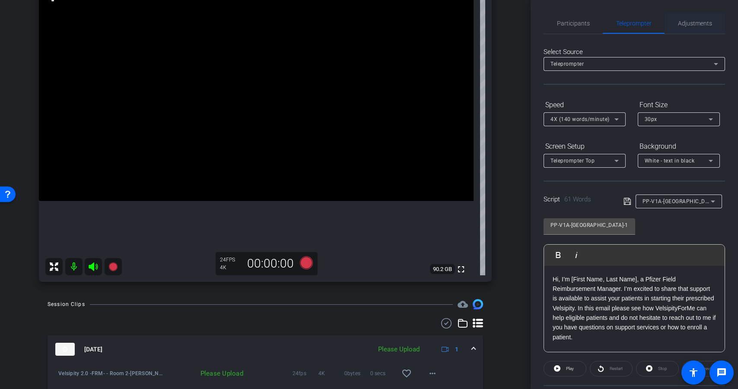
click at [705, 21] on span "Adjustments" at bounding box center [695, 23] width 34 height 6
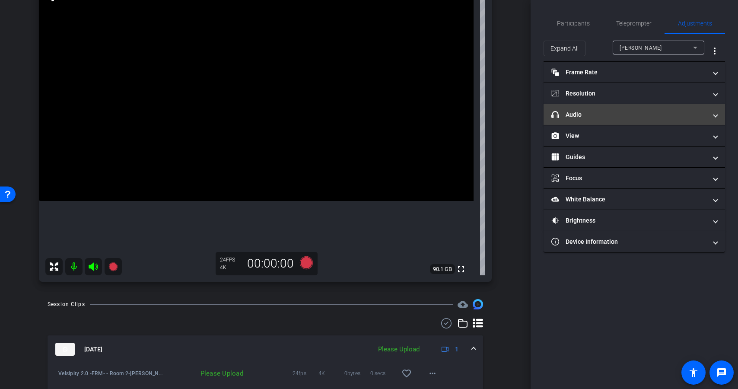
click at [635, 114] on mat-panel-title "headphone icon Audio" at bounding box center [629, 114] width 156 height 9
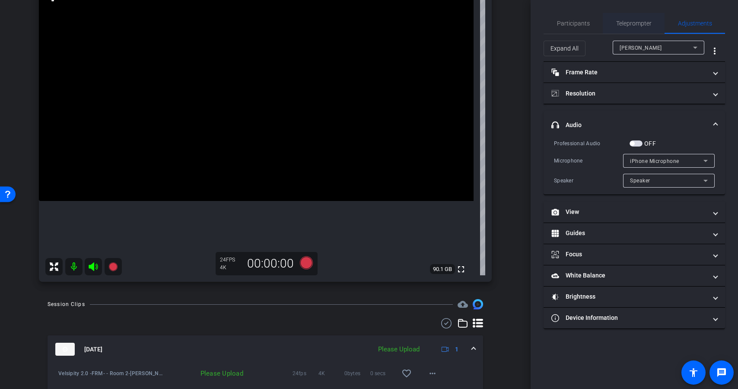
click at [637, 25] on span "Teleprompter" at bounding box center [633, 23] width 35 height 6
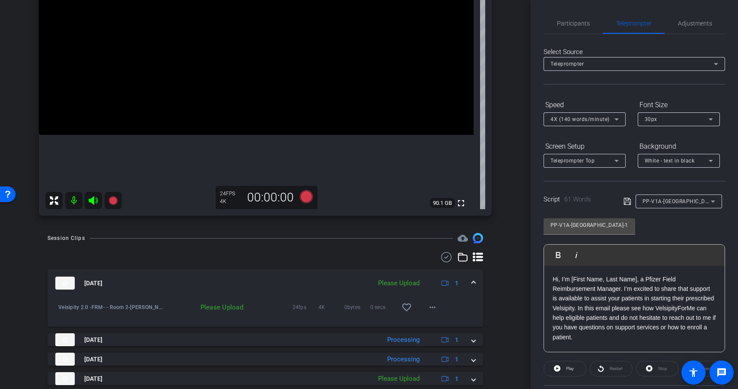
scroll to position [178, 0]
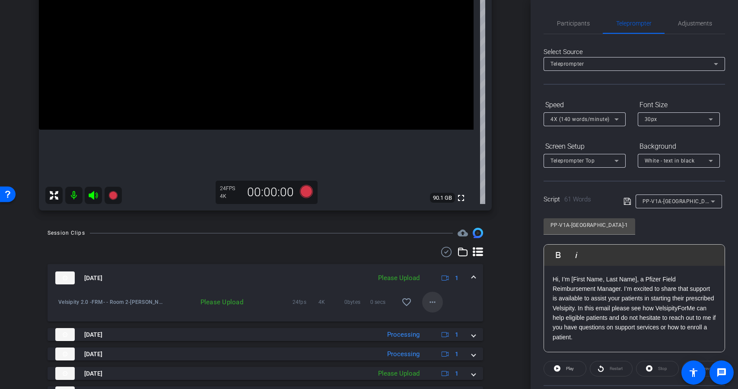
click at [422, 307] on span at bounding box center [432, 302] width 21 height 21
click at [443, 321] on span "Upload" at bounding box center [442, 320] width 35 height 10
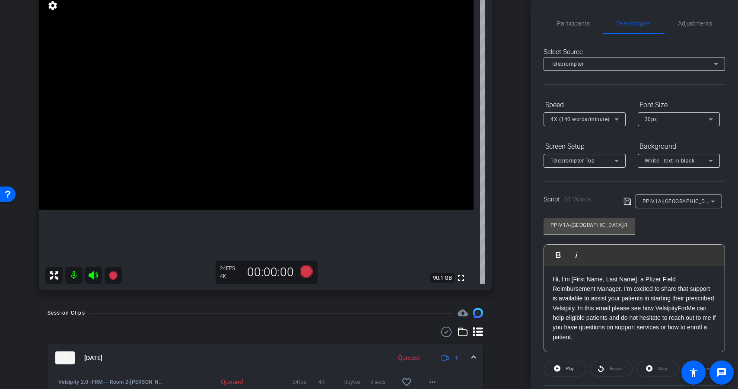
scroll to position [94, 0]
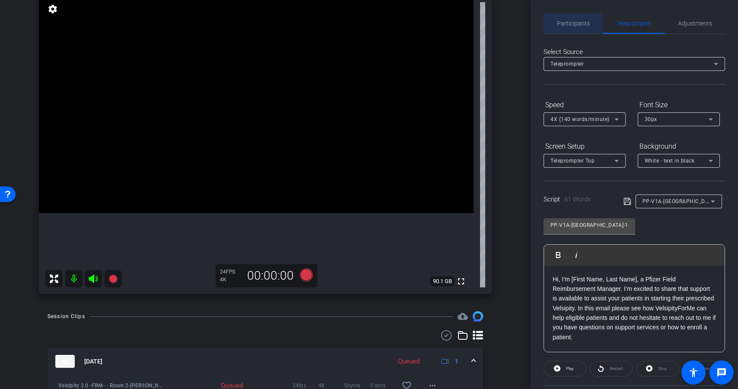
click at [565, 31] on span "Participants" at bounding box center [573, 23] width 33 height 21
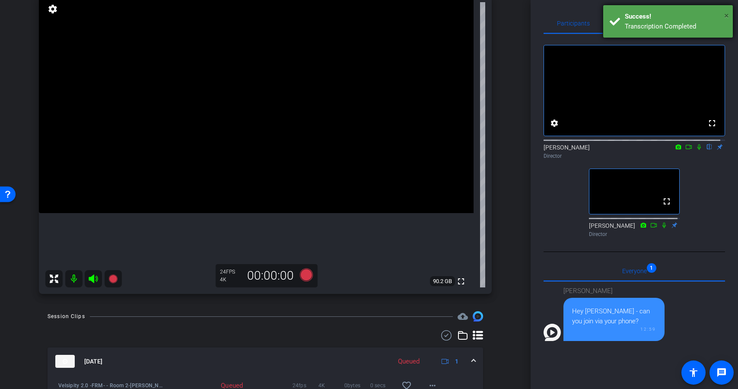
click at [727, 14] on span "×" at bounding box center [726, 15] width 5 height 10
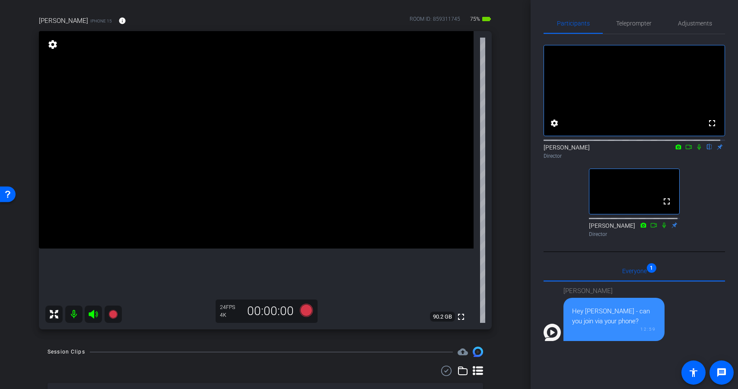
scroll to position [0, 0]
